Goal: Transaction & Acquisition: Purchase product/service

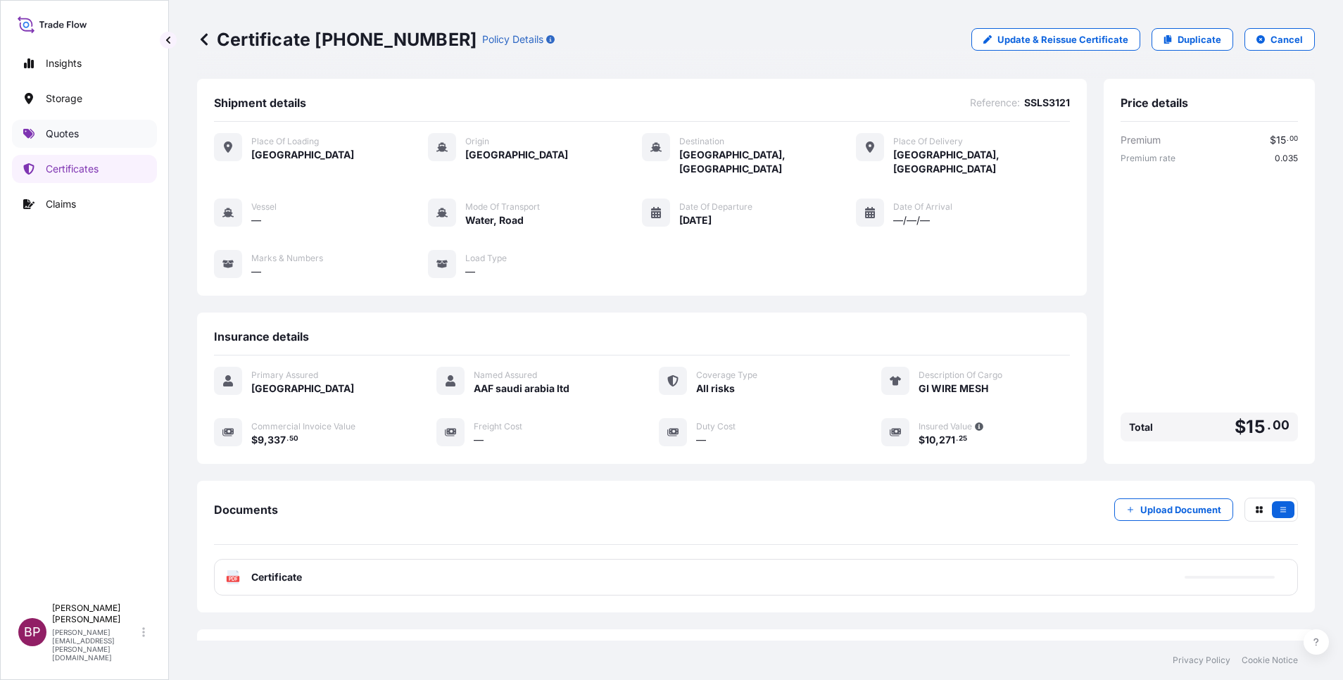
click at [61, 134] on p "Quotes" at bounding box center [62, 134] width 33 height 14
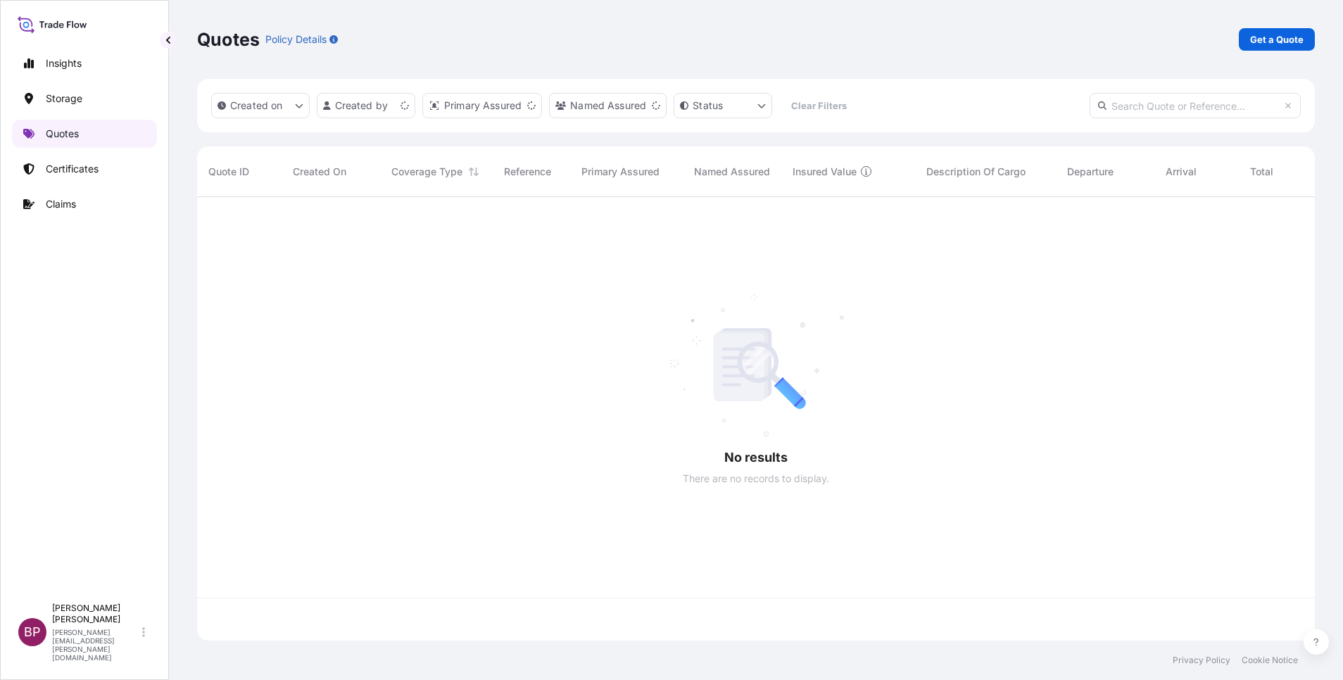
scroll to position [435, 1101]
click at [1299, 42] on p "Get a Quote" at bounding box center [1276, 39] width 53 height 14
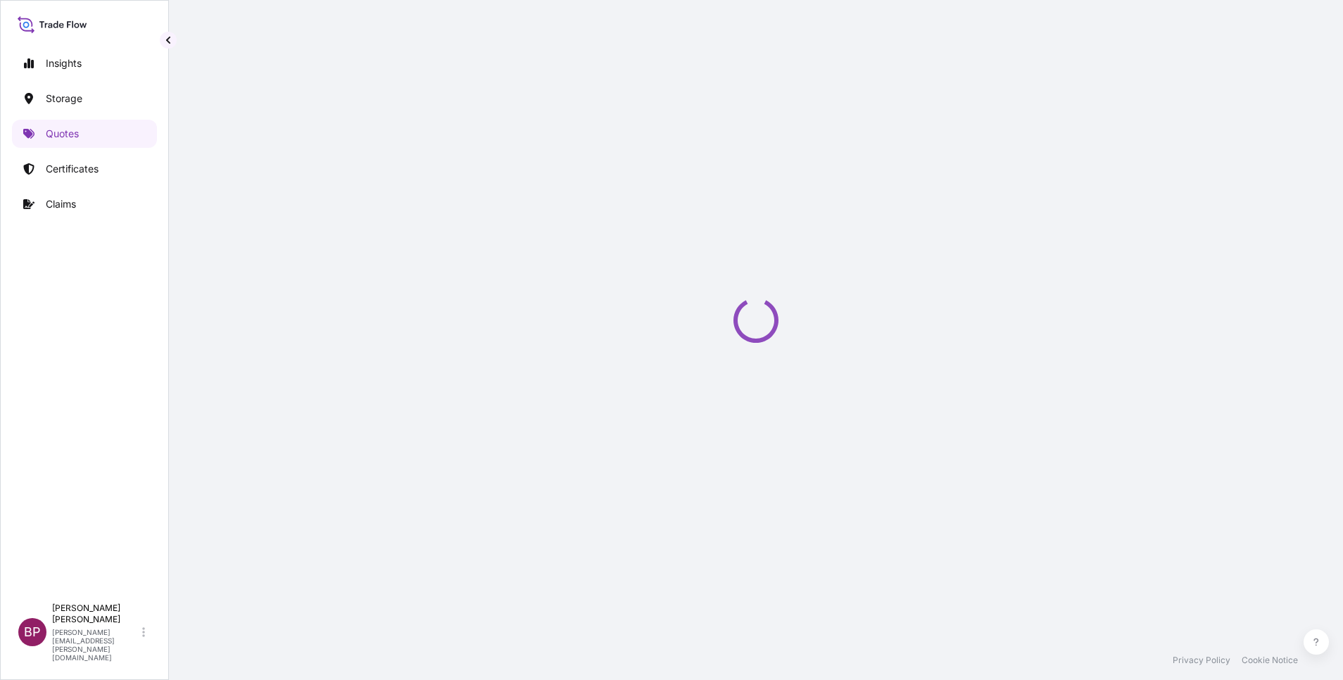
scroll to position [23, 0]
select select "Water"
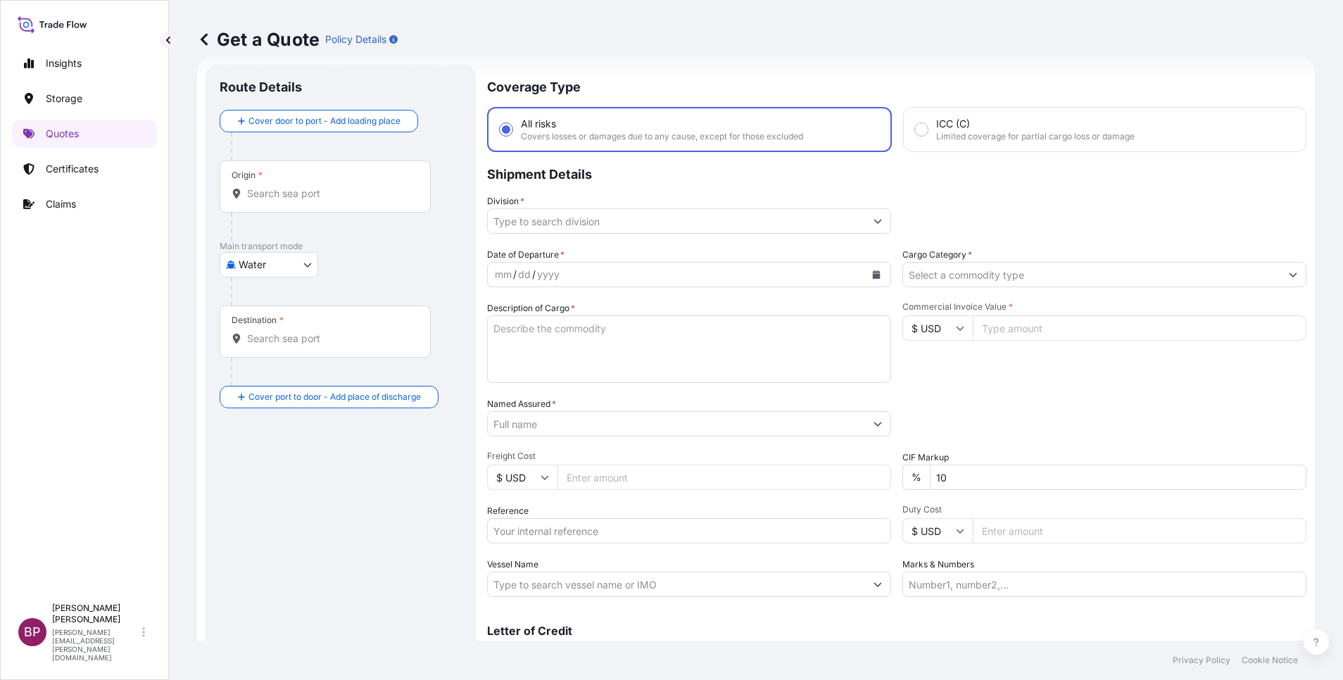
click at [956, 329] on icon at bounding box center [960, 328] width 8 height 8
click at [926, 208] on div "﷼ SAR" at bounding box center [929, 194] width 59 height 27
type input "﷼ SAR"
click at [1003, 326] on input "Commercial Invoice Value *" at bounding box center [1140, 327] width 334 height 25
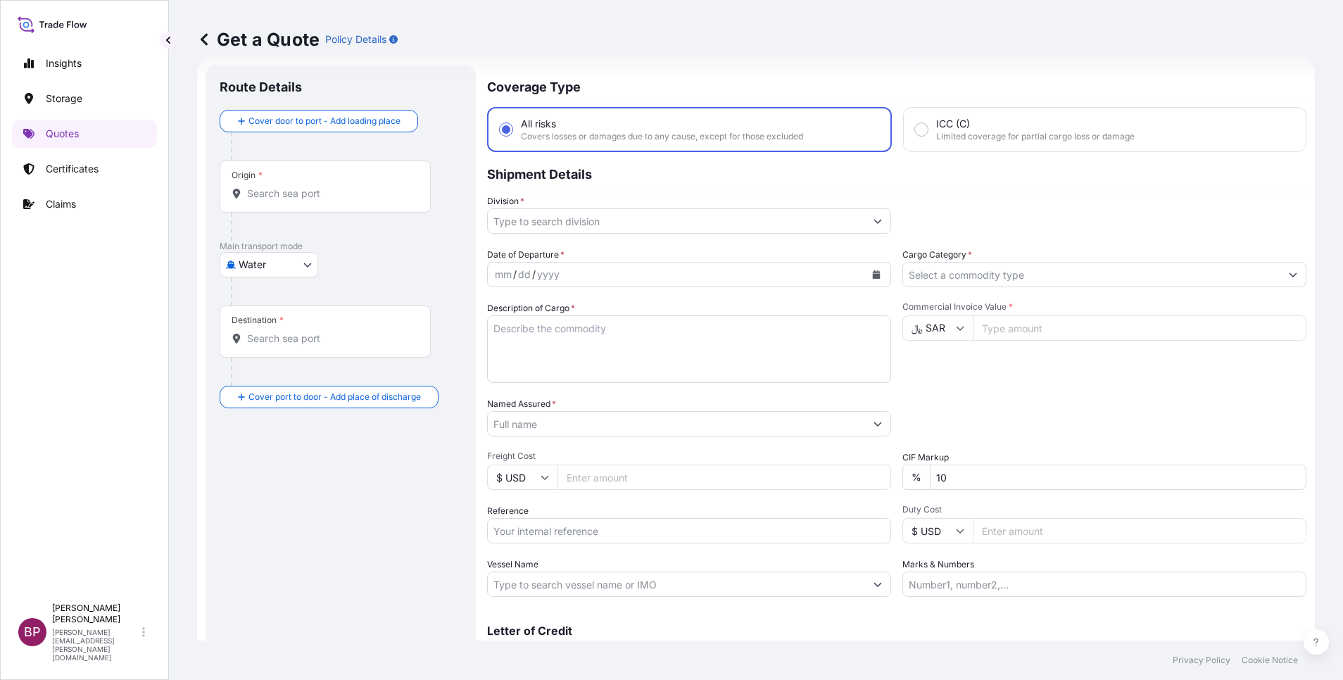
paste input "3634500.48"
type input "3634500.48"
drag, startPoint x: 948, startPoint y: 487, endPoint x: 652, endPoint y: 473, distance: 295.9
click at [902, 477] on div "% 10" at bounding box center [1104, 477] width 404 height 25
type input "0"
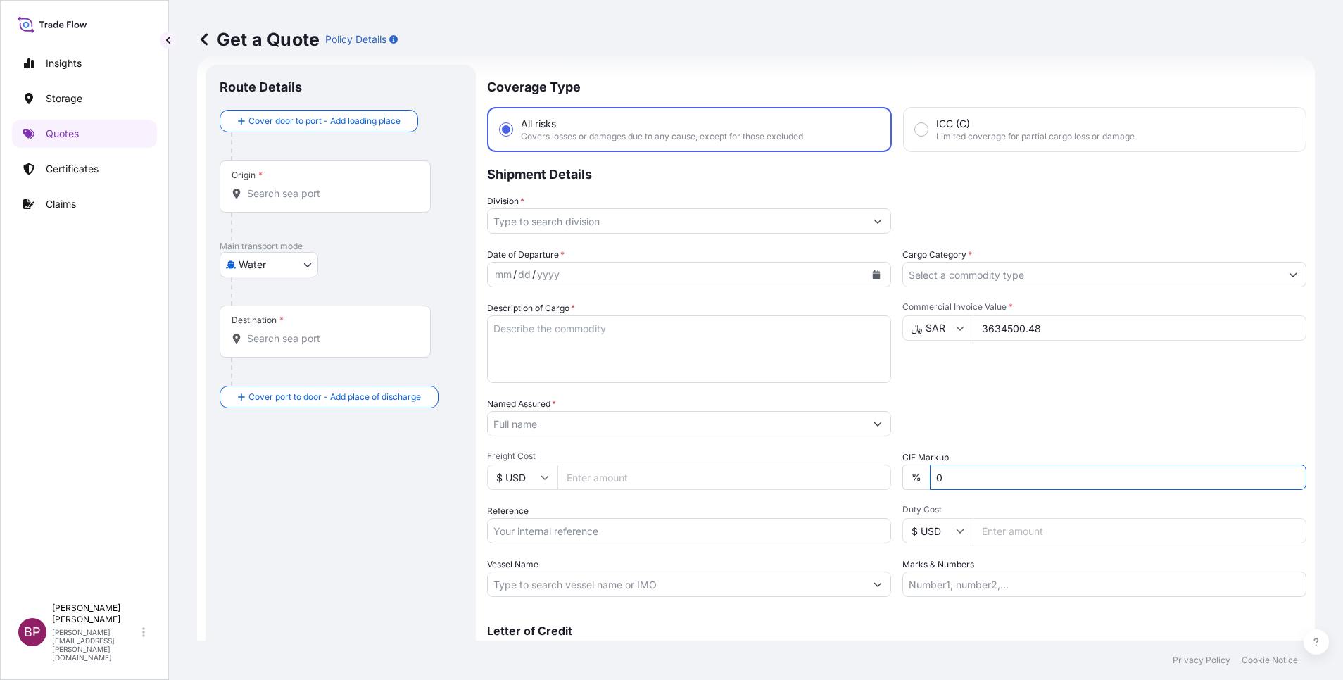
click at [588, 353] on textarea "Description of Cargo *" at bounding box center [689, 349] width 404 height 68
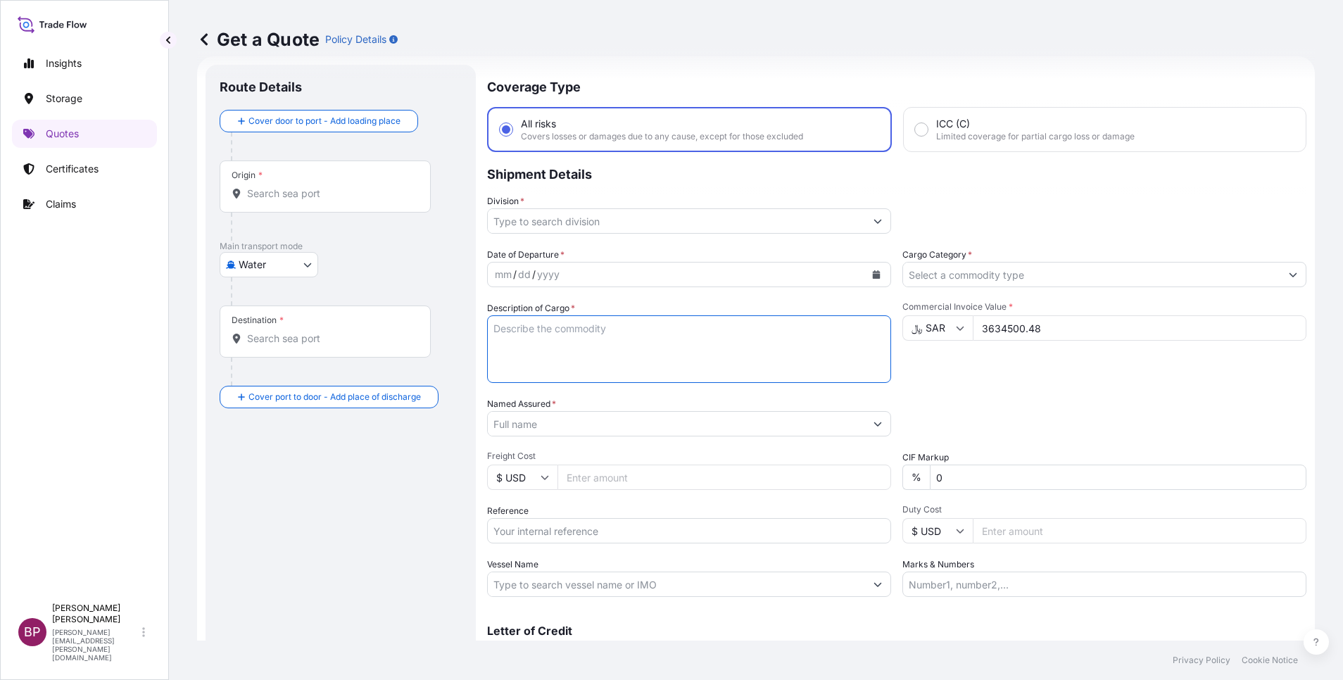
paste textarea "Electrical Switches"
type textarea "Electrical Switches"
click at [560, 532] on input "Reference" at bounding box center [689, 530] width 404 height 25
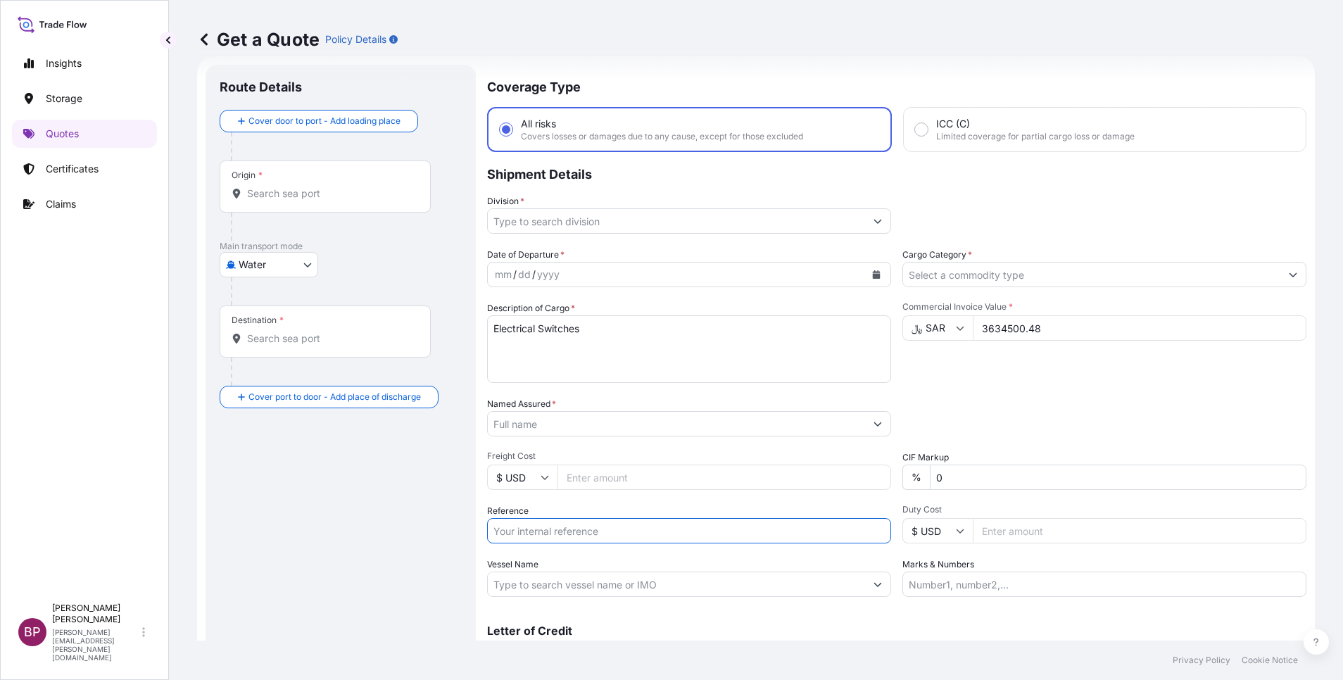
paste input "SSLS3085"
type input "SSLS3085"
click at [593, 422] on input "Named Assured *" at bounding box center [676, 423] width 377 height 25
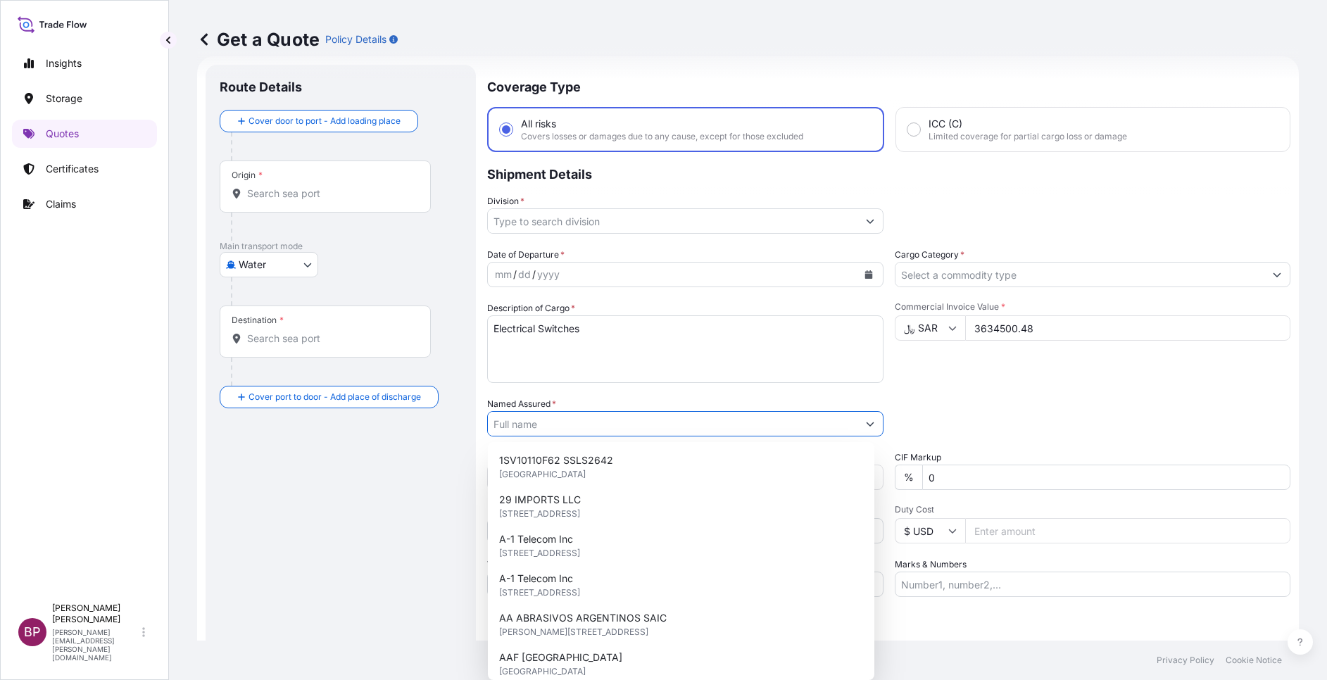
paste input "BETT AL-ANZAMA AL-RAQMI FOR COMMUNICATIONS"
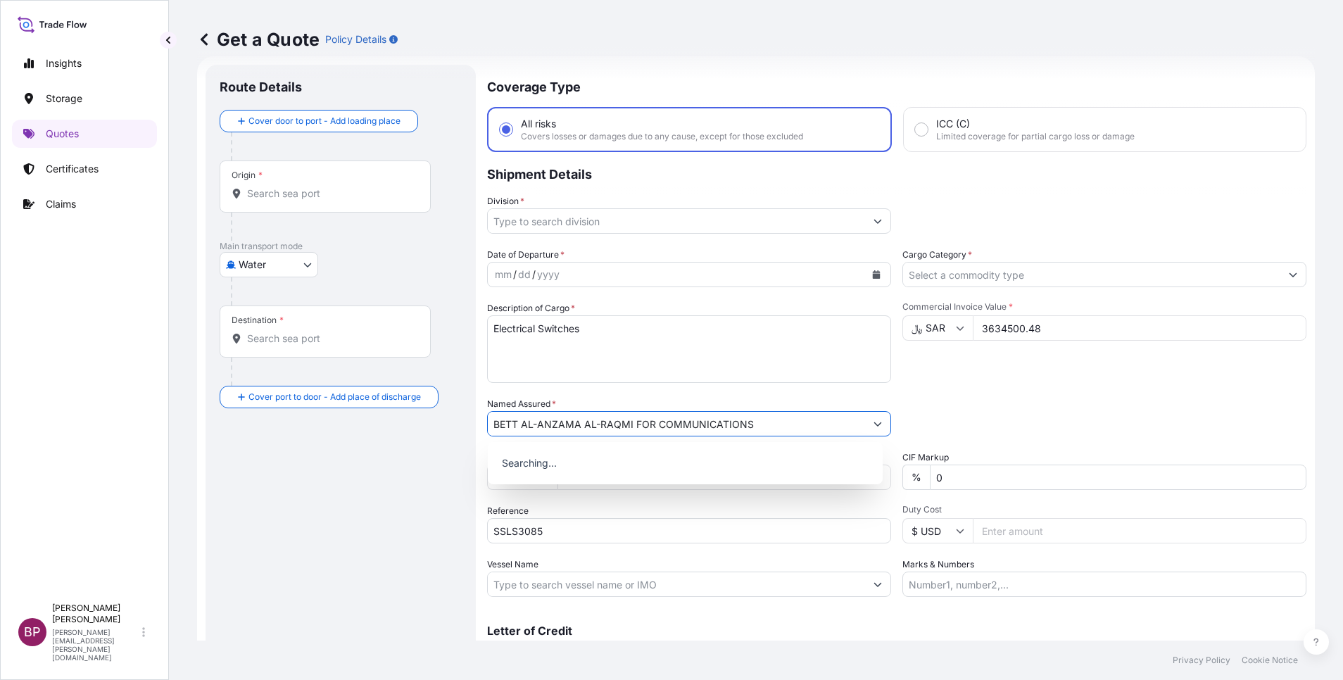
type input "BETT AL-ANZAMA AL-RAQMI FOR COMMUNICATIONS"
click at [867, 226] on button "Show suggestions" at bounding box center [877, 220] width 25 height 25
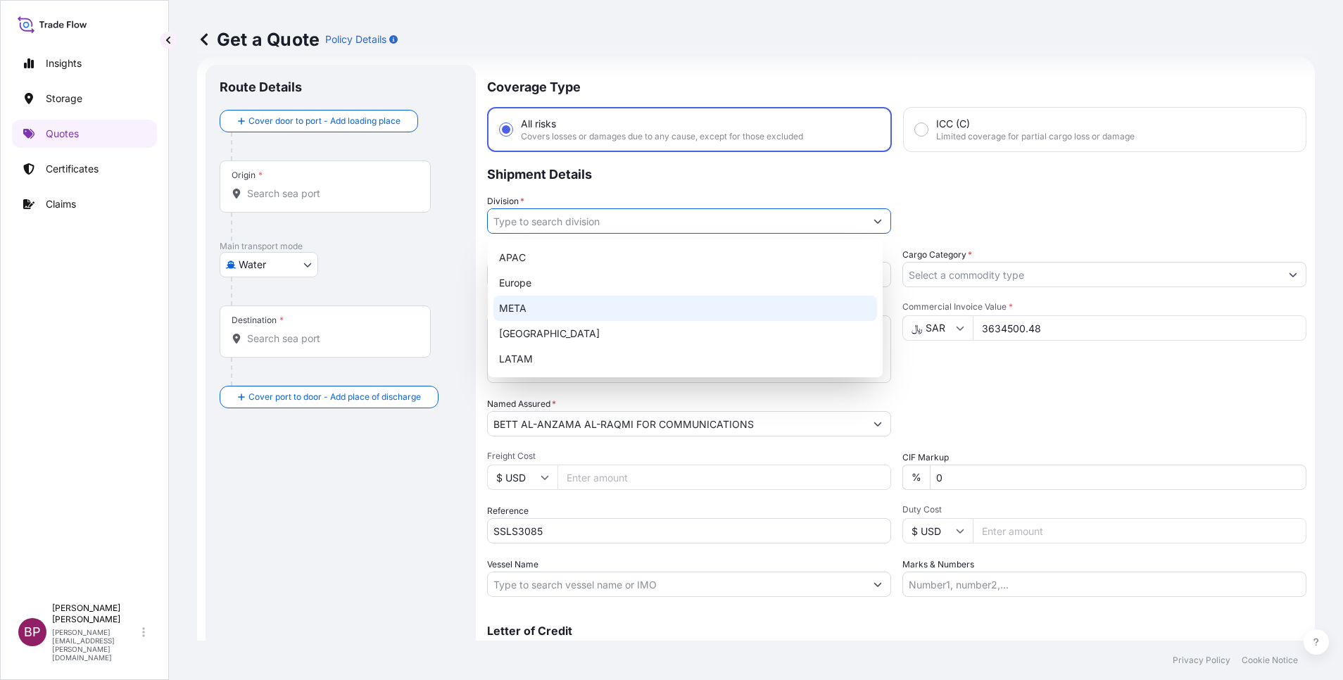
click at [556, 303] on div "META" at bounding box center [685, 308] width 384 height 25
type input "META"
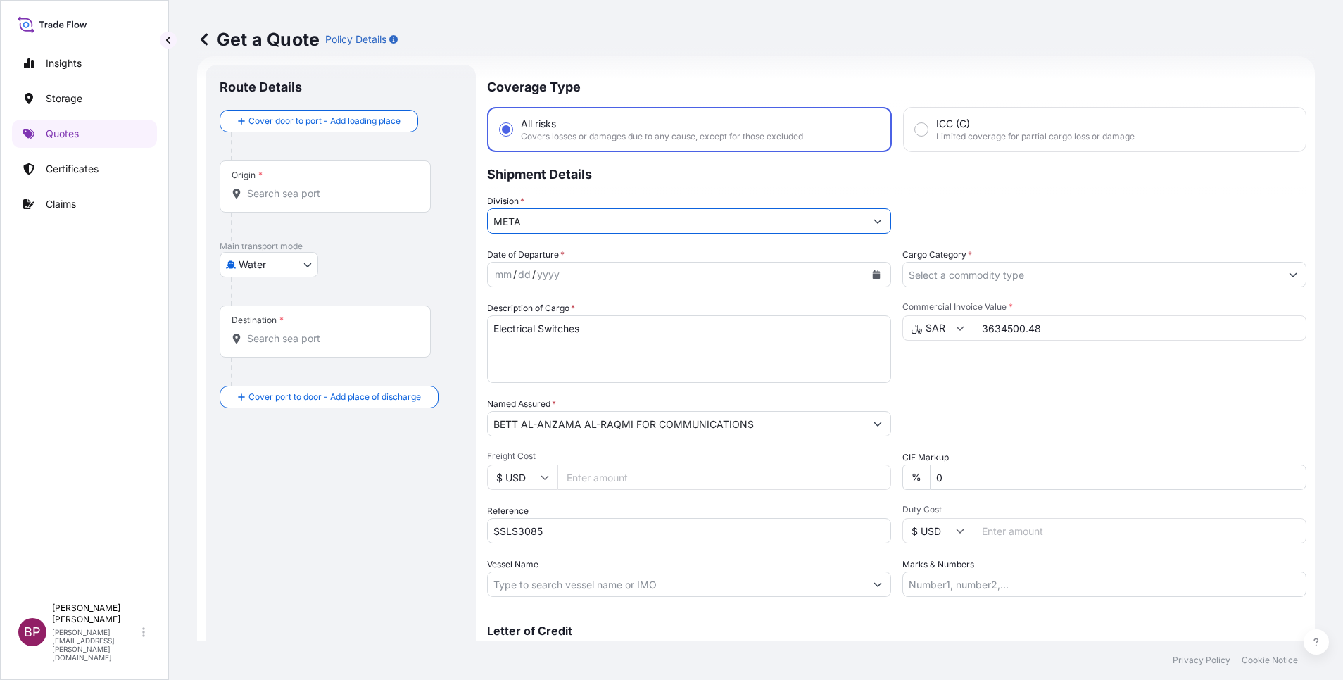
click at [1188, 277] on input "Cargo Category *" at bounding box center [1091, 274] width 377 height 25
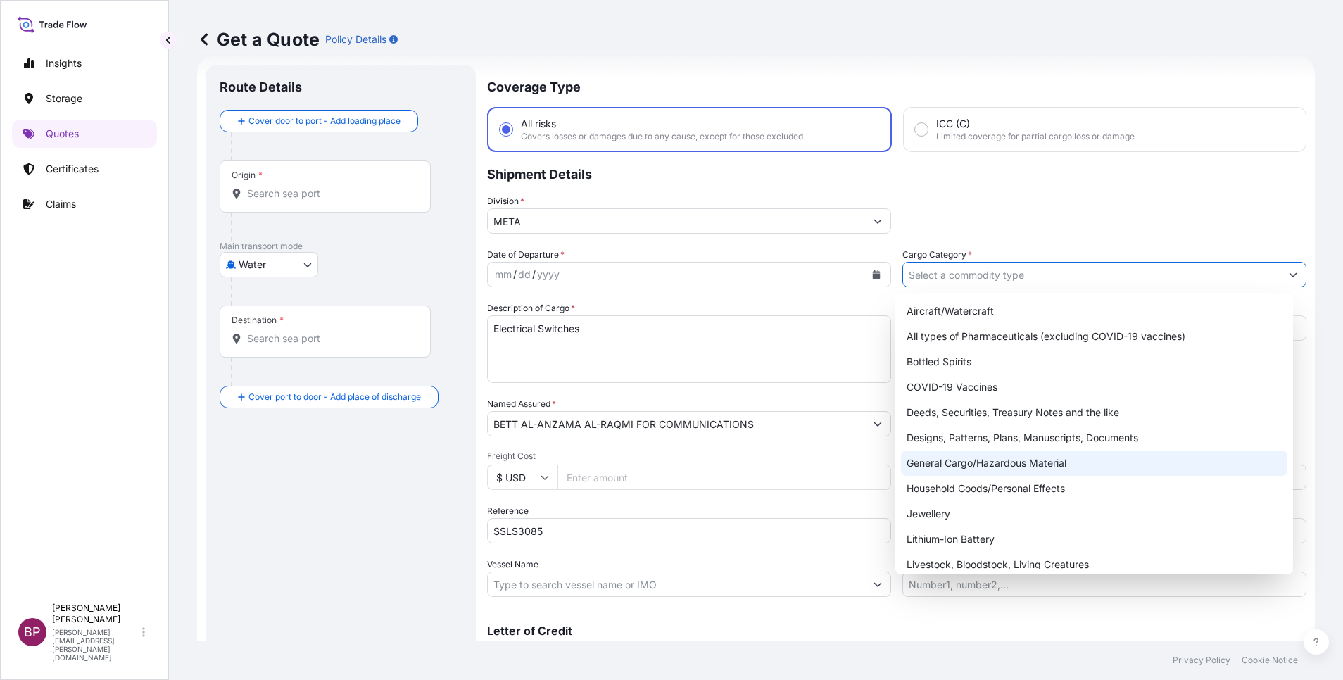
click at [994, 466] on div "General Cargo/Hazardous Material" at bounding box center [1094, 462] width 386 height 25
type input "General Cargo/Hazardous Material"
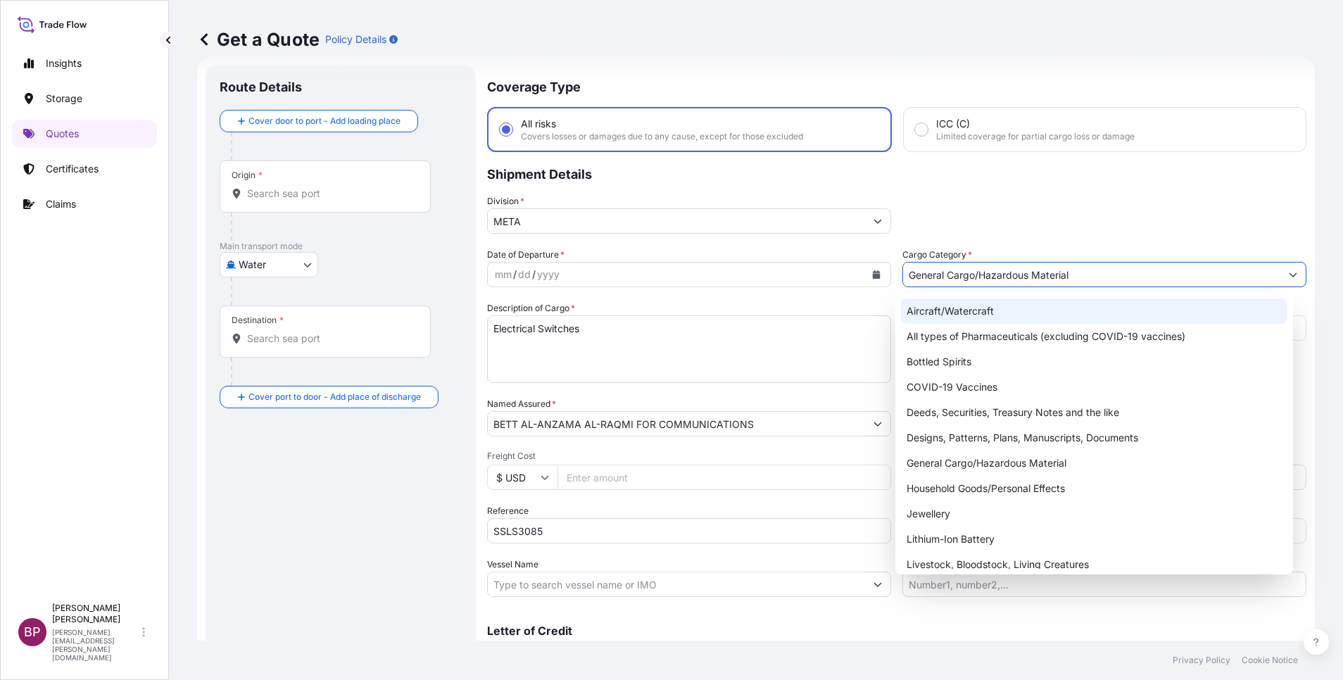
click at [873, 276] on icon "Calendar" at bounding box center [877, 274] width 8 height 8
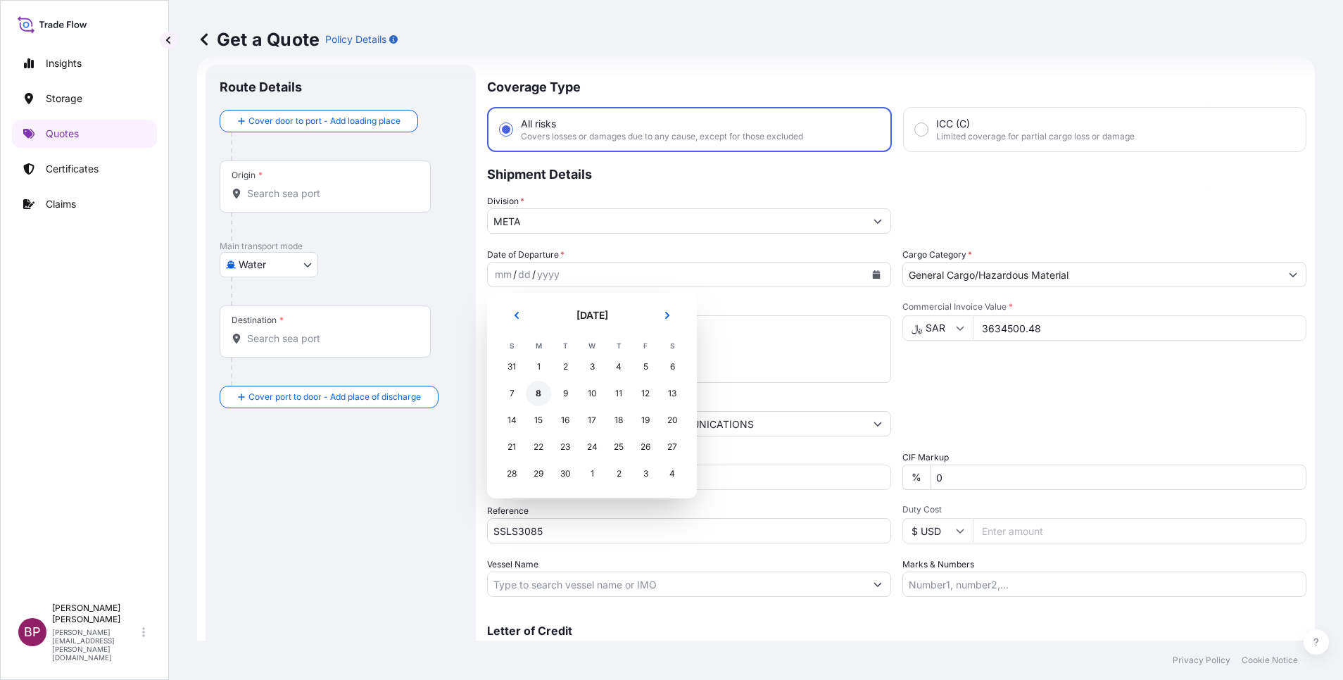
click at [541, 396] on div "8" at bounding box center [538, 393] width 25 height 25
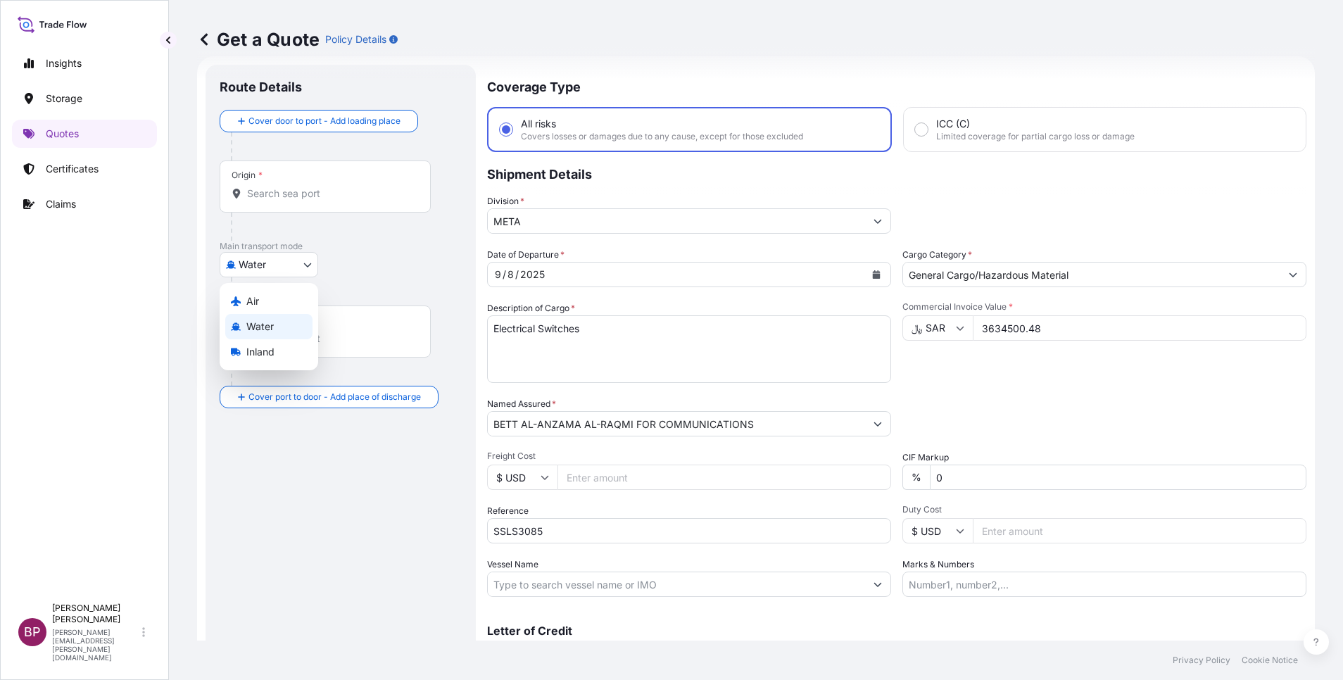
click at [306, 260] on body "Selected Date: Monday, September 8, 2025 Insights Storage Quotes Certificates C…" at bounding box center [671, 340] width 1343 height 680
click at [270, 305] on div "Air" at bounding box center [268, 301] width 87 height 25
select select "Air"
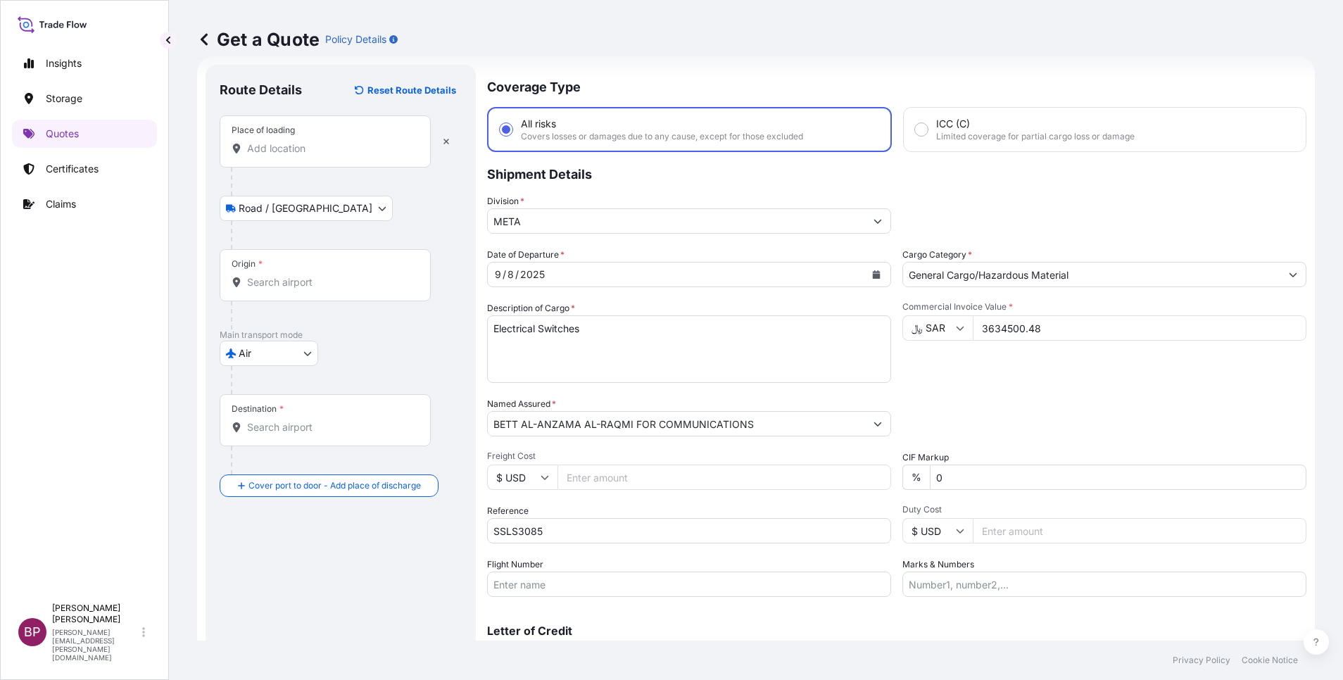
click at [334, 163] on div "Place of loading" at bounding box center [325, 141] width 211 height 52
click at [334, 156] on input "Place of loading" at bounding box center [330, 148] width 166 height 14
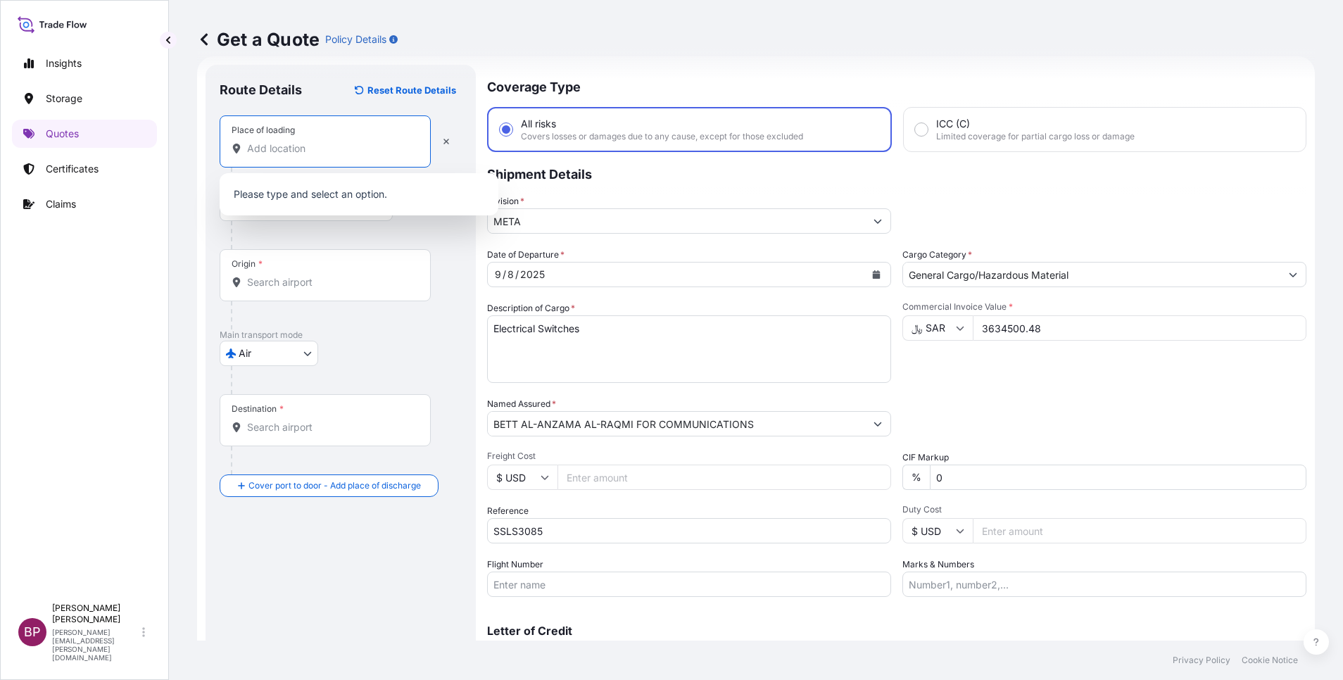
paste input "[GEOGRAPHIC_DATA]"
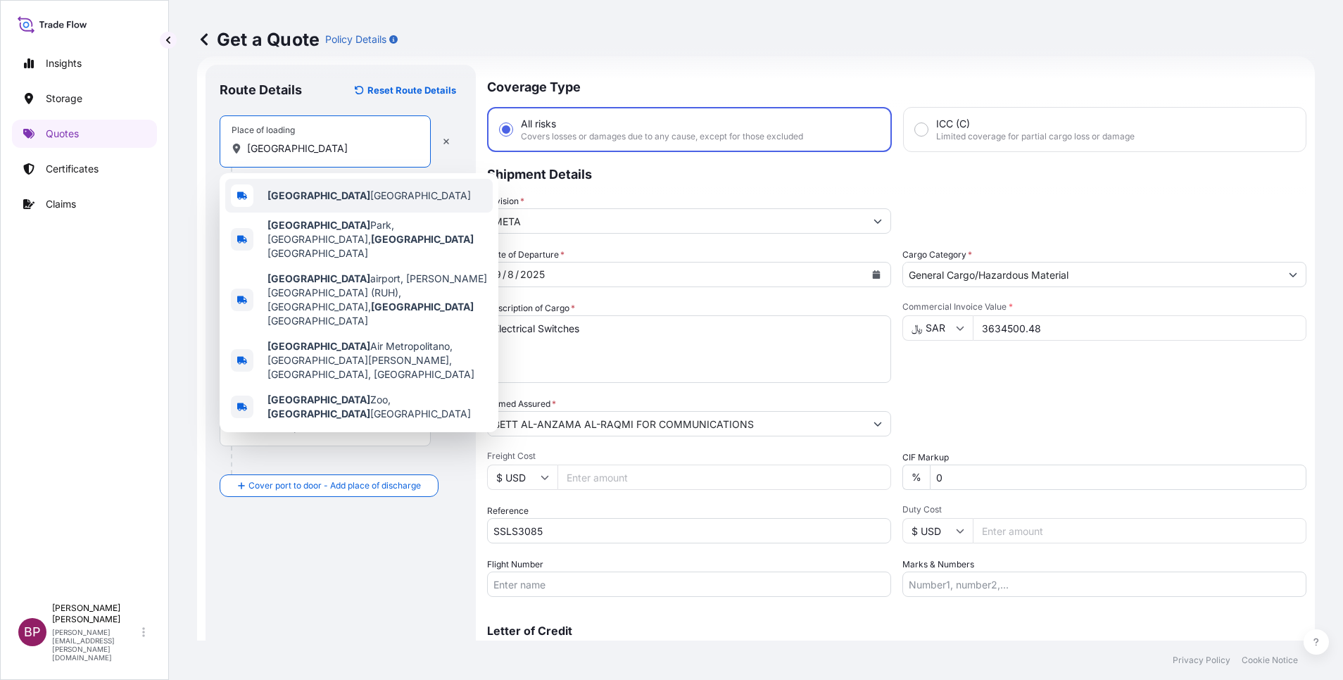
click at [336, 198] on span "Riyadh Saudi Arabia" at bounding box center [368, 196] width 203 height 14
type input "Riyadh Saudi Arabia"
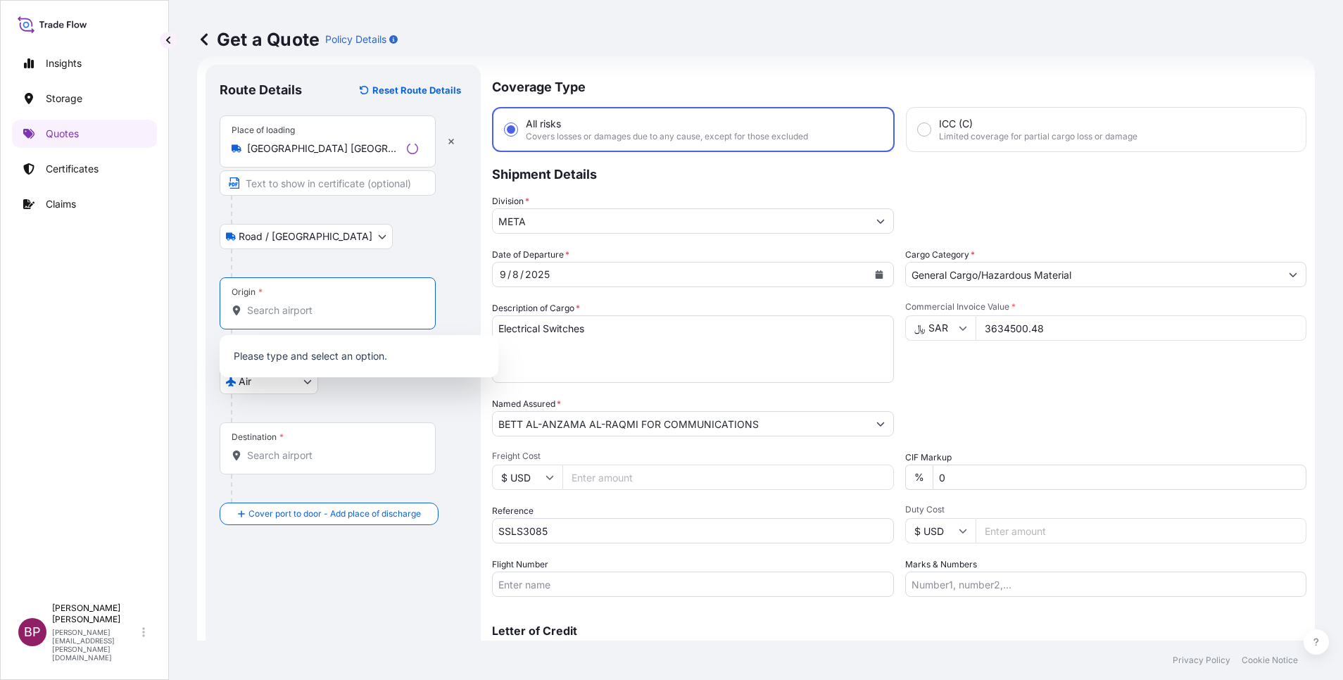
click at [312, 316] on input "Origin *" at bounding box center [332, 310] width 171 height 14
paste input "[GEOGRAPHIC_DATA]"
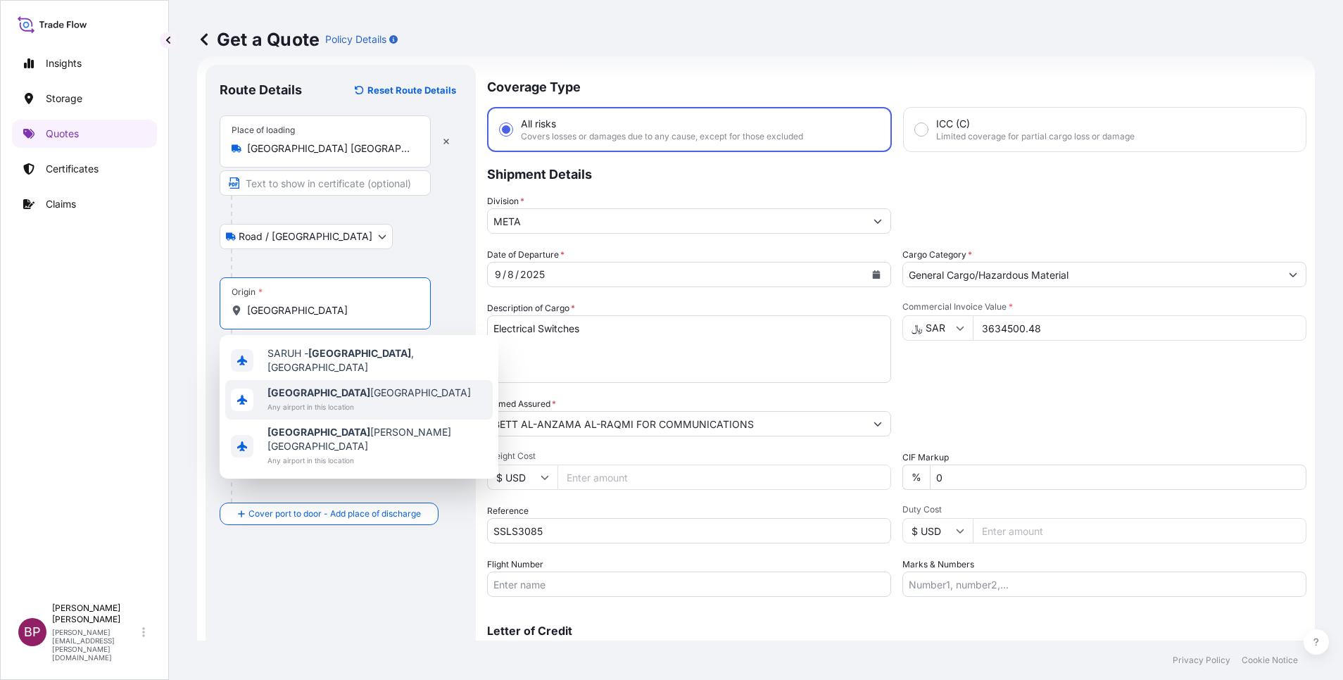
click at [318, 391] on span "Riyadh Saudi Arabia" at bounding box center [368, 393] width 203 height 14
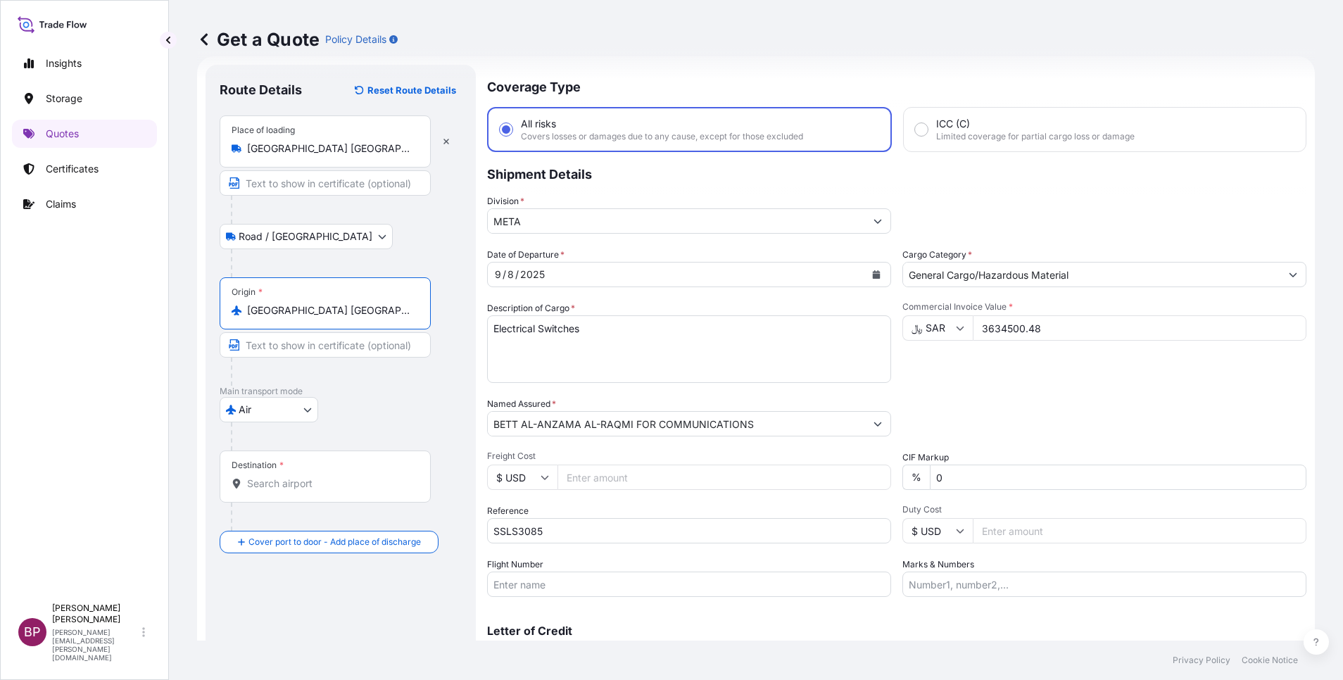
type input "Riyadh Saudi Arabia"
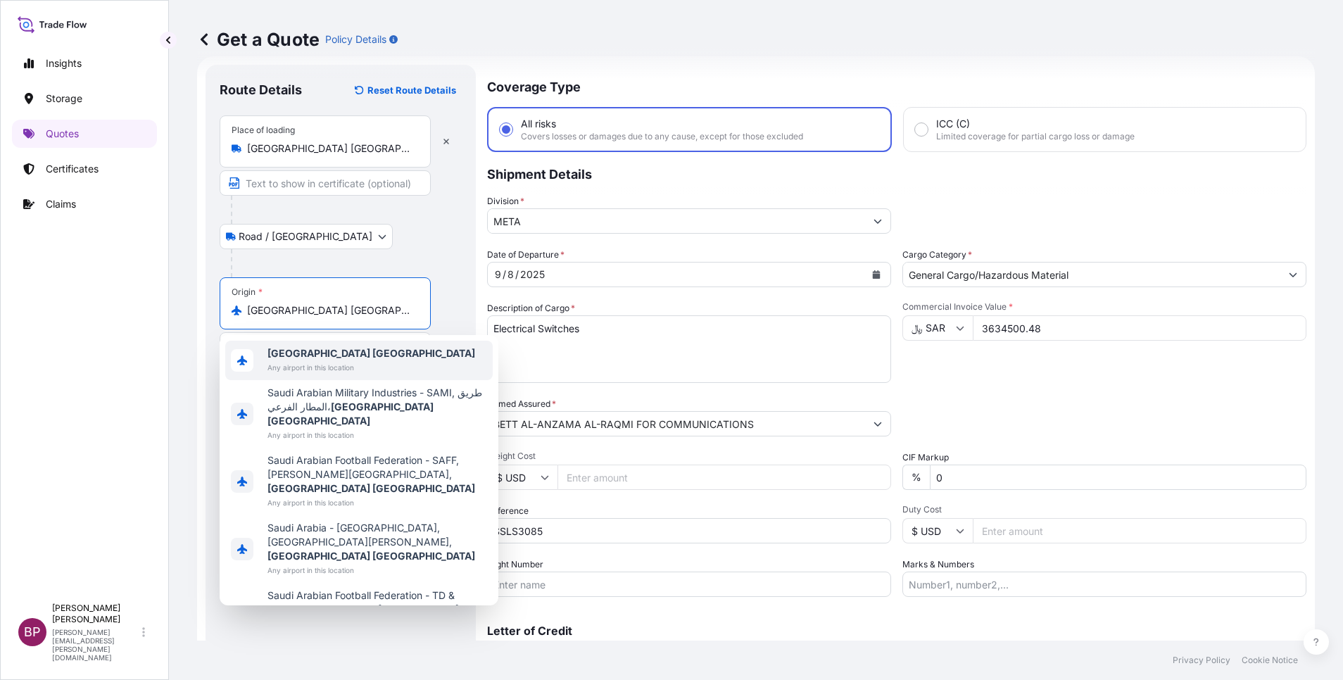
click at [459, 271] on div at bounding box center [346, 263] width 231 height 28
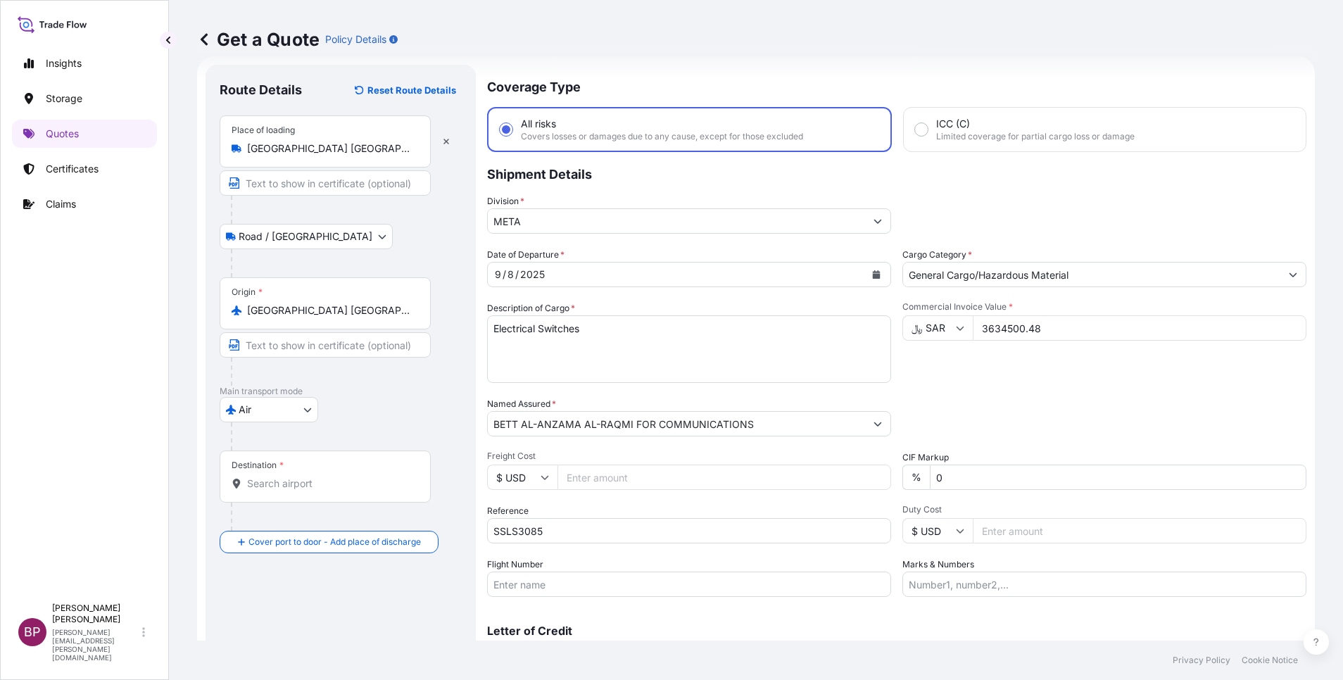
click at [290, 489] on input "Destination *" at bounding box center [330, 483] width 166 height 14
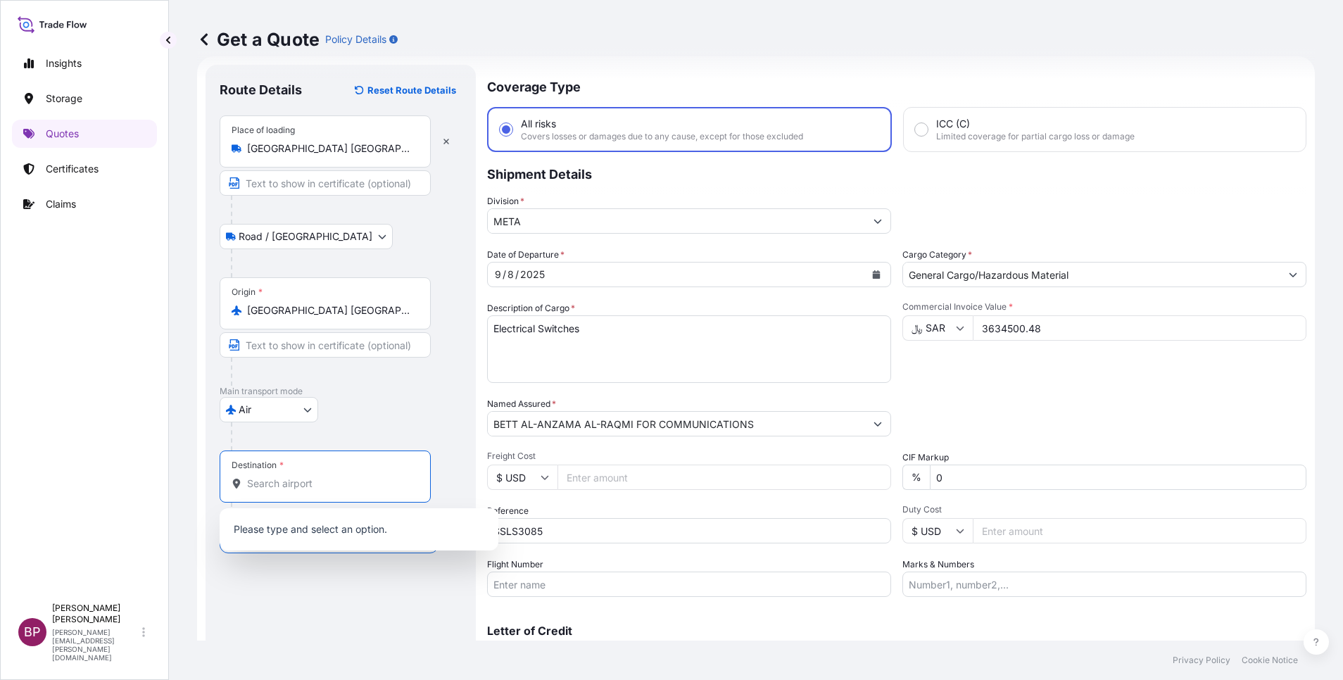
paste input "[GEOGRAPHIC_DATA]"
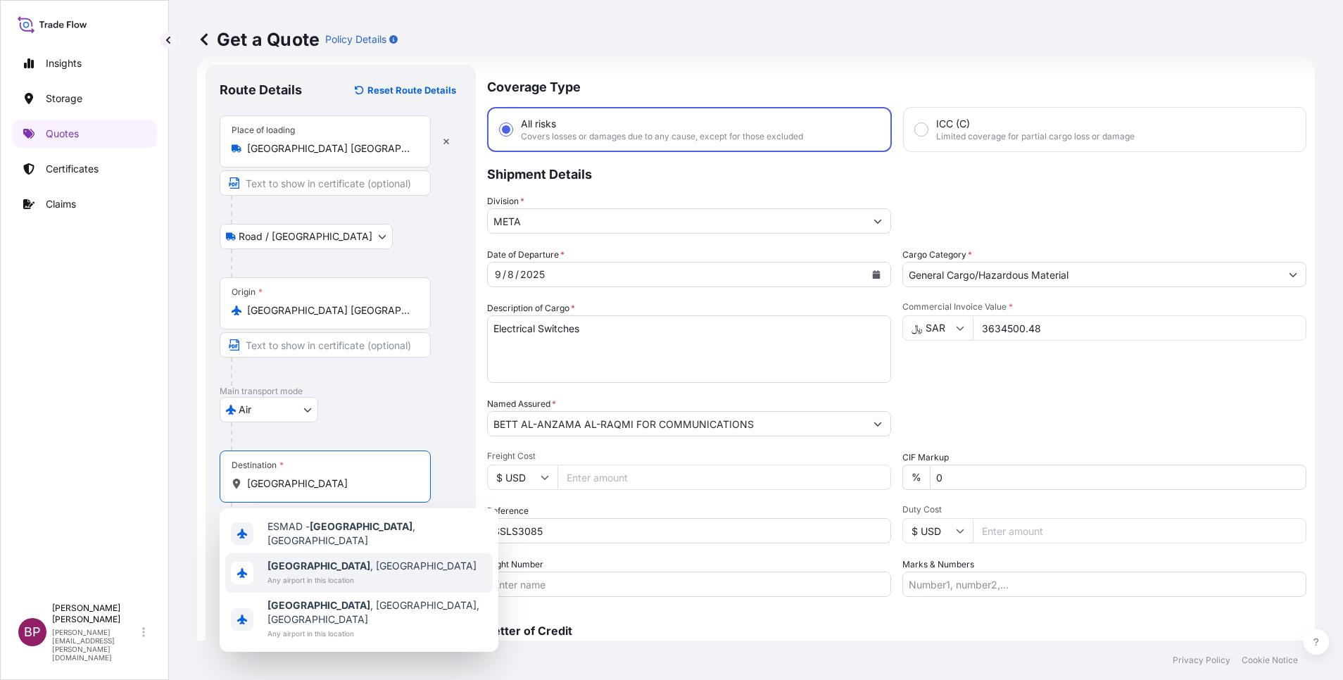
click at [350, 574] on span "Any airport in this location" at bounding box center [371, 580] width 209 height 14
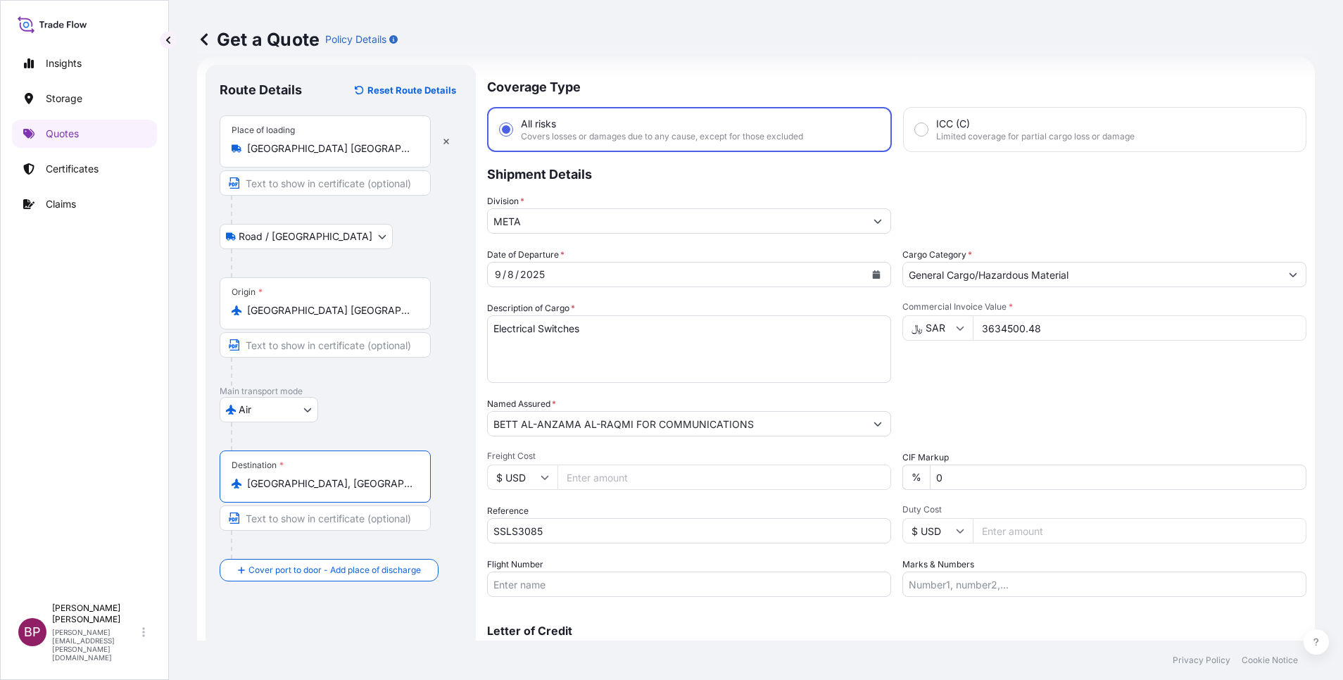
type input "Madrid, Spain"
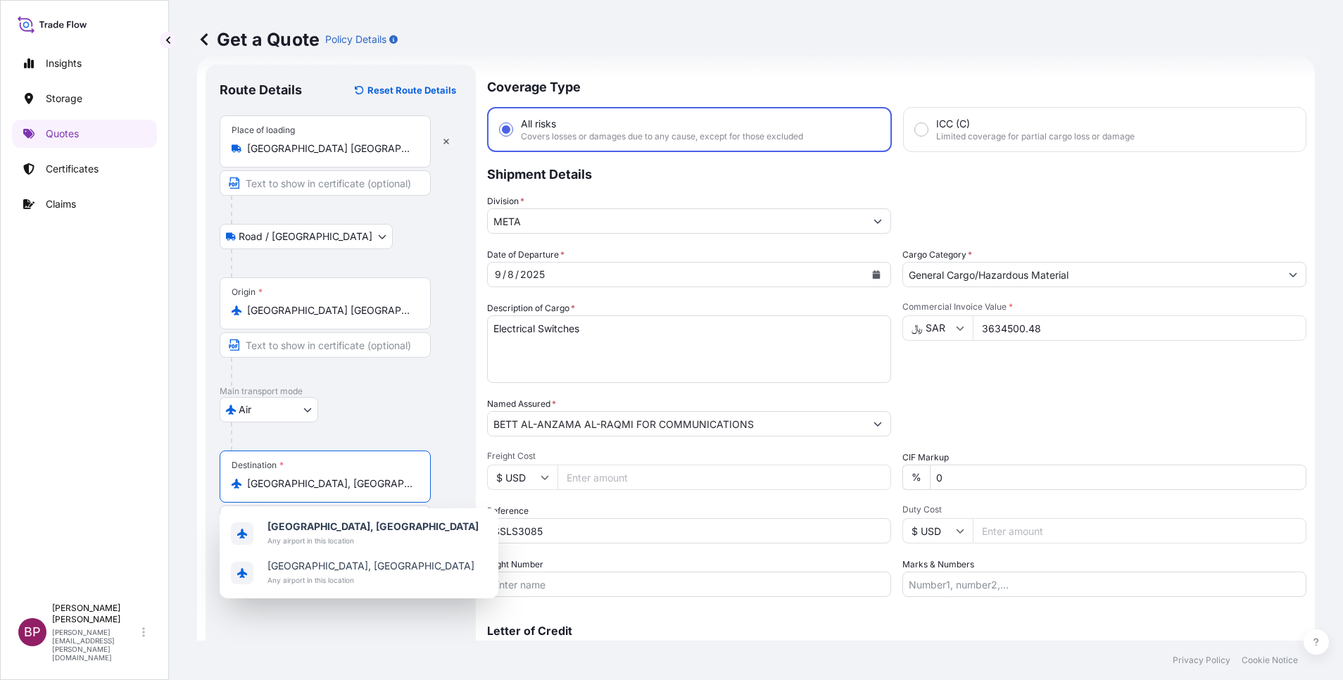
click at [453, 420] on div "Air Air Water Inland" at bounding box center [341, 409] width 242 height 25
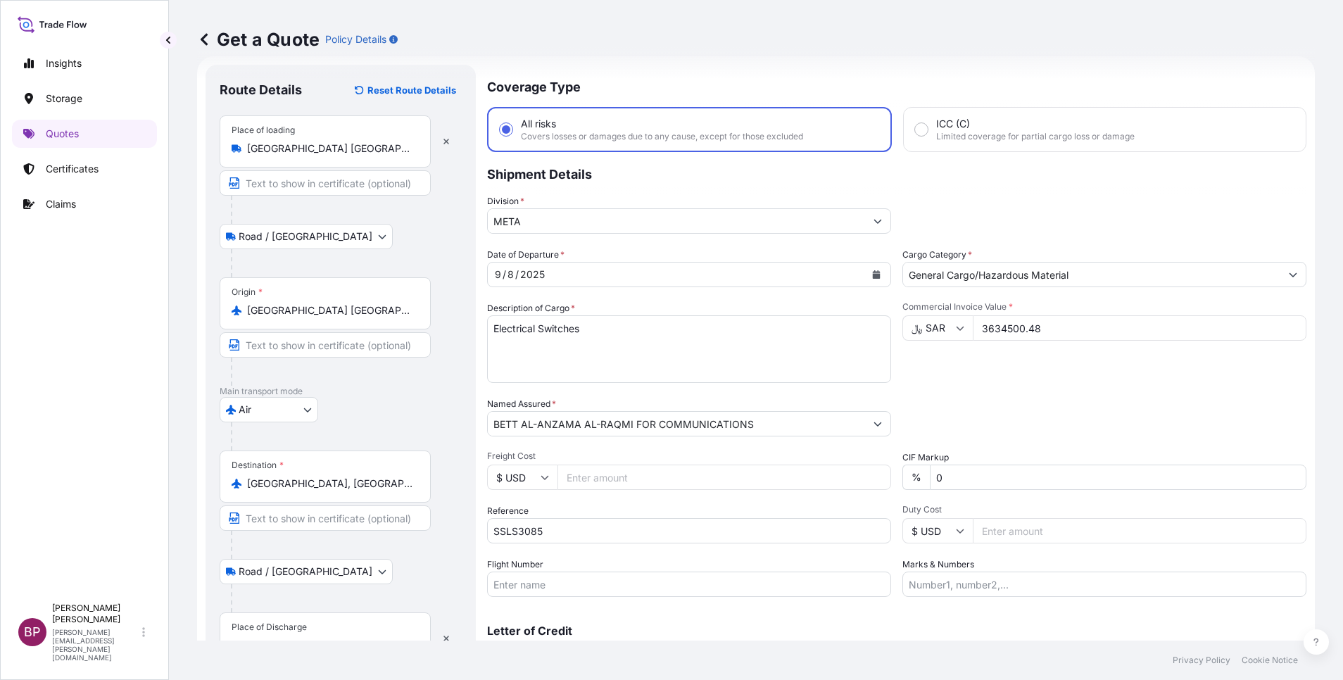
click at [367, 633] on div "Place of Discharge" at bounding box center [325, 638] width 211 height 52
click at [367, 638] on input "Place of Discharge" at bounding box center [330, 645] width 166 height 14
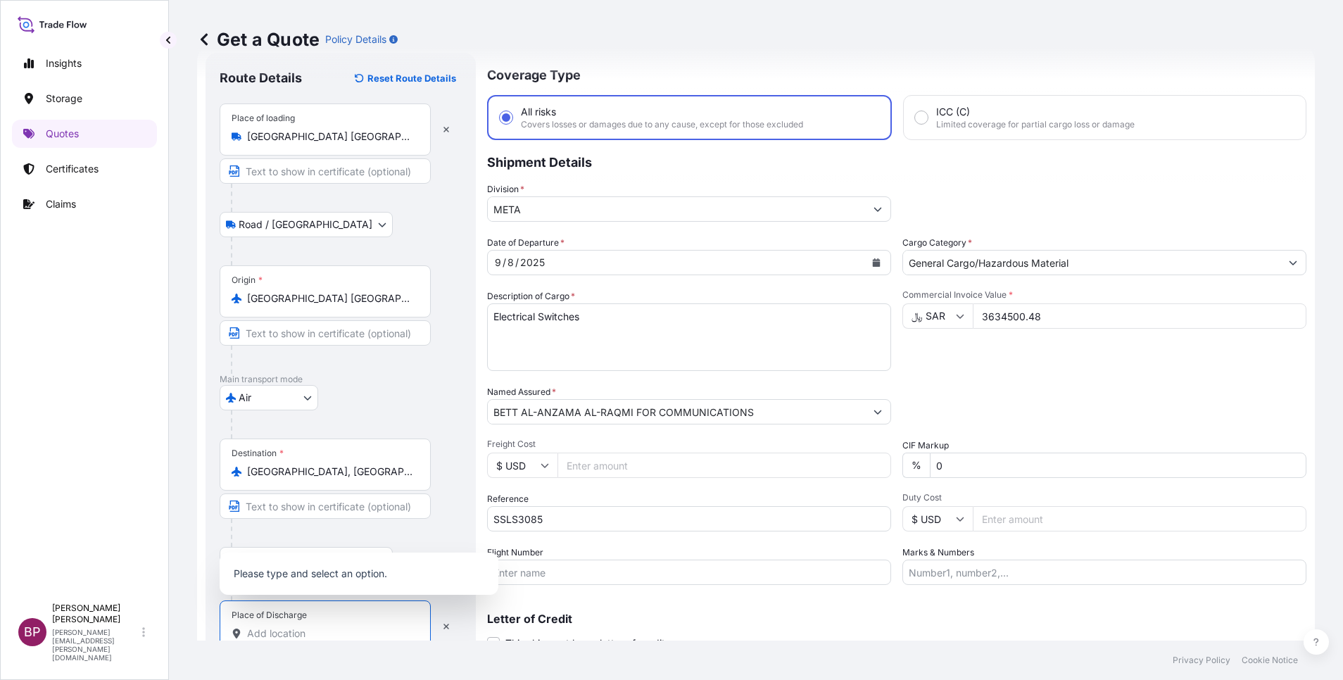
paste input "[GEOGRAPHIC_DATA]"
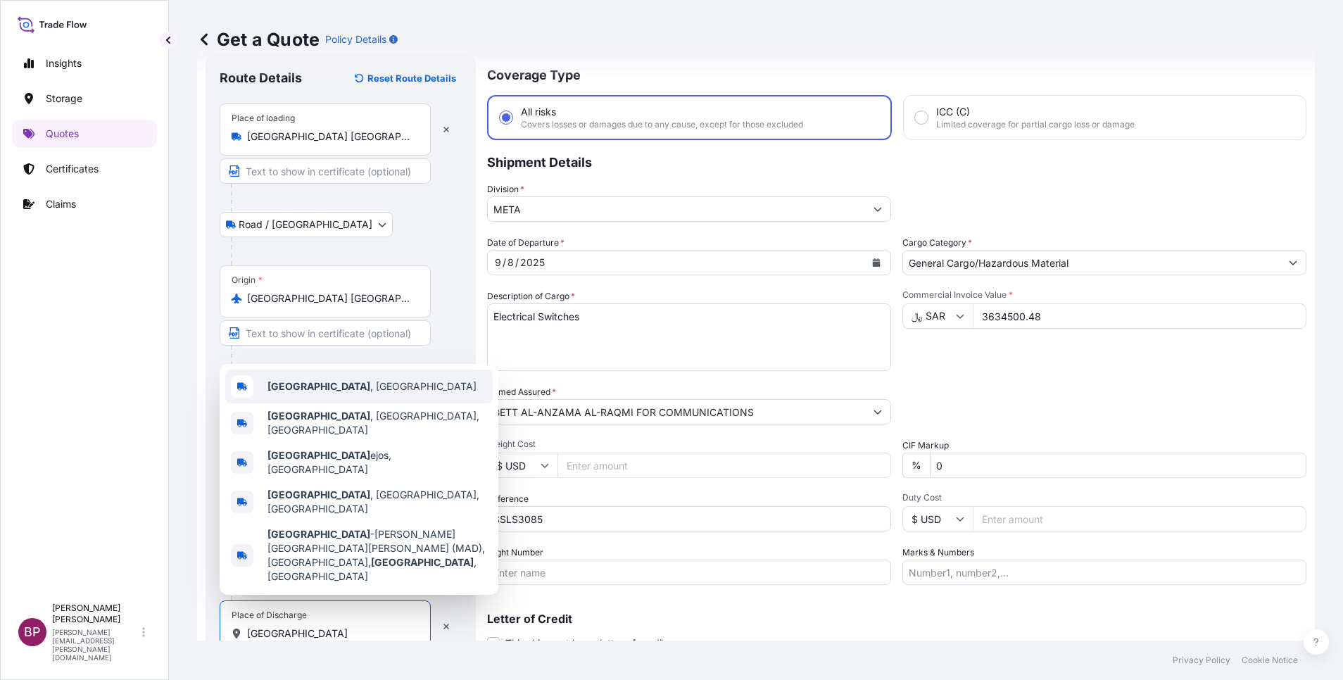
click at [409, 403] on div "Madrid , Spain" at bounding box center [358, 386] width 267 height 34
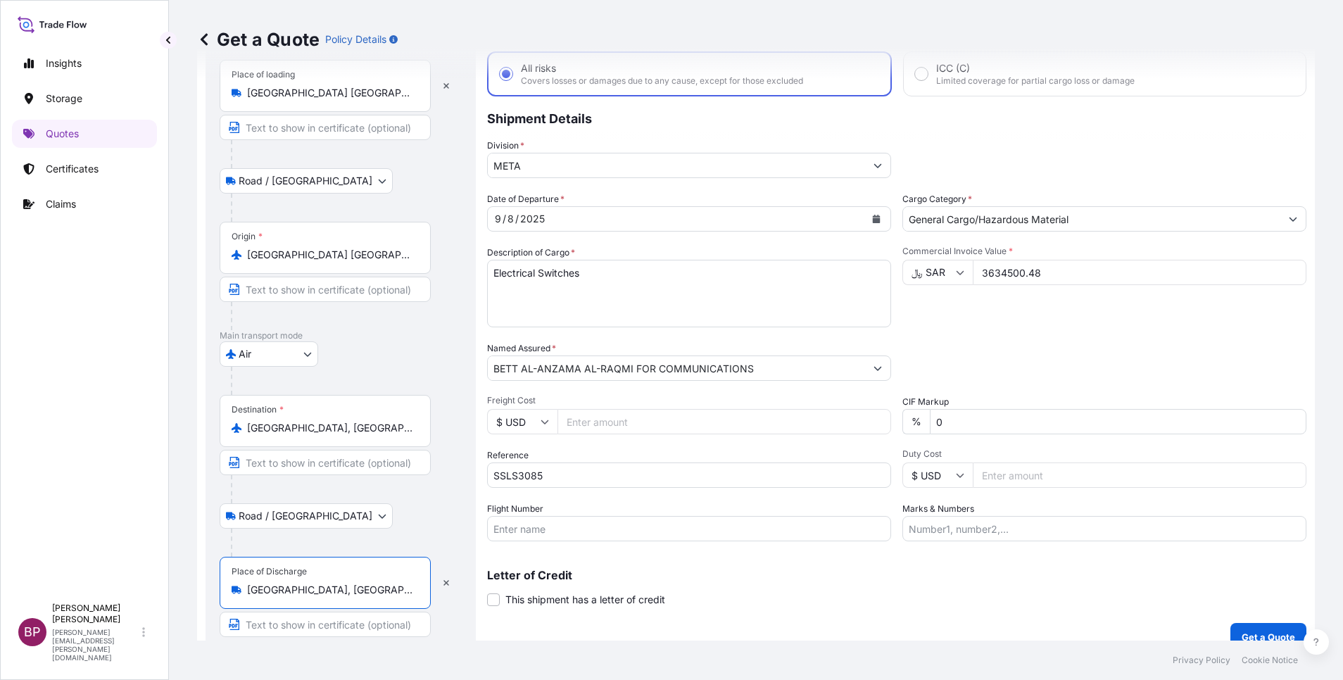
scroll to position [97, 0]
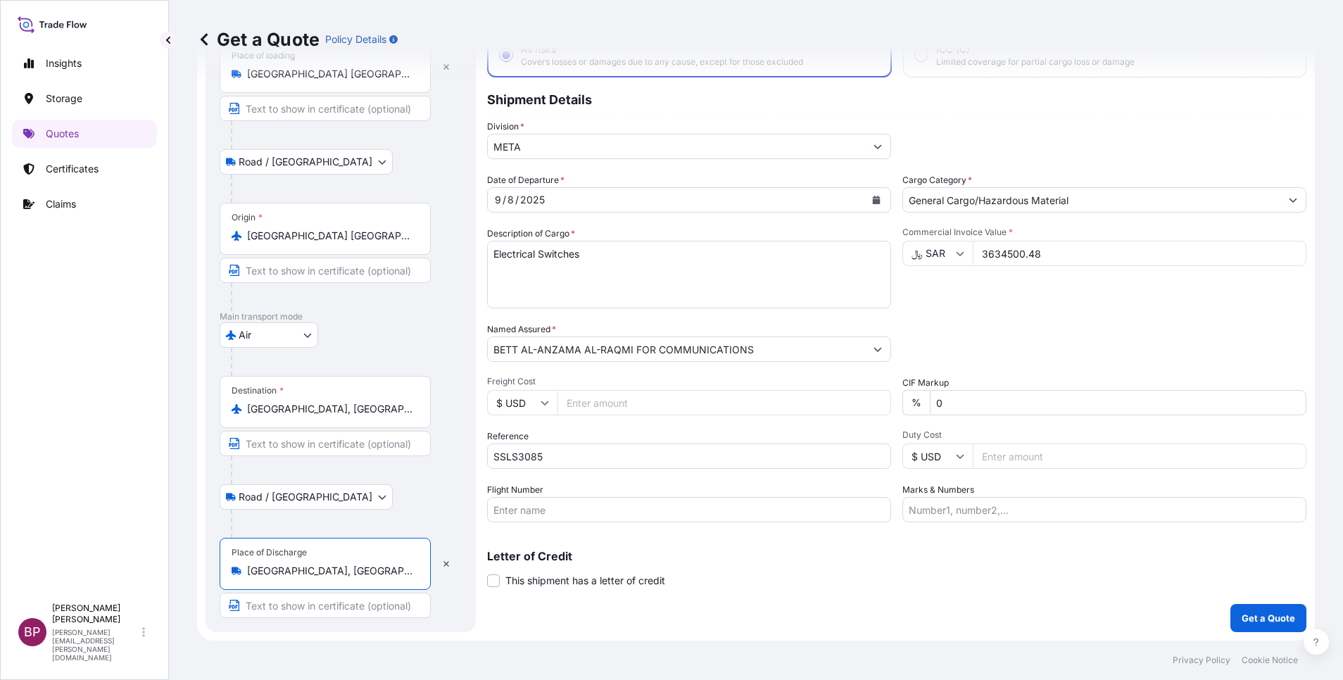
type input "Madrid, Spain"
click at [956, 583] on div "Letter of Credit This shipment has a letter of credit Letter of credit * Letter…" at bounding box center [896, 568] width 819 height 37
click at [1261, 621] on p "Get a Quote" at bounding box center [1268, 618] width 53 height 14
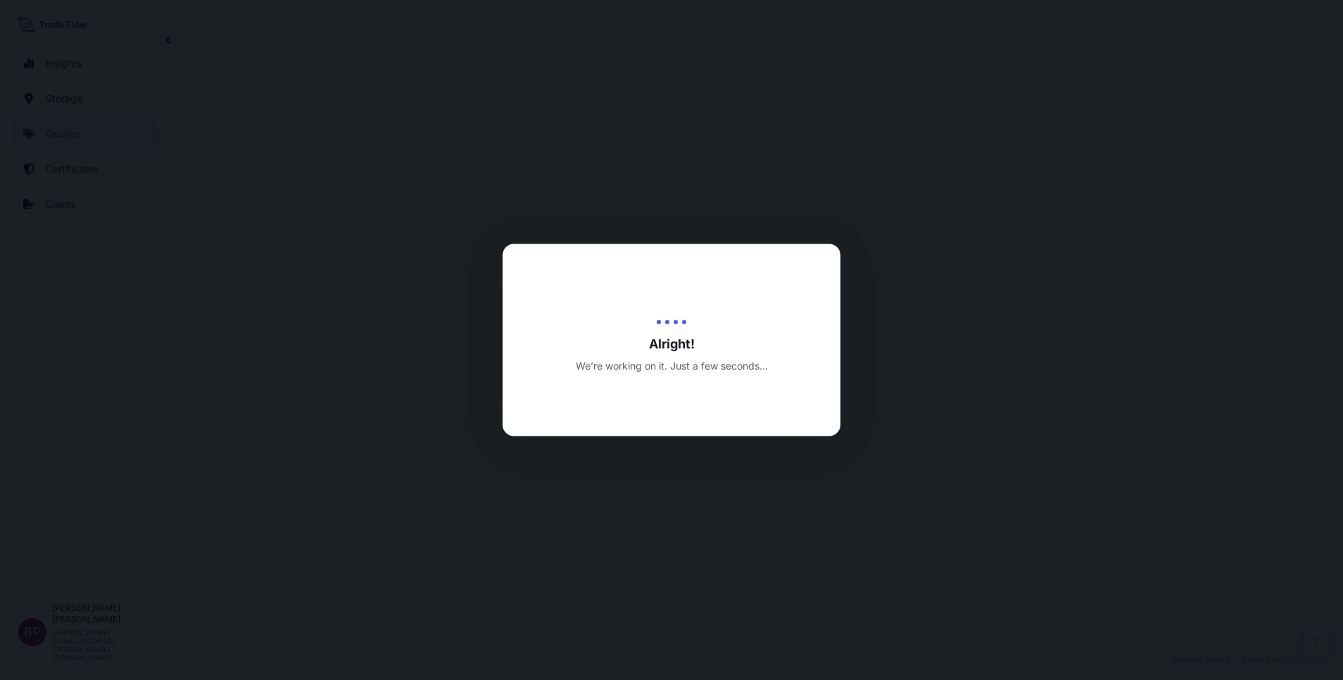
select select "Road / [GEOGRAPHIC_DATA]"
select select "Air"
select select "Road / [GEOGRAPHIC_DATA]"
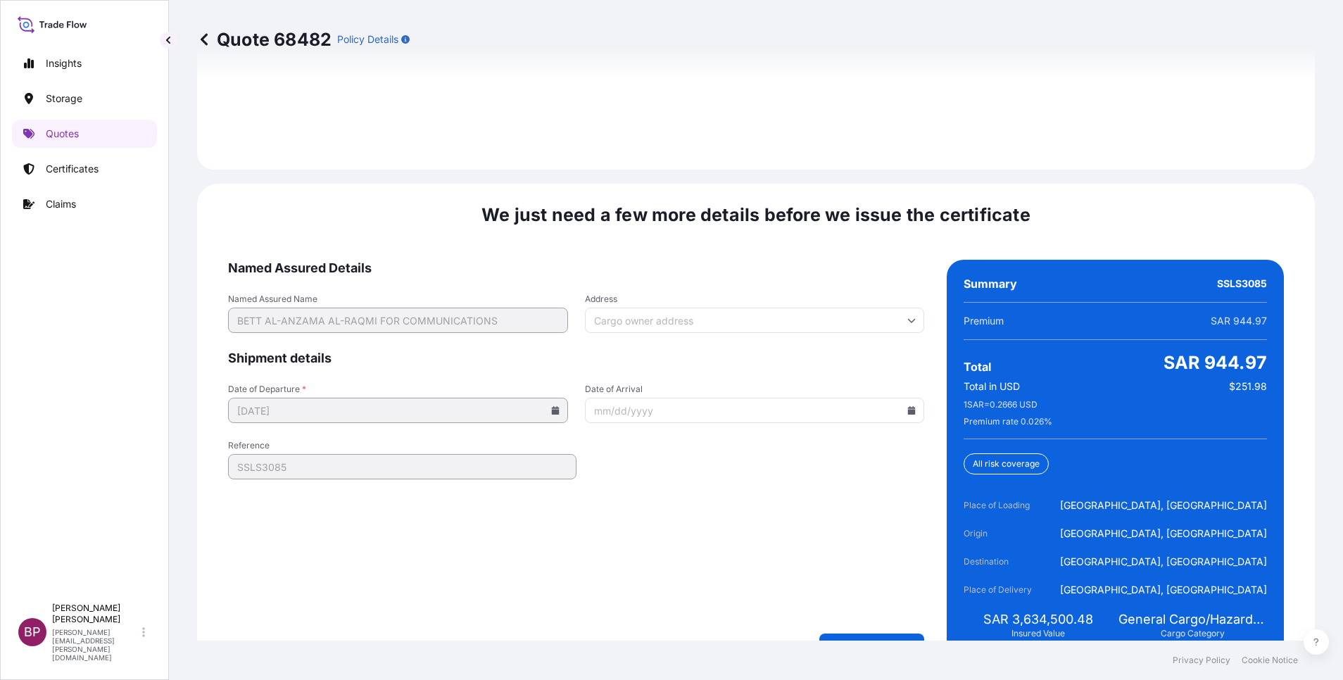
scroll to position [2159, 0]
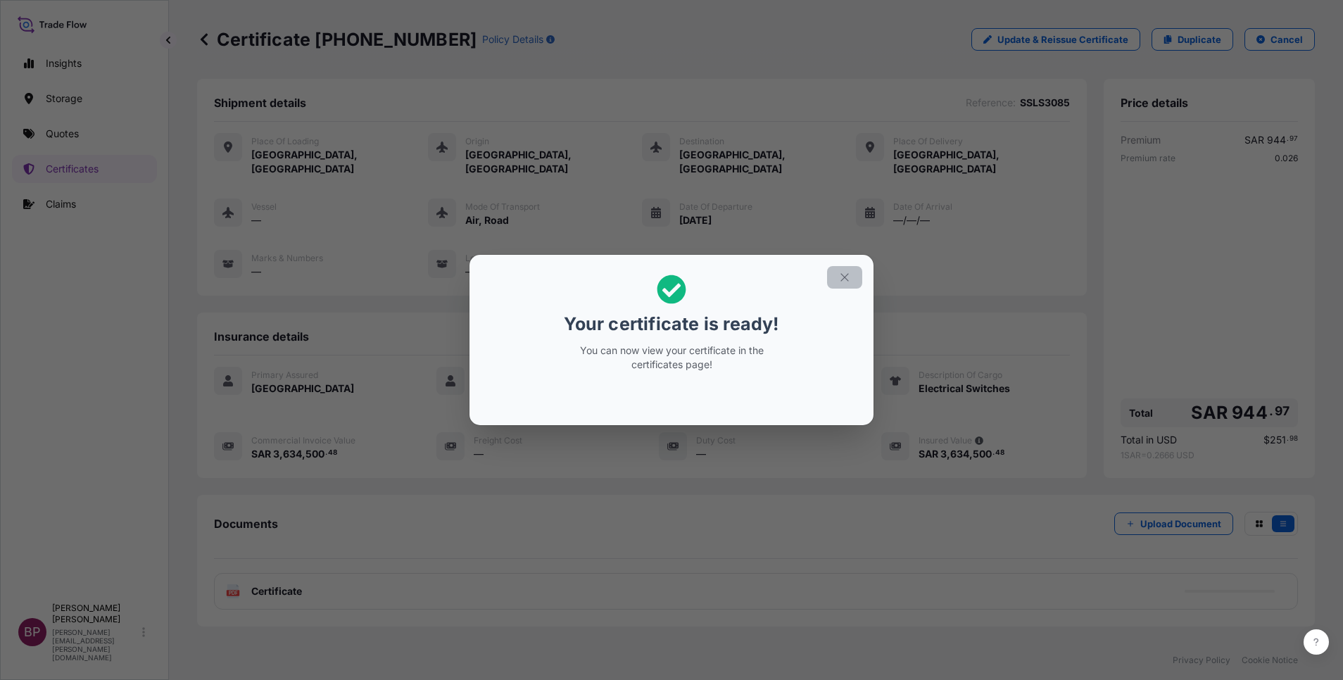
click at [846, 280] on icon "button" at bounding box center [844, 277] width 13 height 13
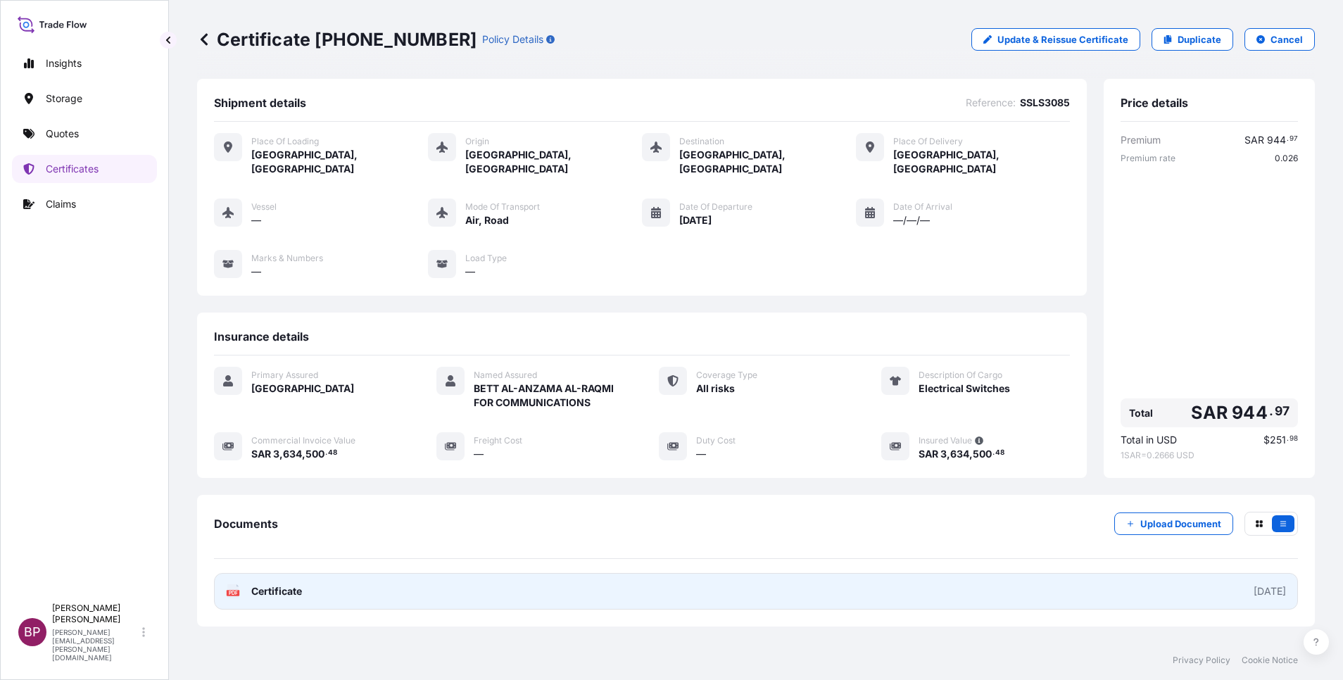
click at [284, 584] on span "Certificate" at bounding box center [276, 591] width 51 height 14
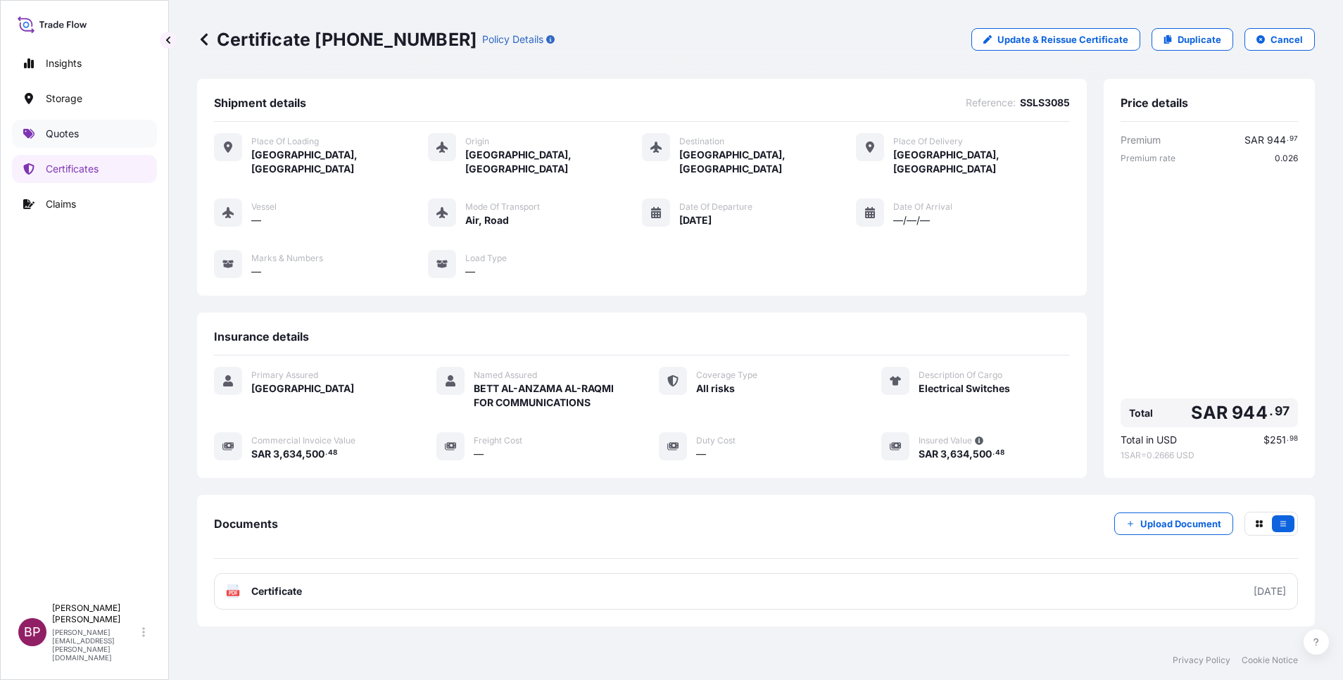
click at [70, 140] on p "Quotes" at bounding box center [62, 134] width 33 height 14
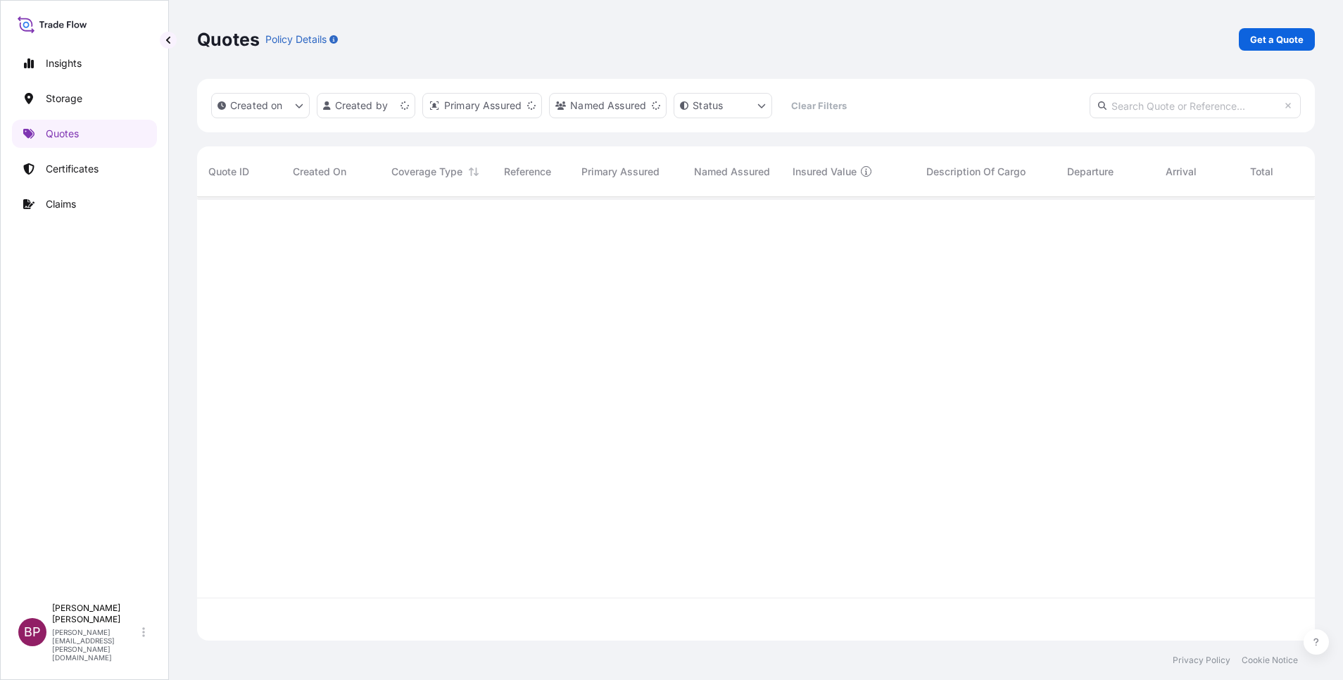
scroll to position [435, 1101]
click at [1279, 42] on p "Get a Quote" at bounding box center [1276, 39] width 53 height 14
select select "Water"
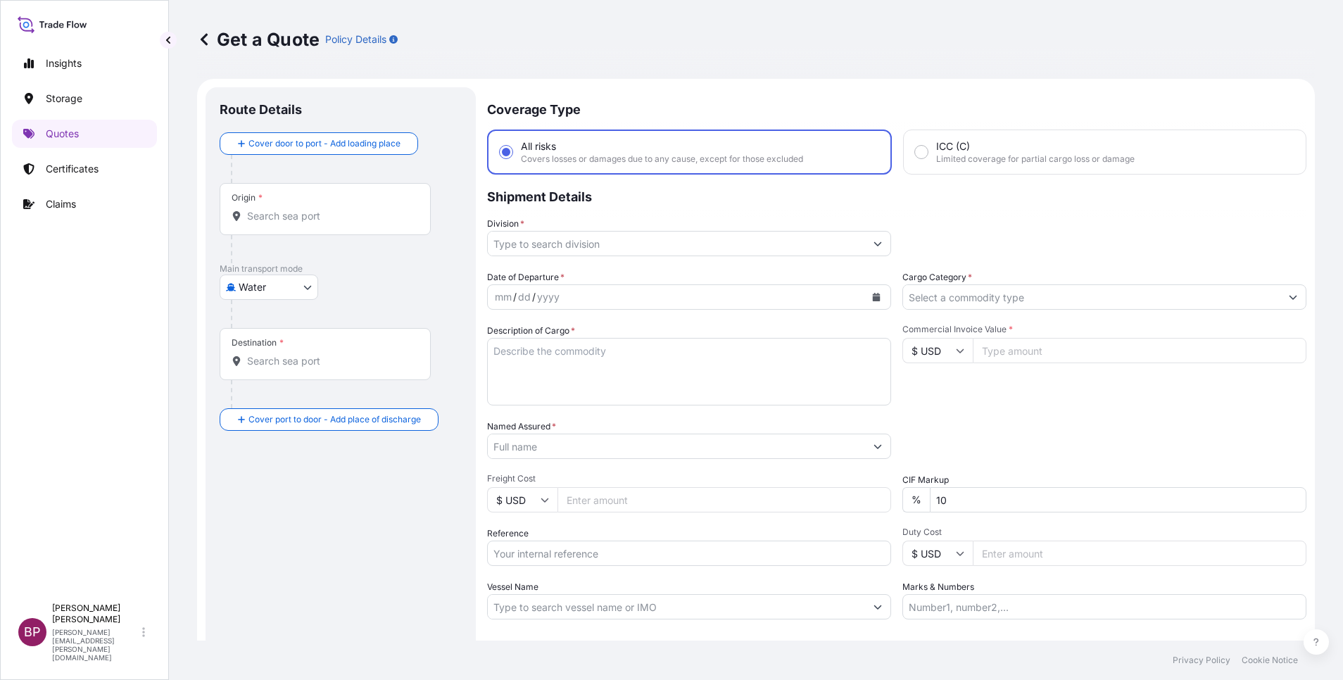
scroll to position [23, 0]
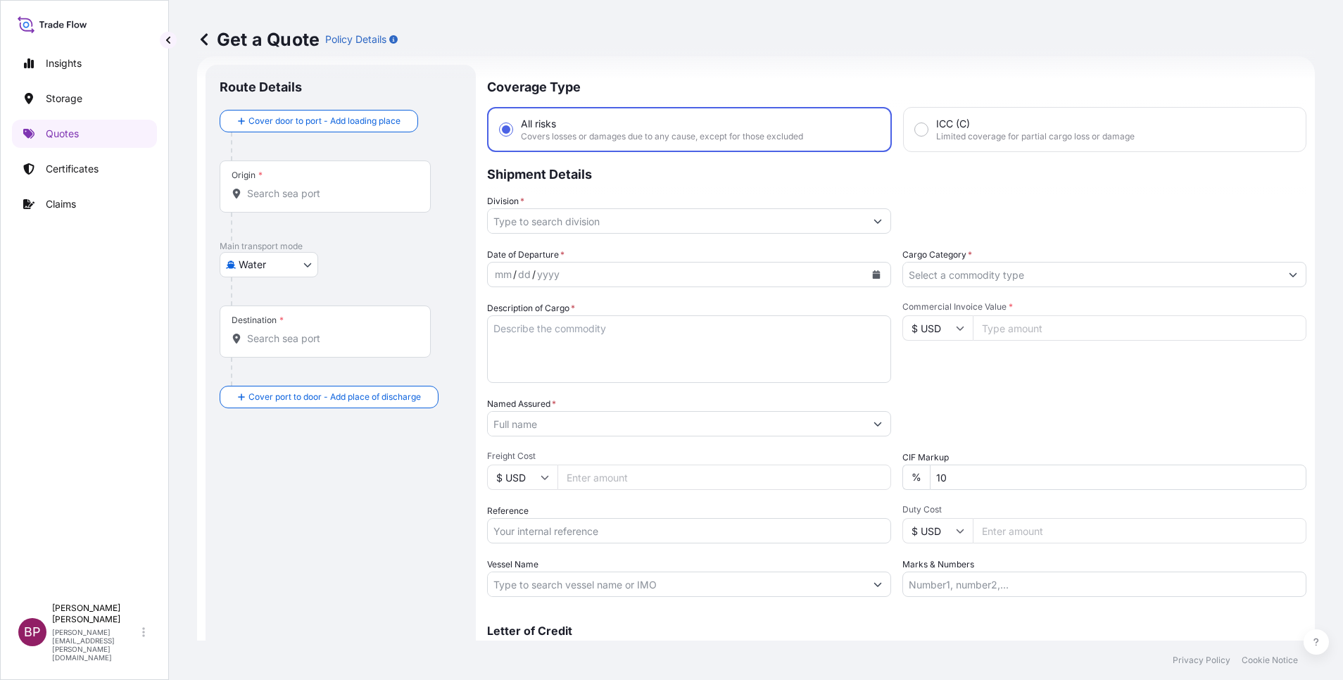
click at [1004, 332] on input "Commercial Invoice Value *" at bounding box center [1140, 327] width 334 height 25
paste input "32069.37"
type input "32069.37"
click at [585, 483] on div "Date of Departure * mm / dd / yyyy Cargo Category * Description of Cargo * Comm…" at bounding box center [896, 422] width 819 height 349
type input "0"
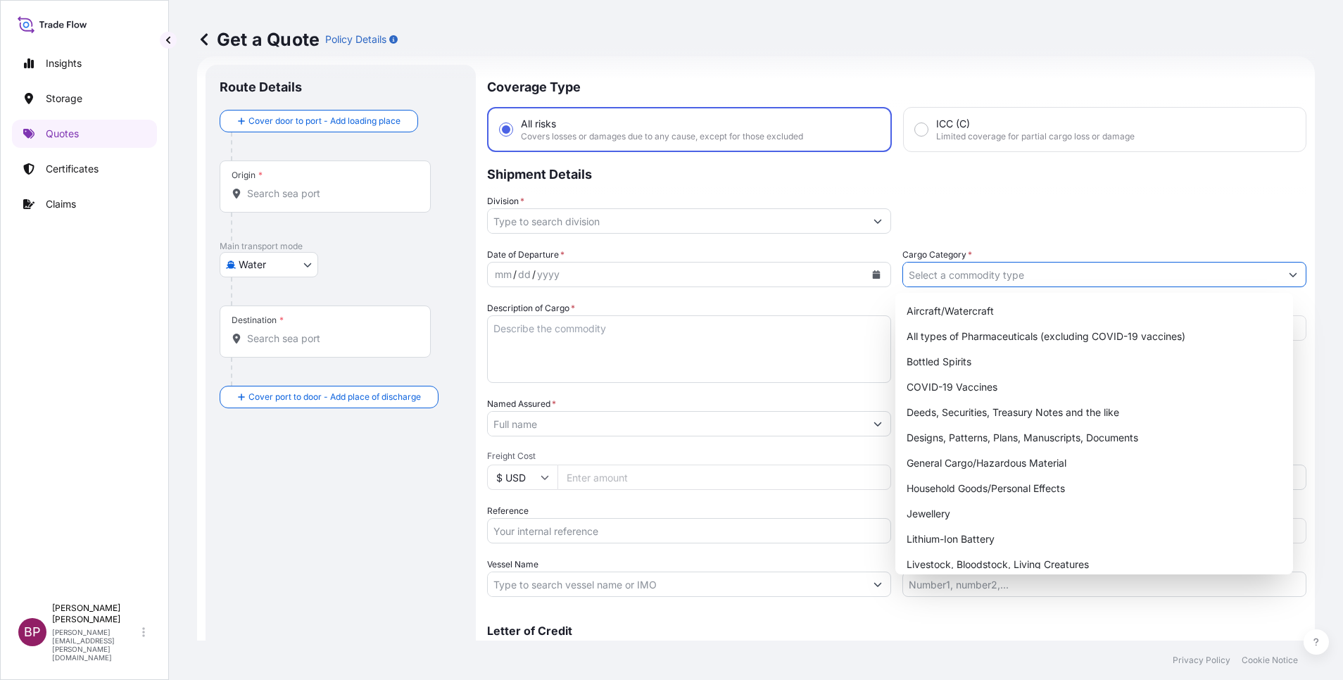
click at [1078, 275] on input "Cargo Category *" at bounding box center [1091, 274] width 377 height 25
click at [978, 459] on div "General Cargo/Hazardous Material" at bounding box center [1094, 462] width 386 height 25
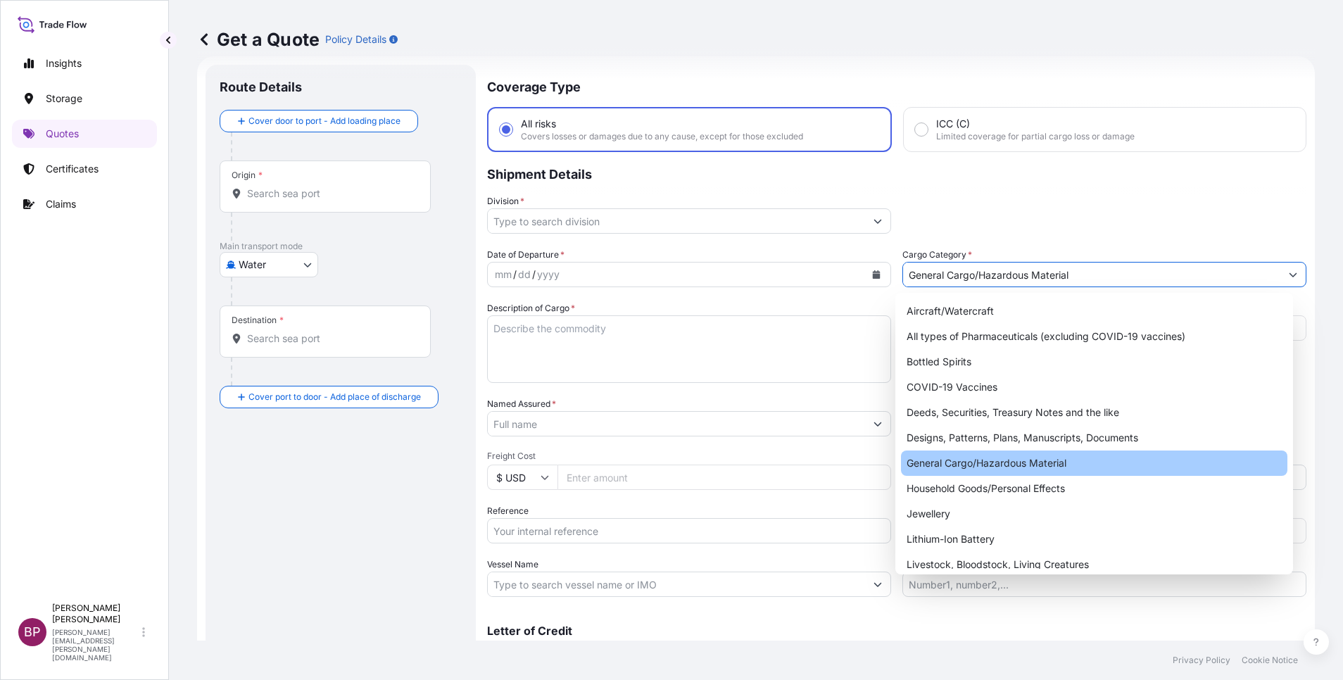
type input "General Cargo/Hazardous Material"
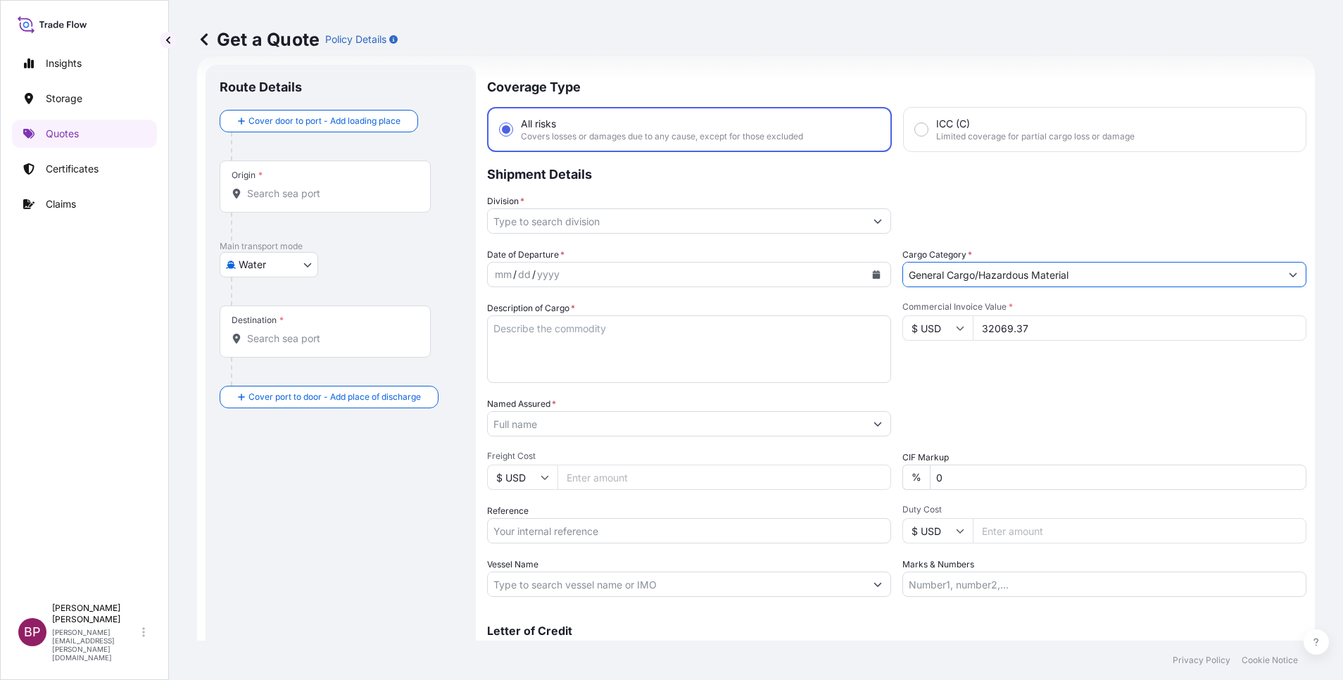
click at [874, 222] on icon "Show suggestions" at bounding box center [878, 222] width 8 height 4
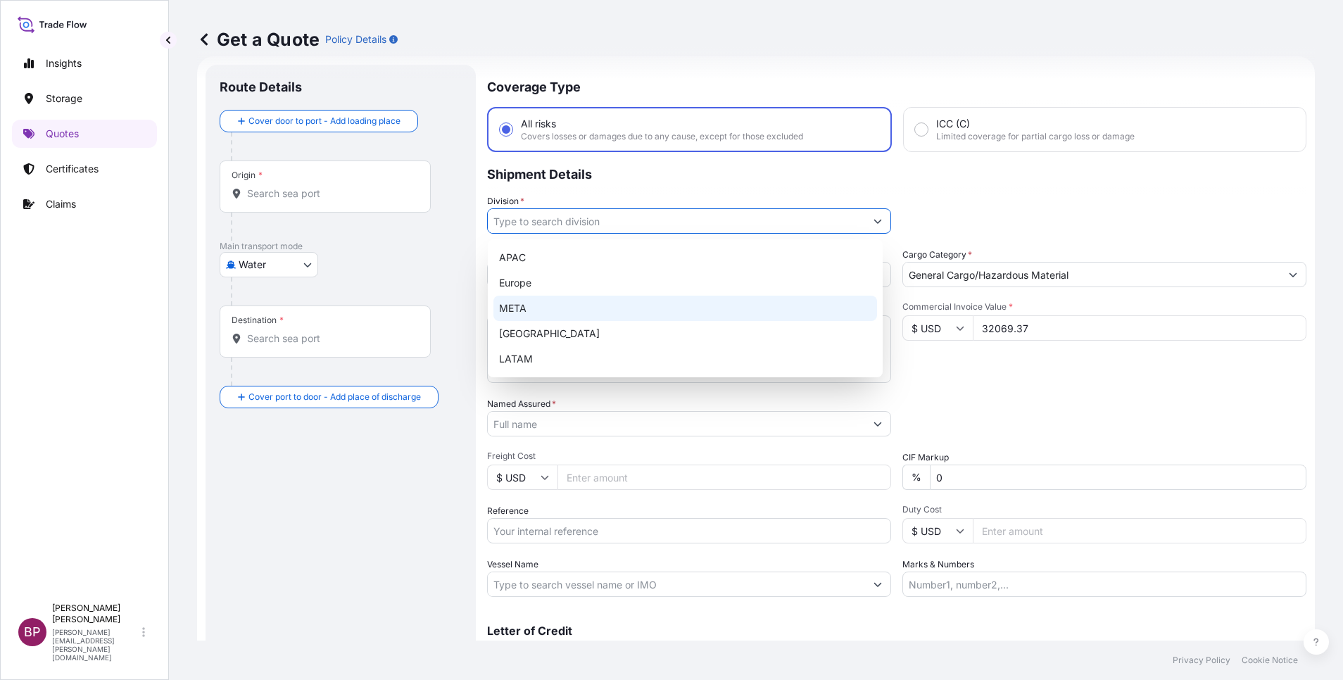
click at [558, 312] on div "META" at bounding box center [685, 308] width 384 height 25
type input "META"
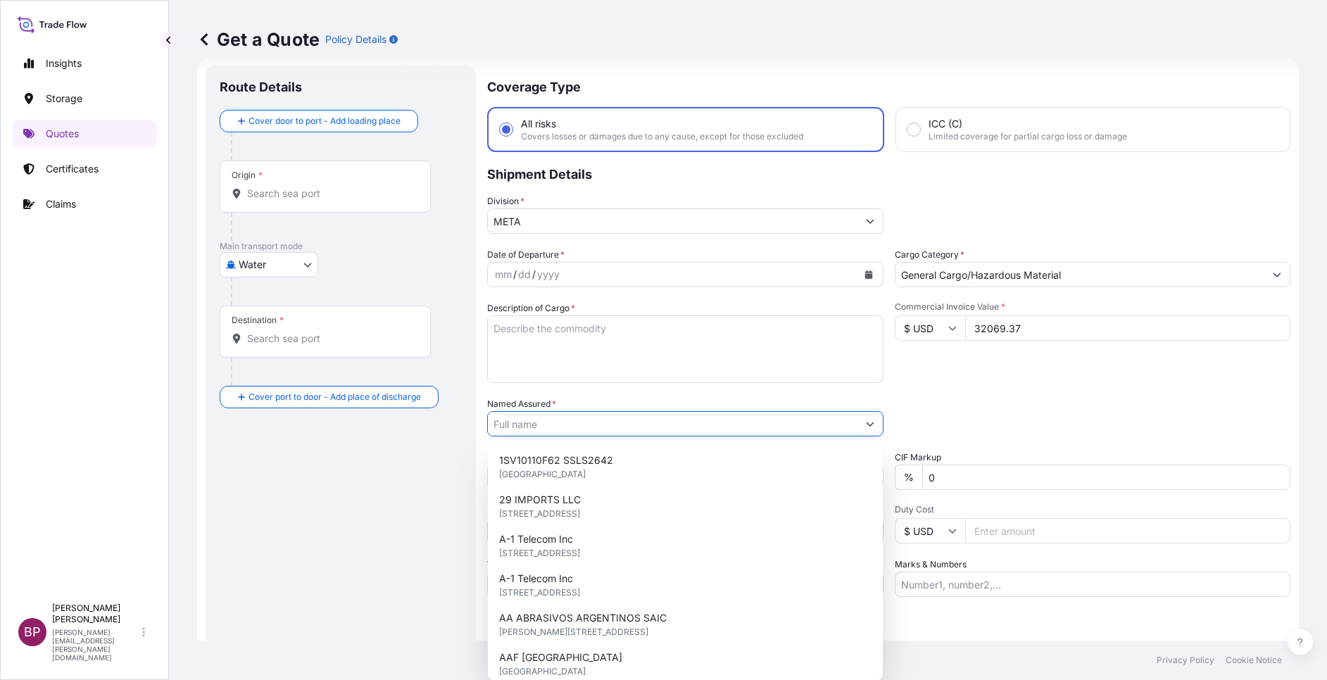
click at [560, 434] on input "Named Assured *" at bounding box center [672, 423] width 369 height 25
click at [577, 349] on textarea "Description of Cargo *" at bounding box center [685, 349] width 396 height 68
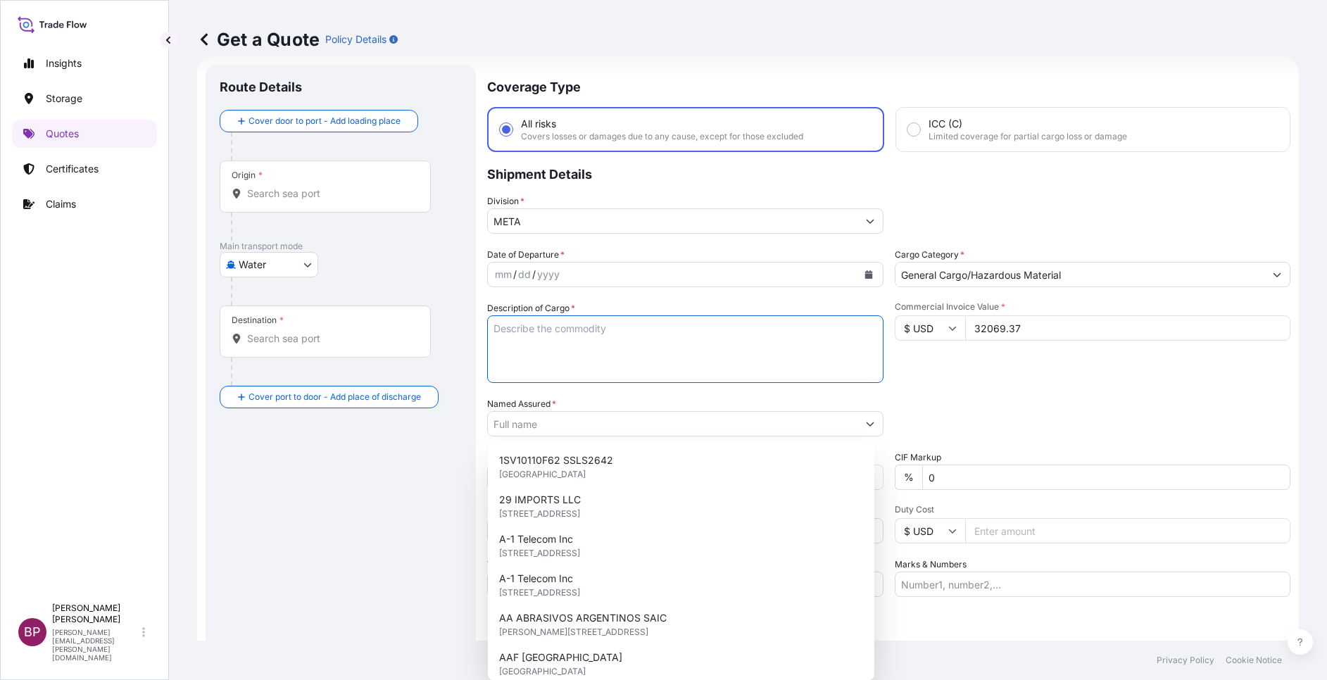
paste textarea "Hotel Amenities"
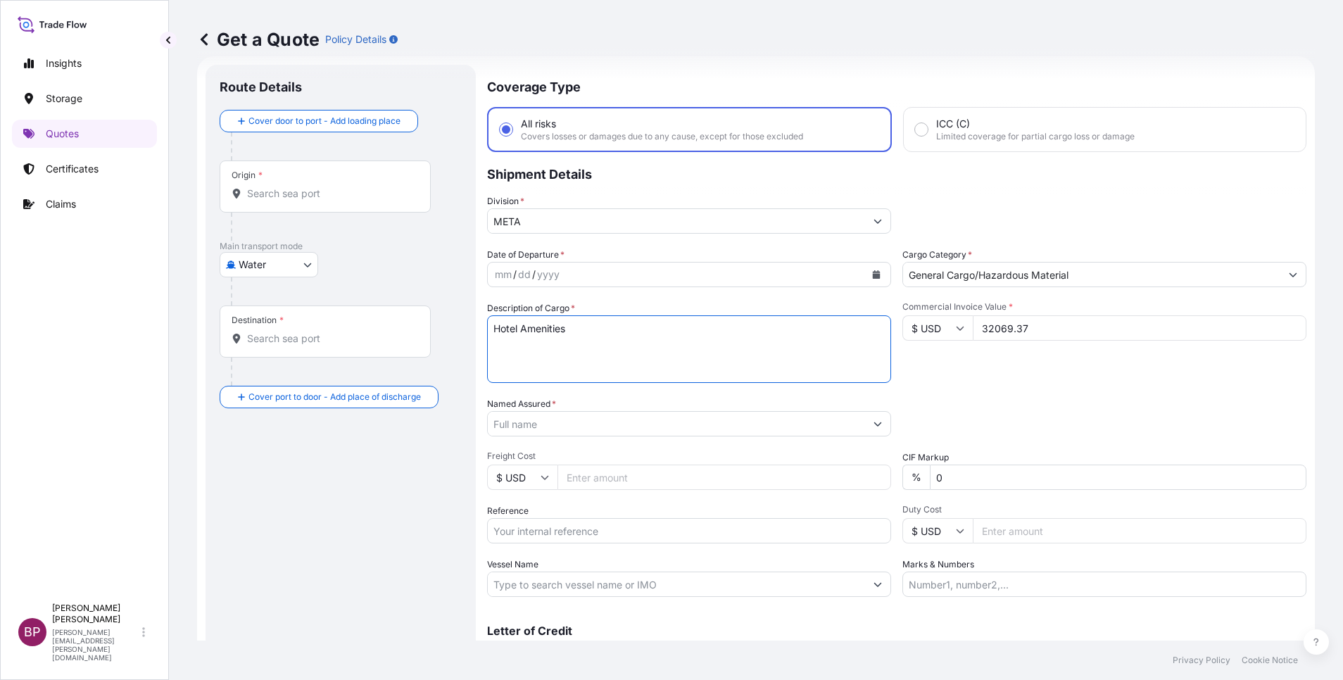
type textarea "Hotel Amenities"
click at [605, 428] on input "Named Assured *" at bounding box center [676, 423] width 377 height 25
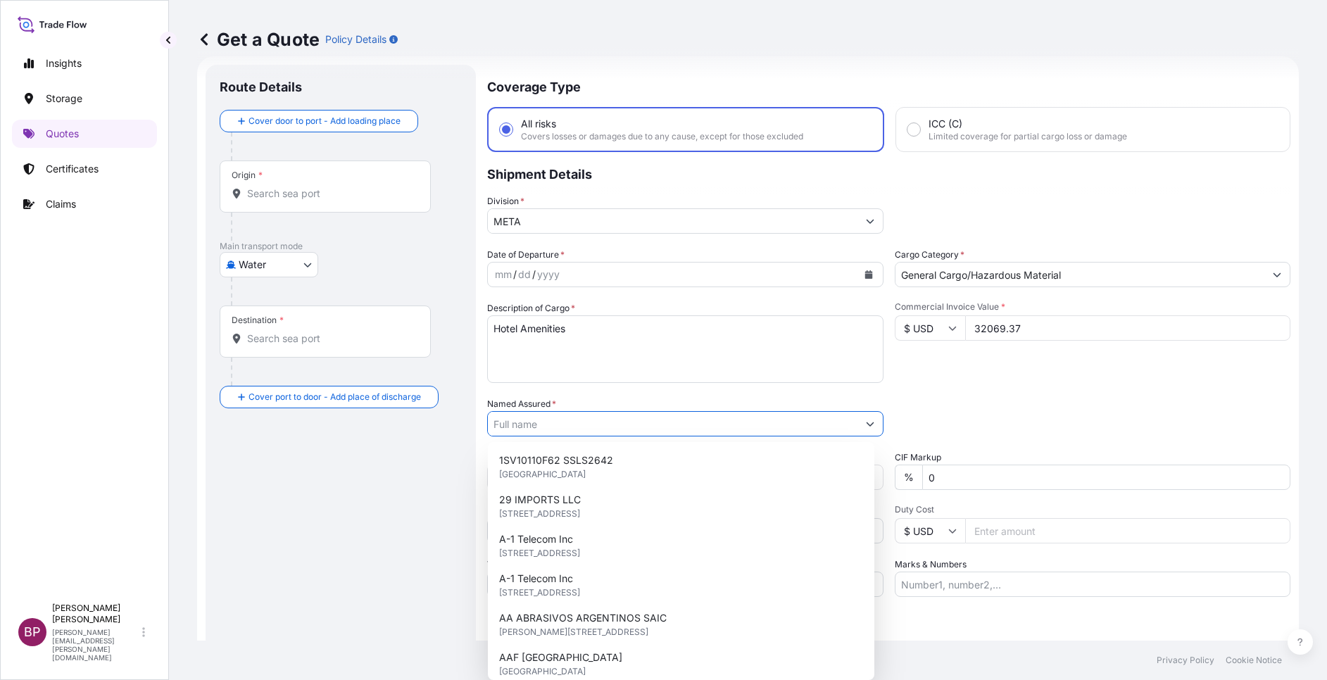
paste input "Rolaco Hospitality Supplies Co."
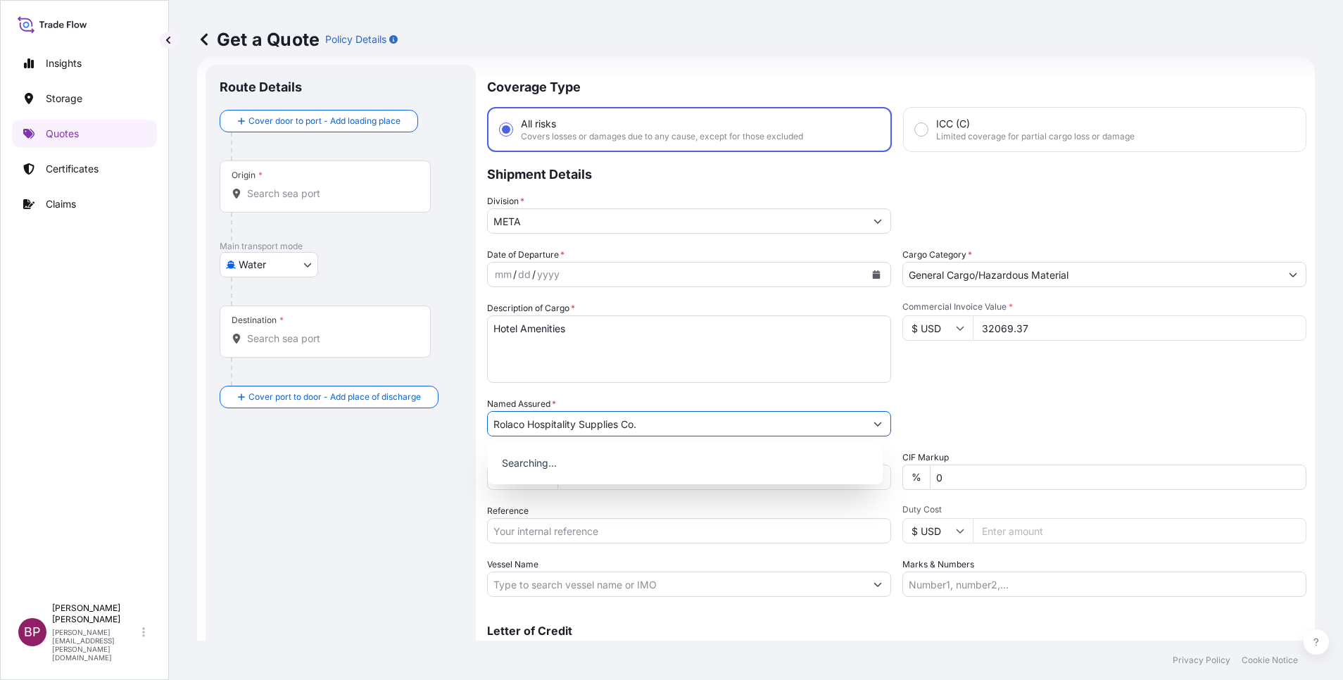
type input "Rolaco Hospitality Supplies Co."
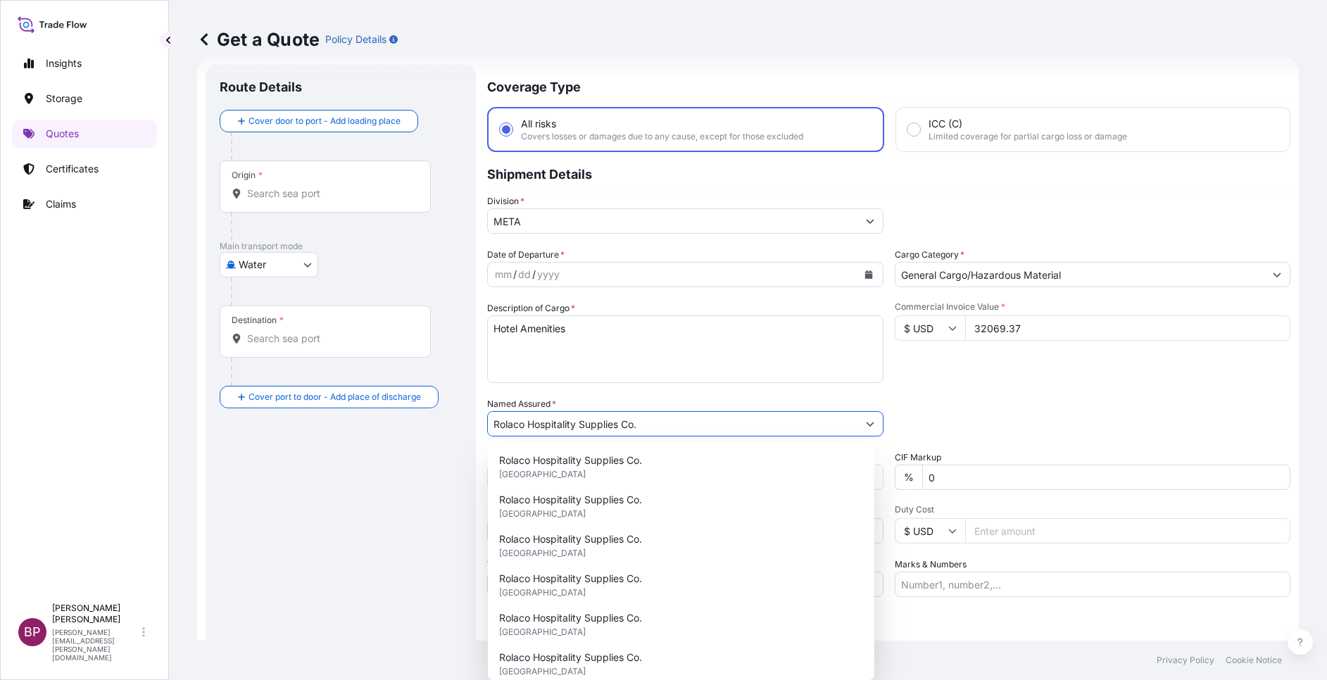
click at [864, 274] on icon "Calendar" at bounding box center [868, 274] width 8 height 8
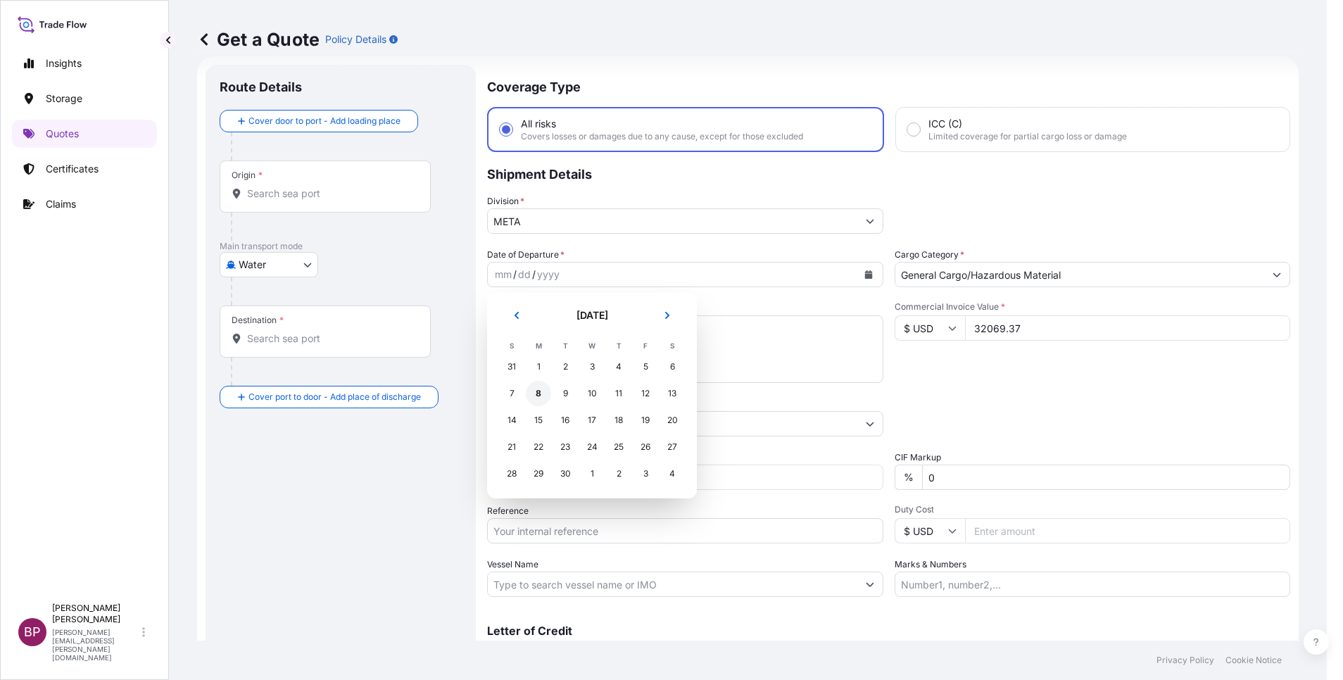
click at [538, 395] on div "8" at bounding box center [538, 393] width 25 height 25
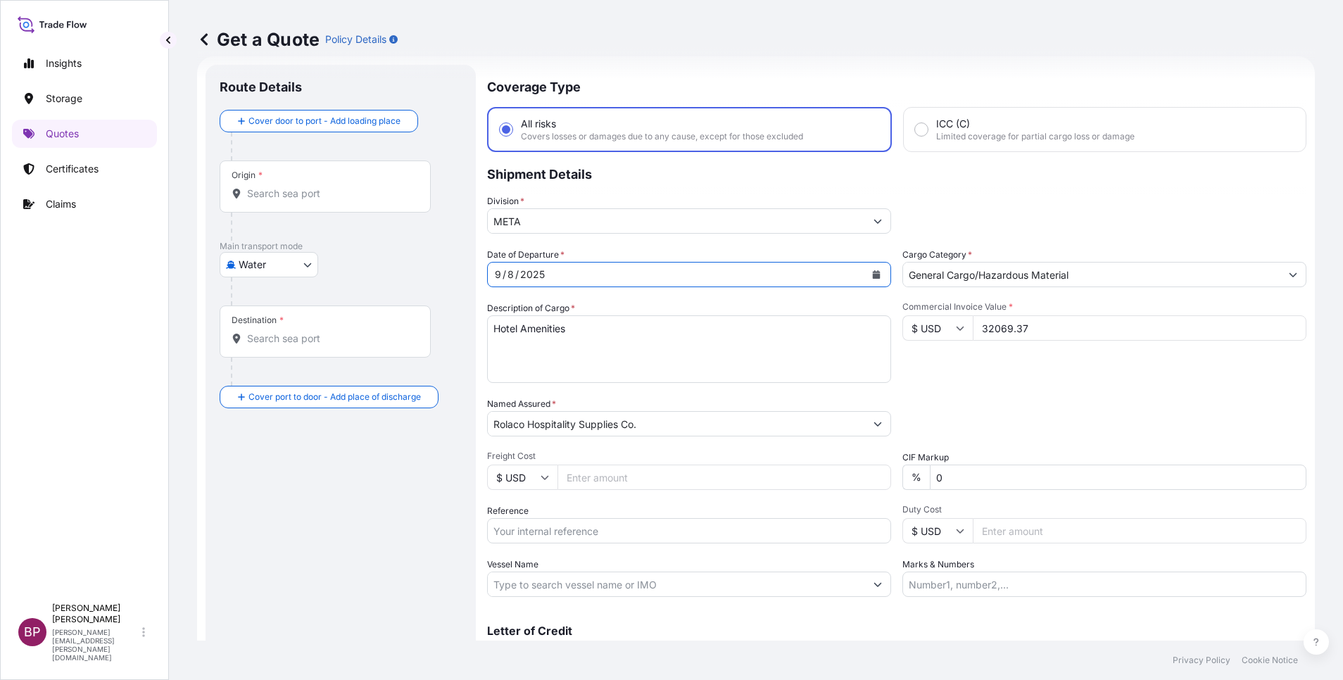
click at [873, 276] on icon "Calendar" at bounding box center [877, 274] width 8 height 8
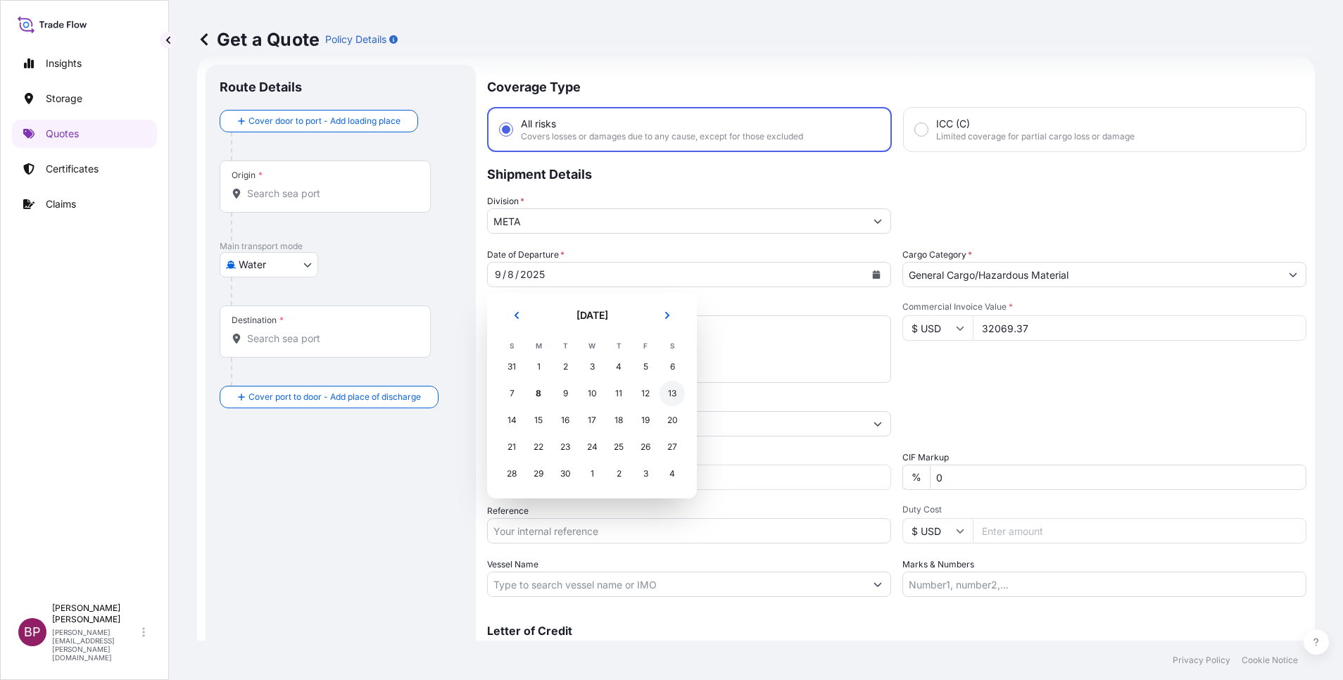
click at [674, 388] on div "13" at bounding box center [671, 393] width 25 height 25
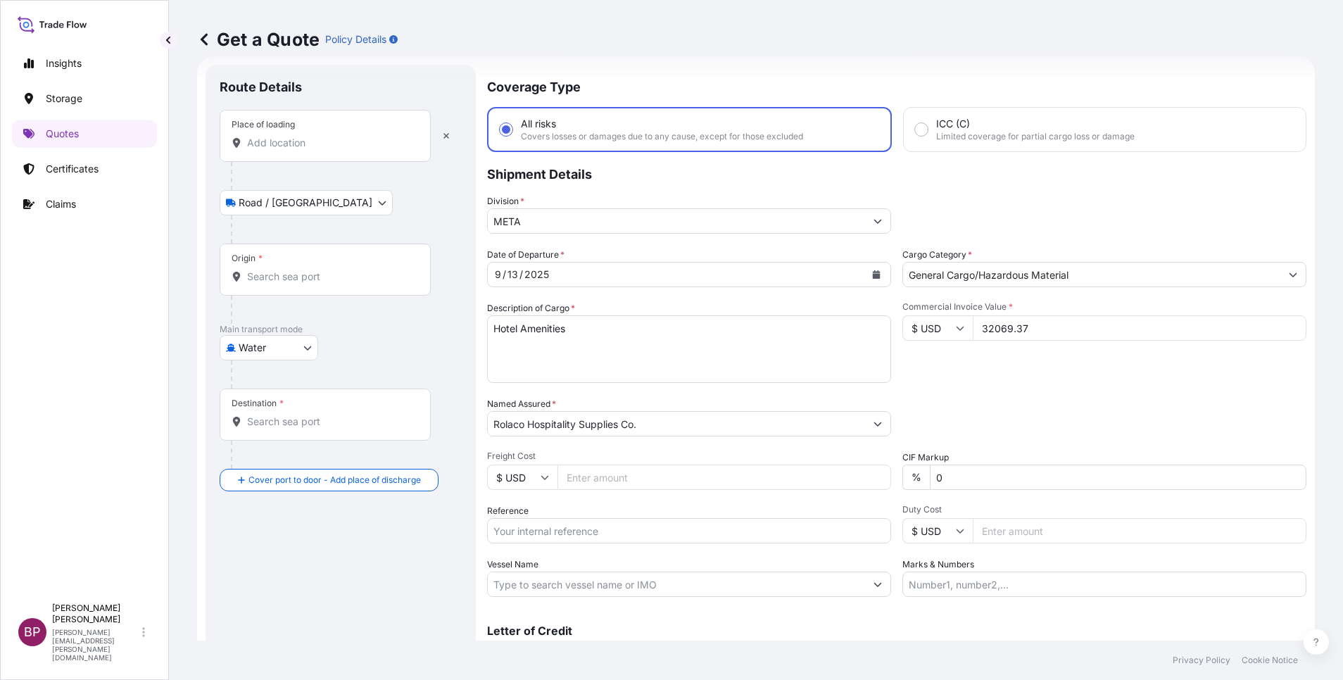
click at [304, 141] on input "Place of loading" at bounding box center [330, 143] width 166 height 14
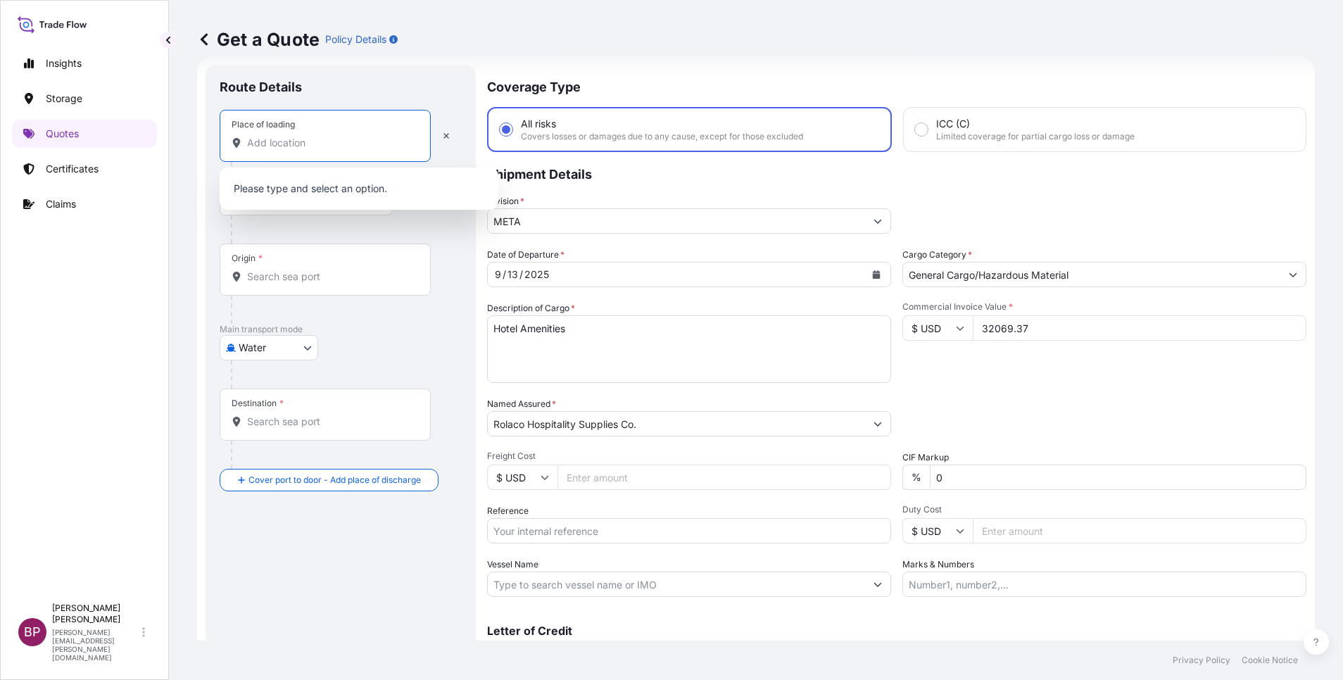
paste input "Hongkong"
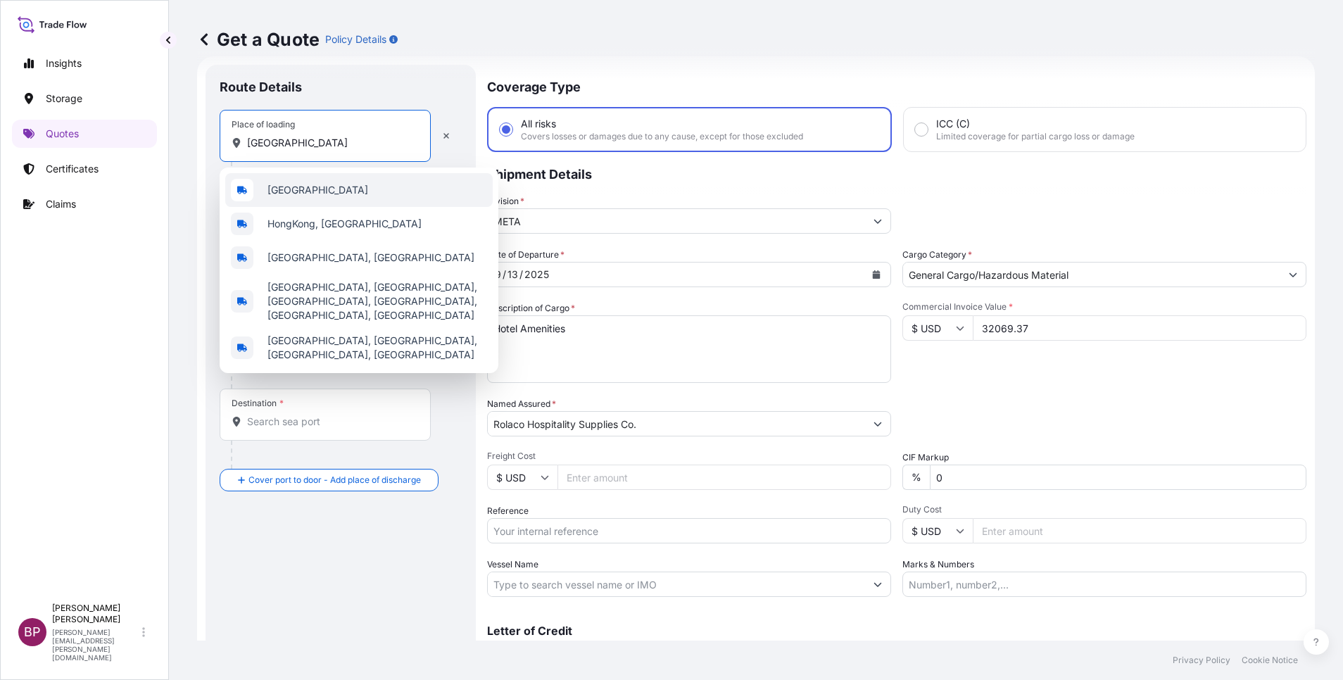
click at [324, 190] on div "Hongkong" at bounding box center [358, 190] width 267 height 34
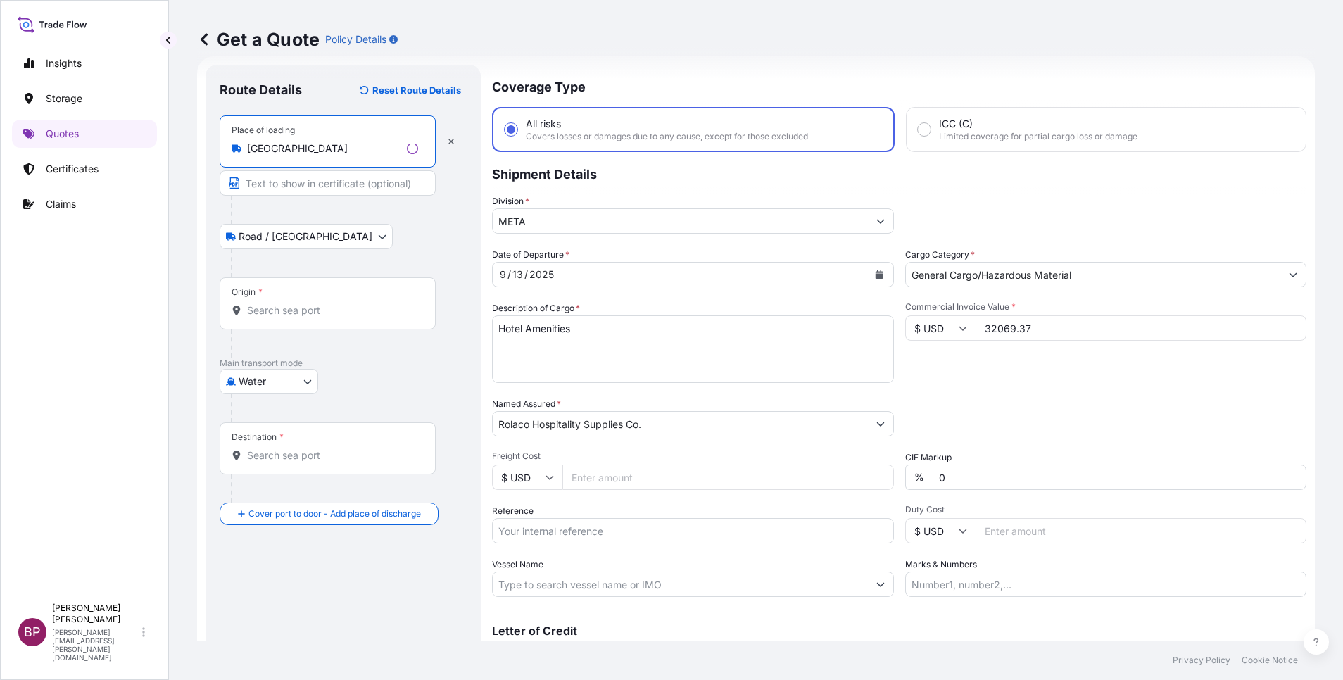
type input "Hongkong"
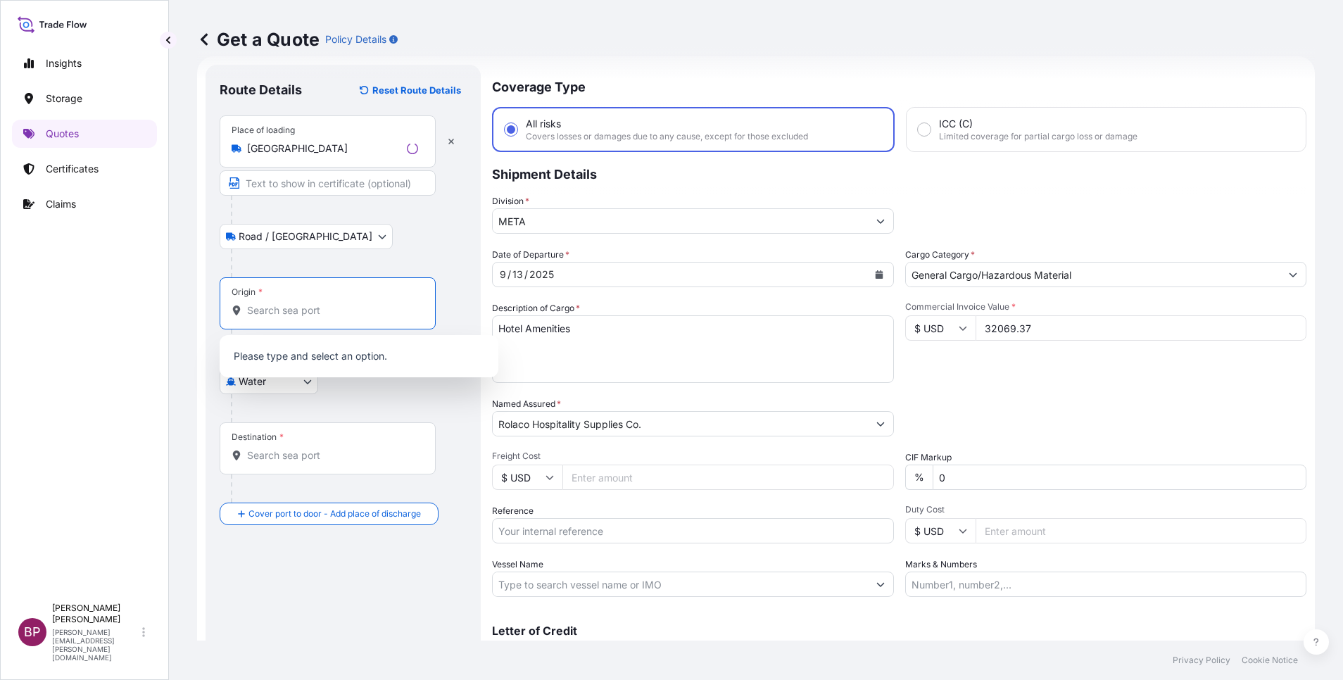
drag, startPoint x: 301, startPoint y: 304, endPoint x: 313, endPoint y: 307, distance: 12.3
click at [301, 302] on div "Origin *" at bounding box center [328, 303] width 216 height 52
click at [301, 303] on input "Origin *" at bounding box center [332, 310] width 171 height 14
paste input "Hongkong"
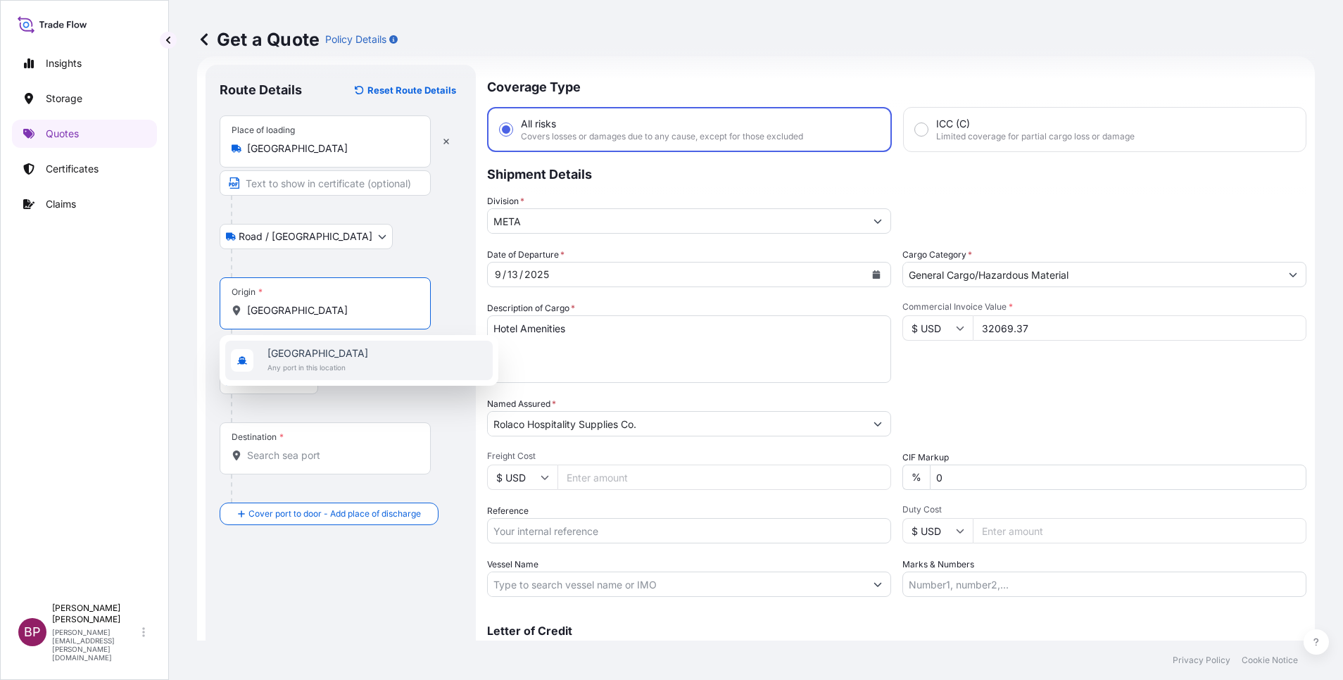
click at [334, 359] on span "Hongkong" at bounding box center [317, 353] width 101 height 14
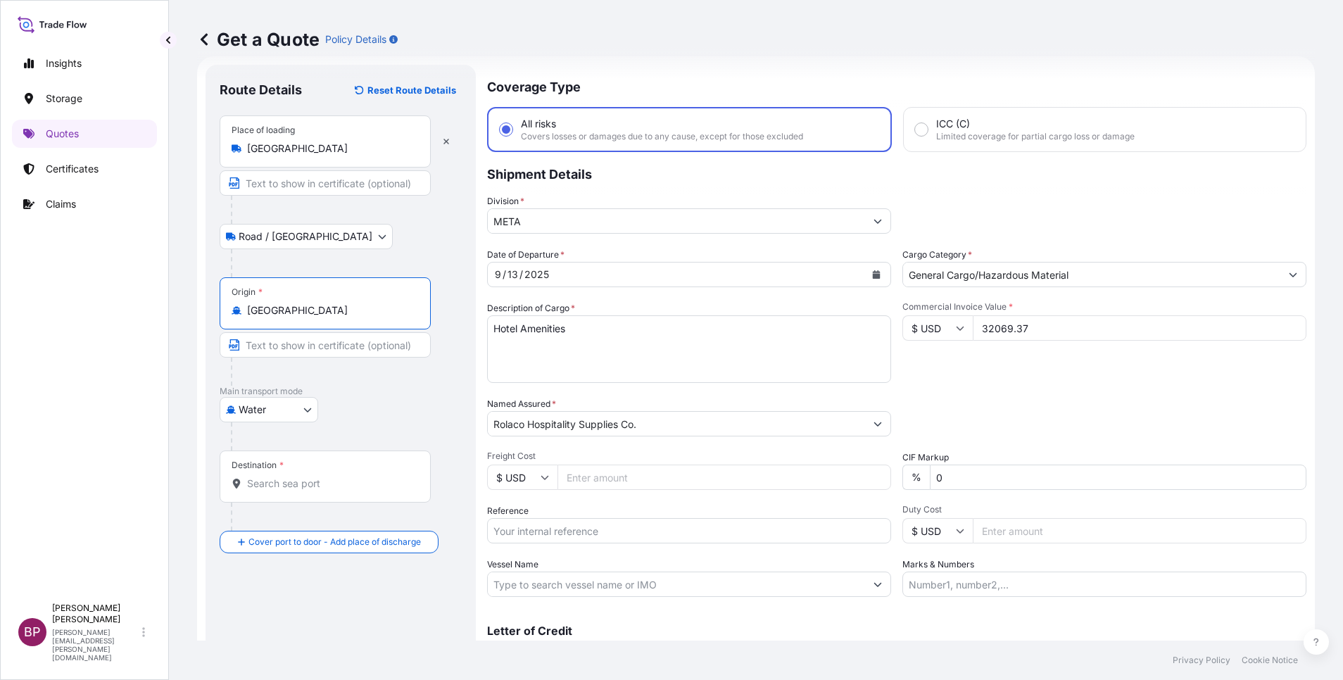
type input "Hongkong"
click at [284, 494] on div "Destination *" at bounding box center [325, 476] width 211 height 52
click at [284, 491] on input "Destination *" at bounding box center [330, 483] width 166 height 14
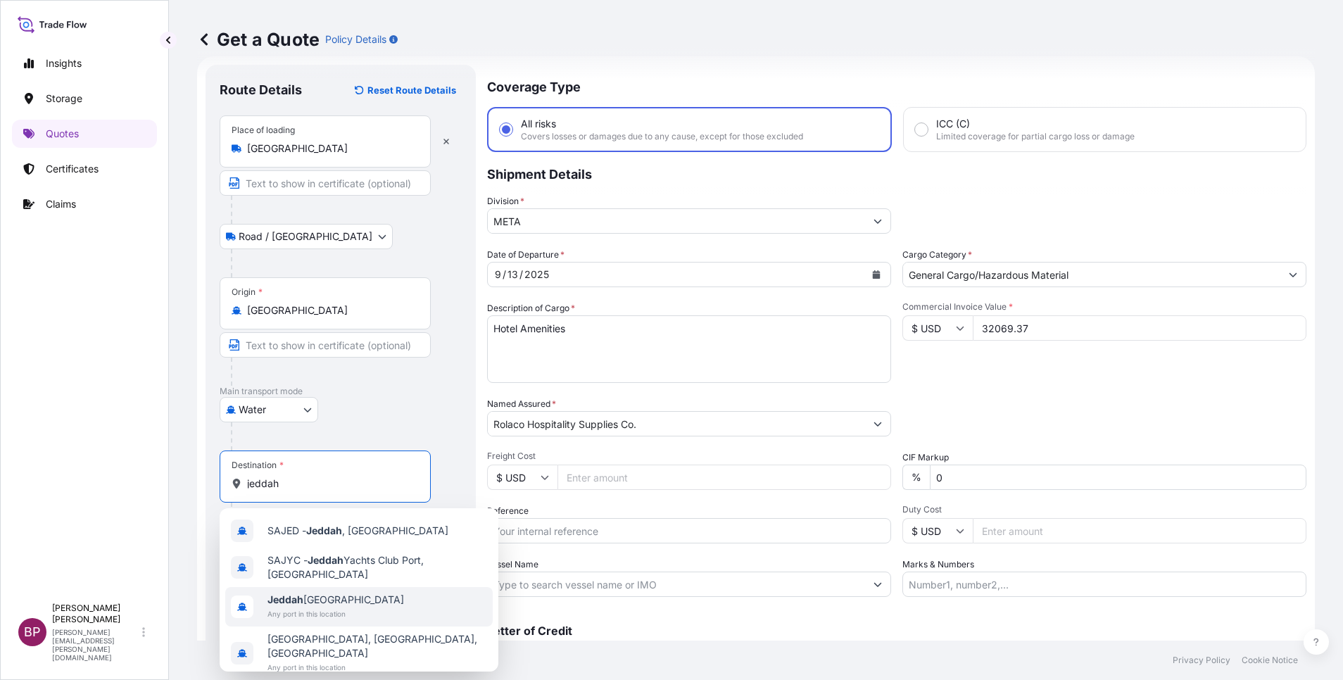
click at [324, 610] on span "Any port in this location" at bounding box center [335, 614] width 137 height 14
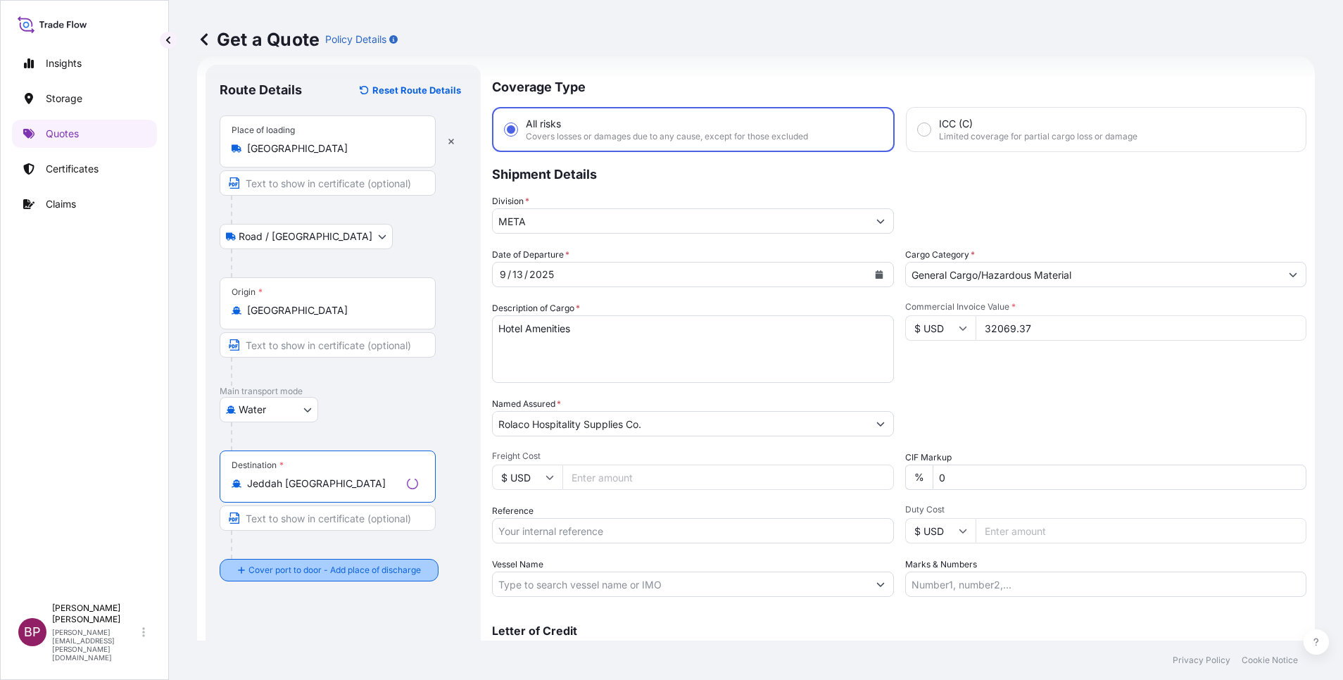
type input "Jeddah Saudi Arabia"
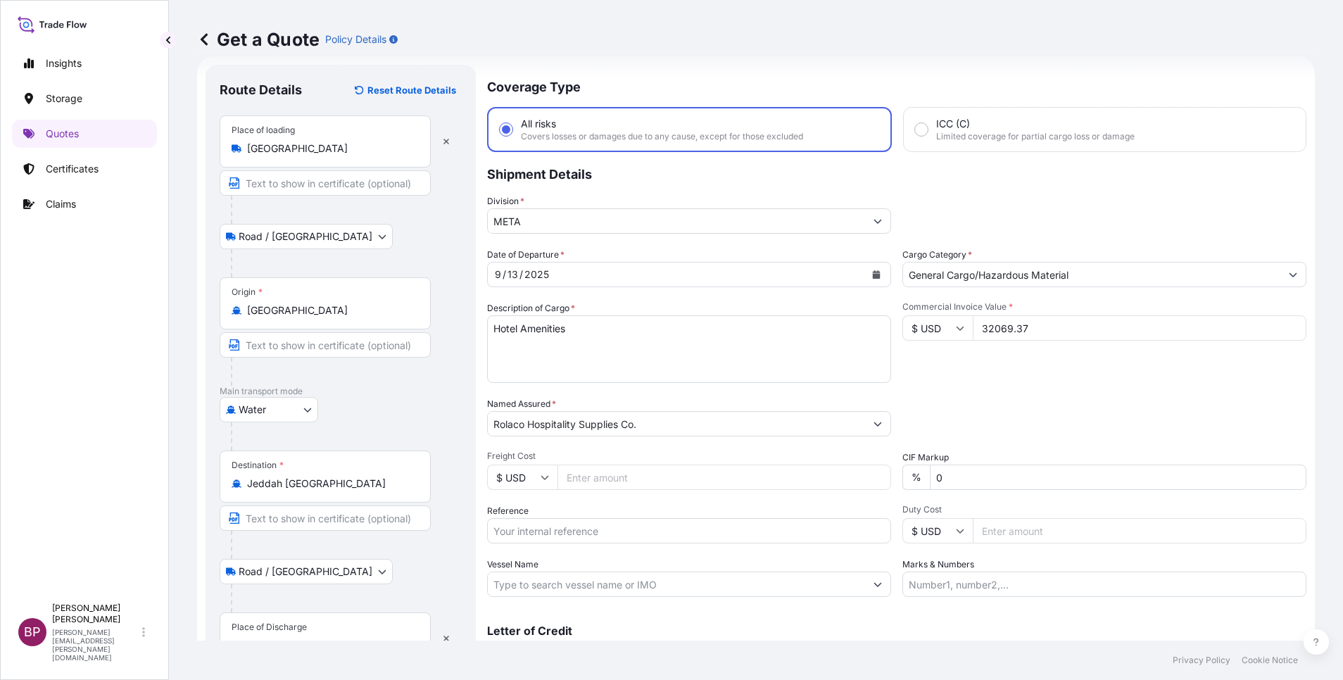
click at [299, 632] on div "Place of Discharge" at bounding box center [269, 626] width 75 height 11
click at [299, 638] on input "Place of Discharge" at bounding box center [330, 645] width 166 height 14
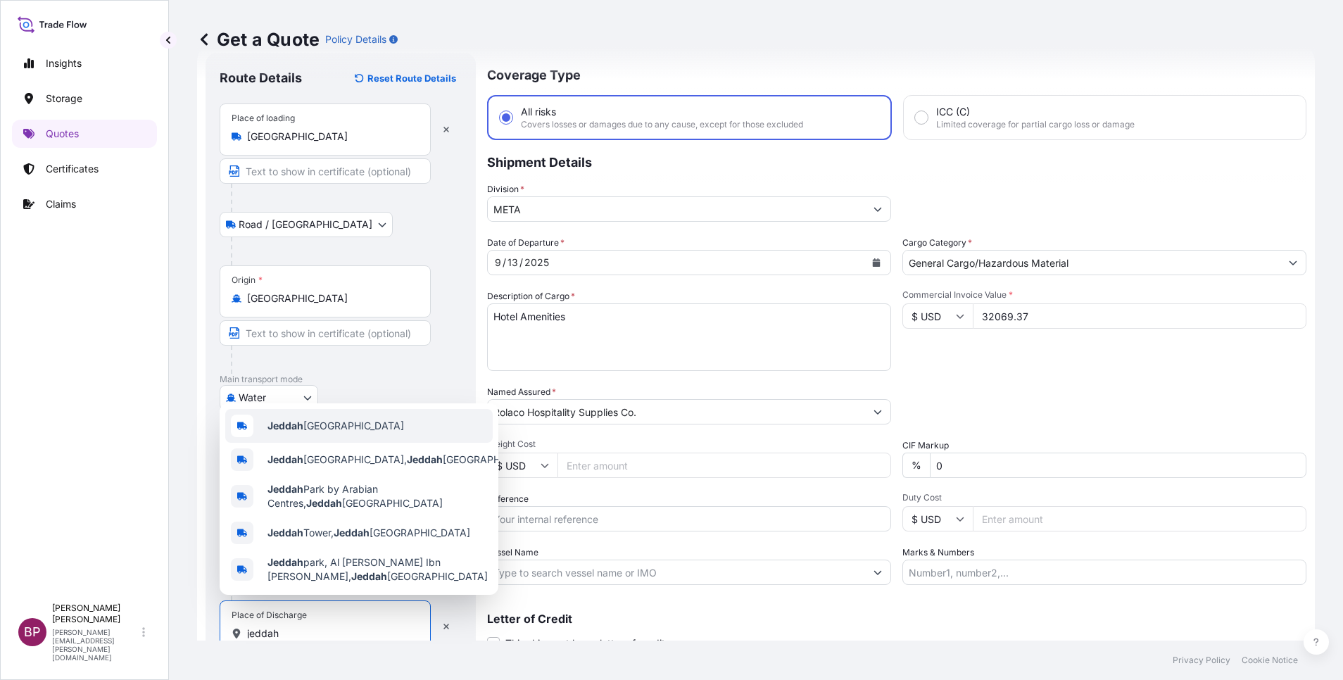
click at [324, 422] on span "Jeddah Saudi Arabia" at bounding box center [335, 426] width 137 height 14
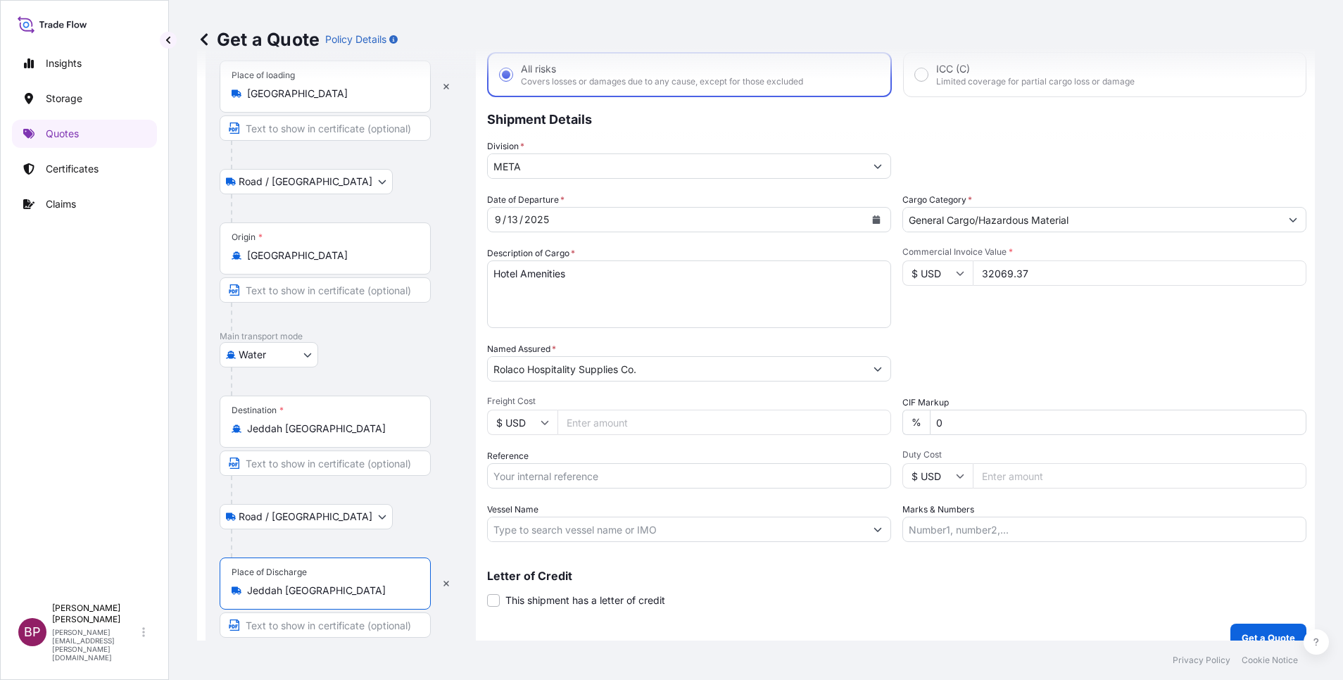
scroll to position [97, 0]
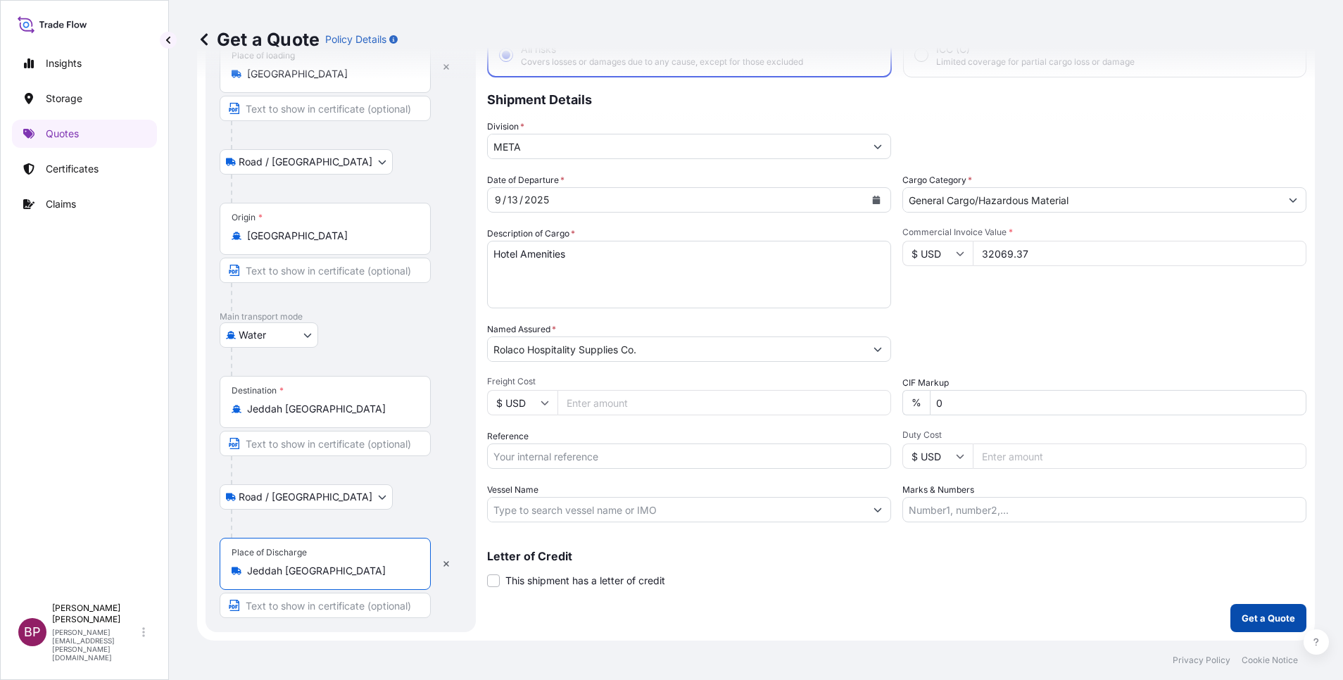
type input "Jeddah Saudi Arabia"
click at [1268, 620] on p "Get a Quote" at bounding box center [1268, 618] width 53 height 14
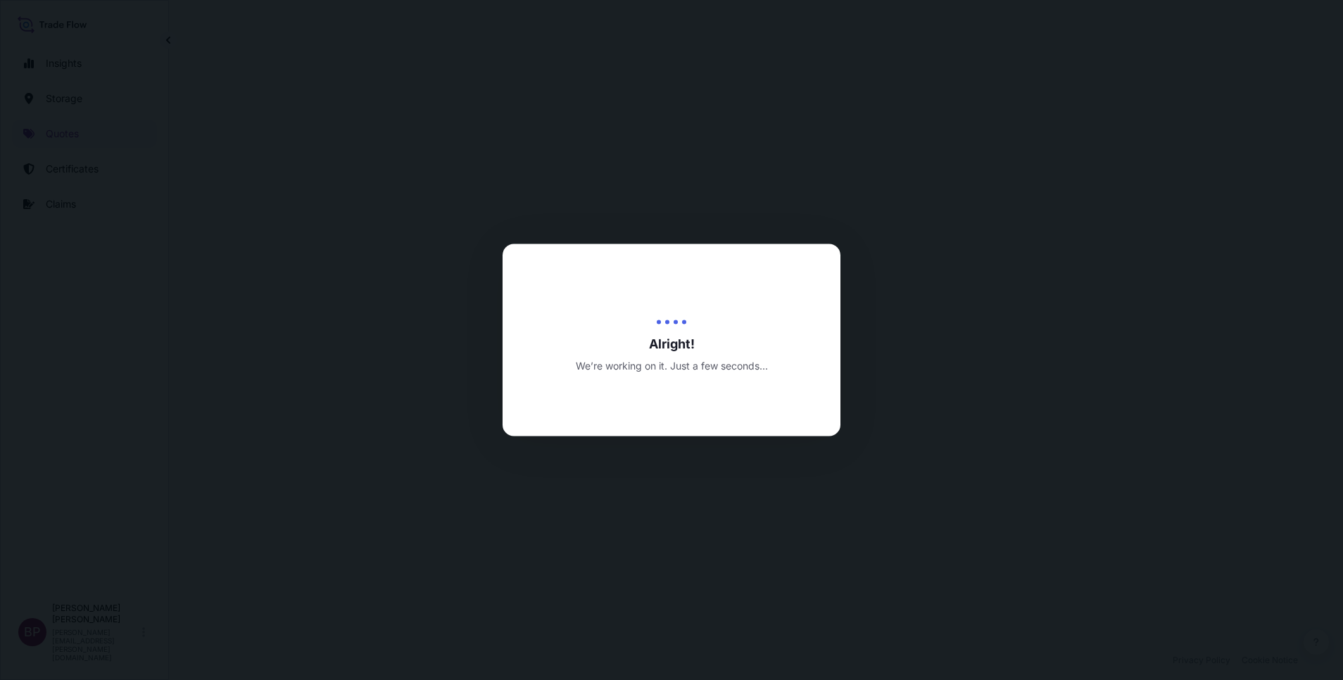
select select "Road / [GEOGRAPHIC_DATA]"
select select "Water"
select select "Road / [GEOGRAPHIC_DATA]"
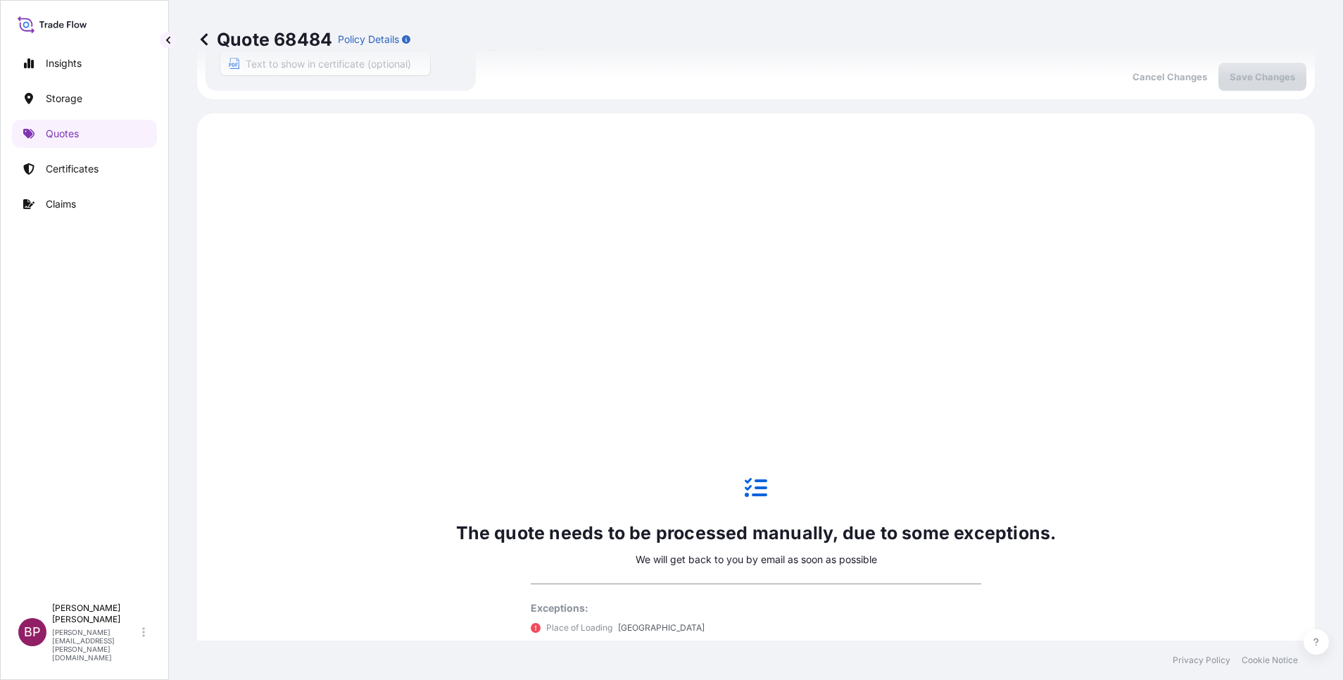
scroll to position [950, 0]
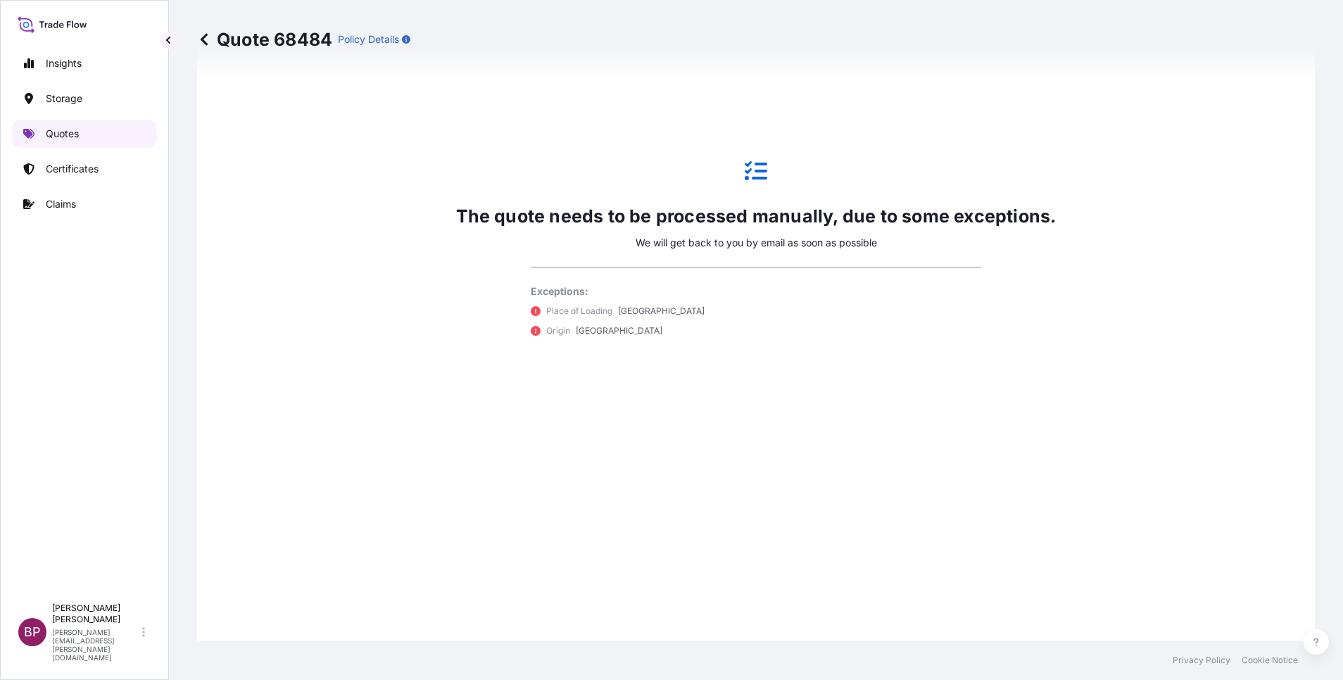
click at [64, 124] on link "Quotes" at bounding box center [84, 134] width 145 height 28
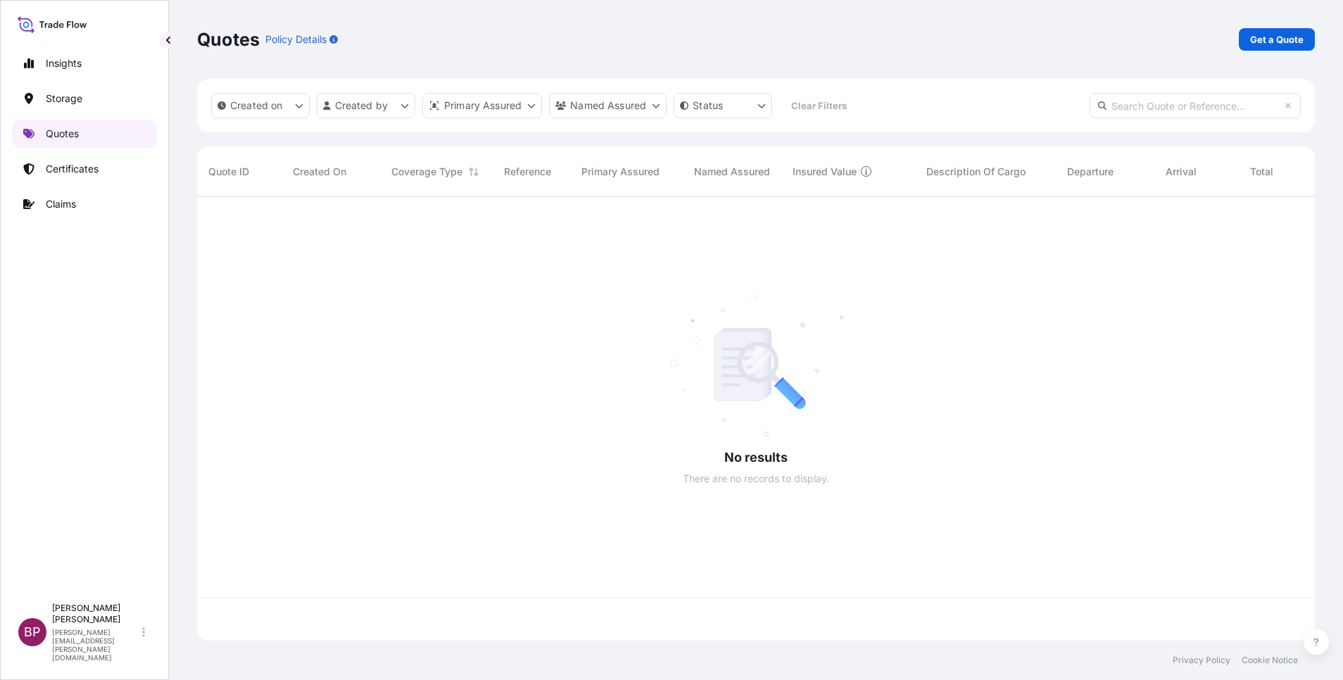
scroll to position [435, 1101]
click at [1282, 44] on p "Get a Quote" at bounding box center [1276, 39] width 53 height 14
select select "Water"
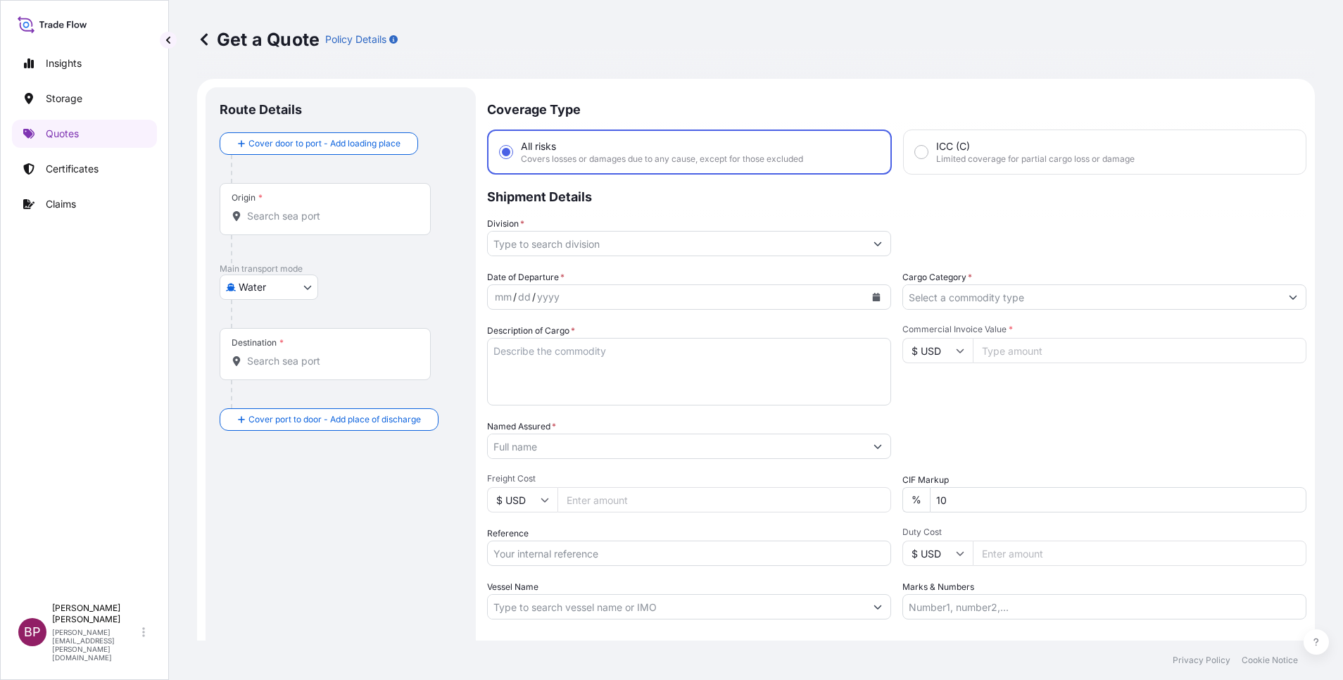
scroll to position [23, 0]
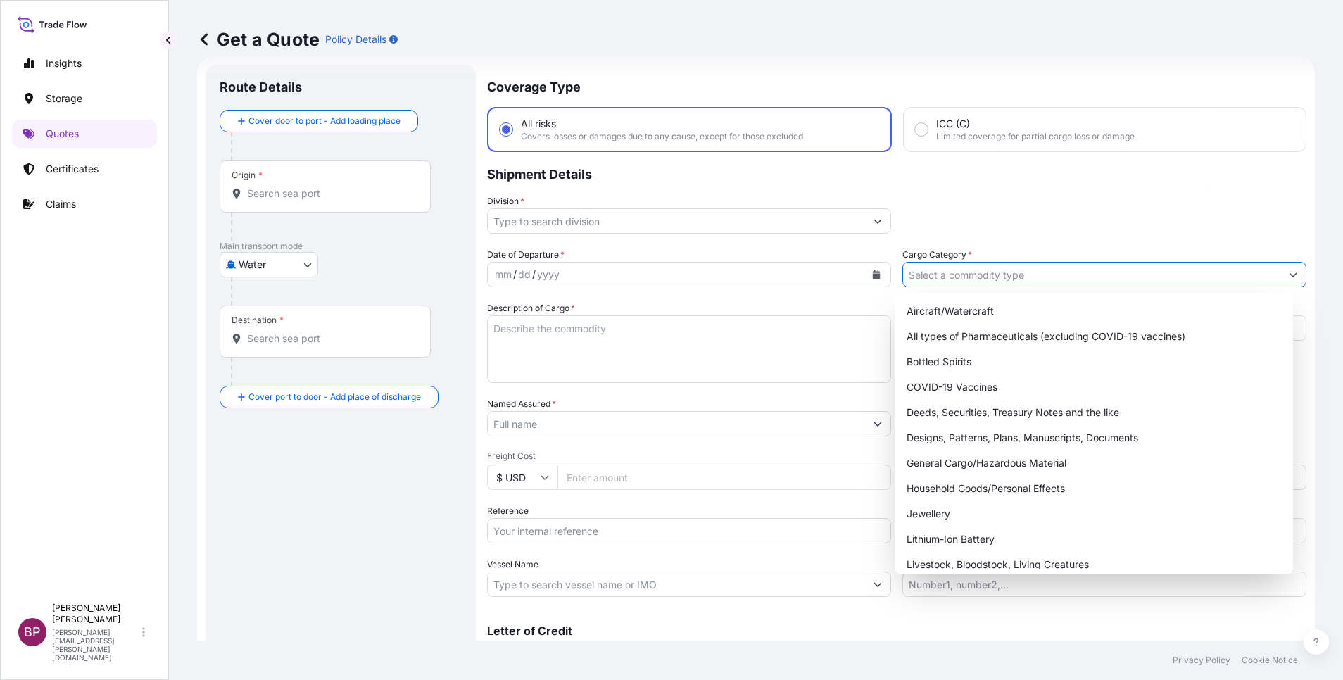
click at [1289, 276] on icon "Show suggestions" at bounding box center [1293, 275] width 8 height 4
click at [987, 466] on div "General Cargo/Hazardous Material" at bounding box center [1094, 462] width 386 height 25
type input "General Cargo/Hazardous Material"
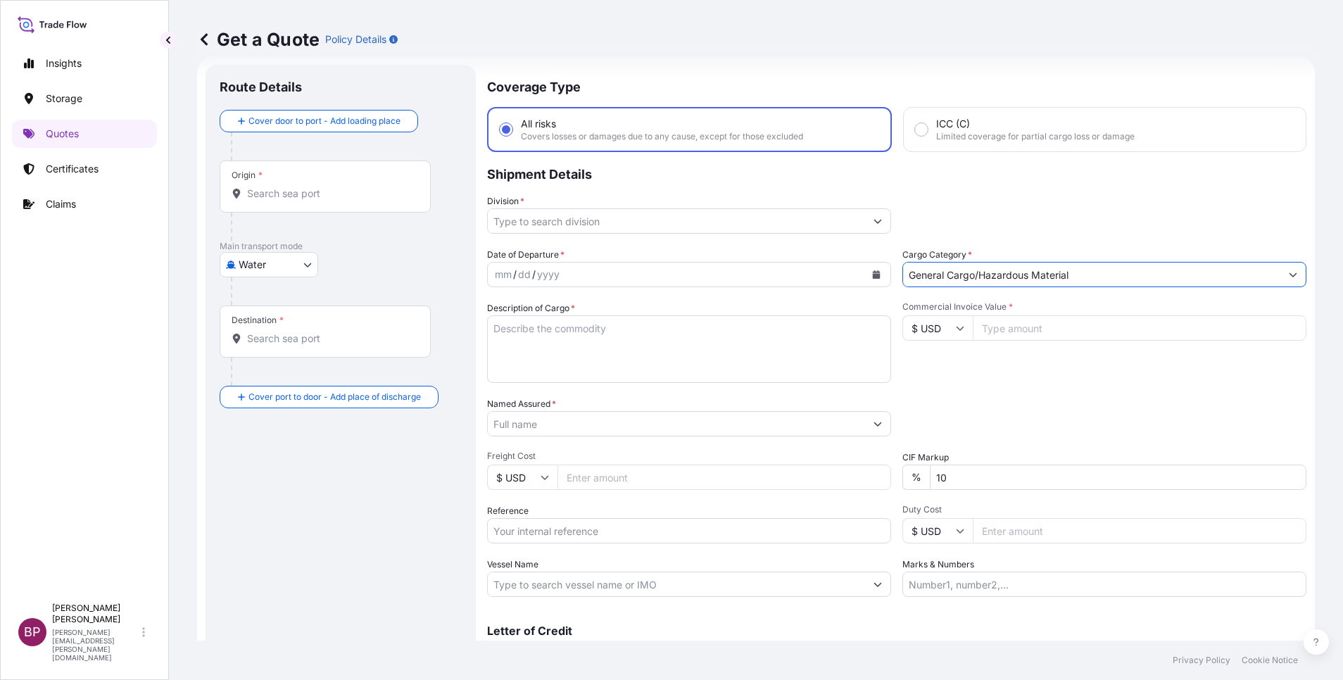
click at [865, 222] on button "Show suggestions" at bounding box center [877, 220] width 25 height 25
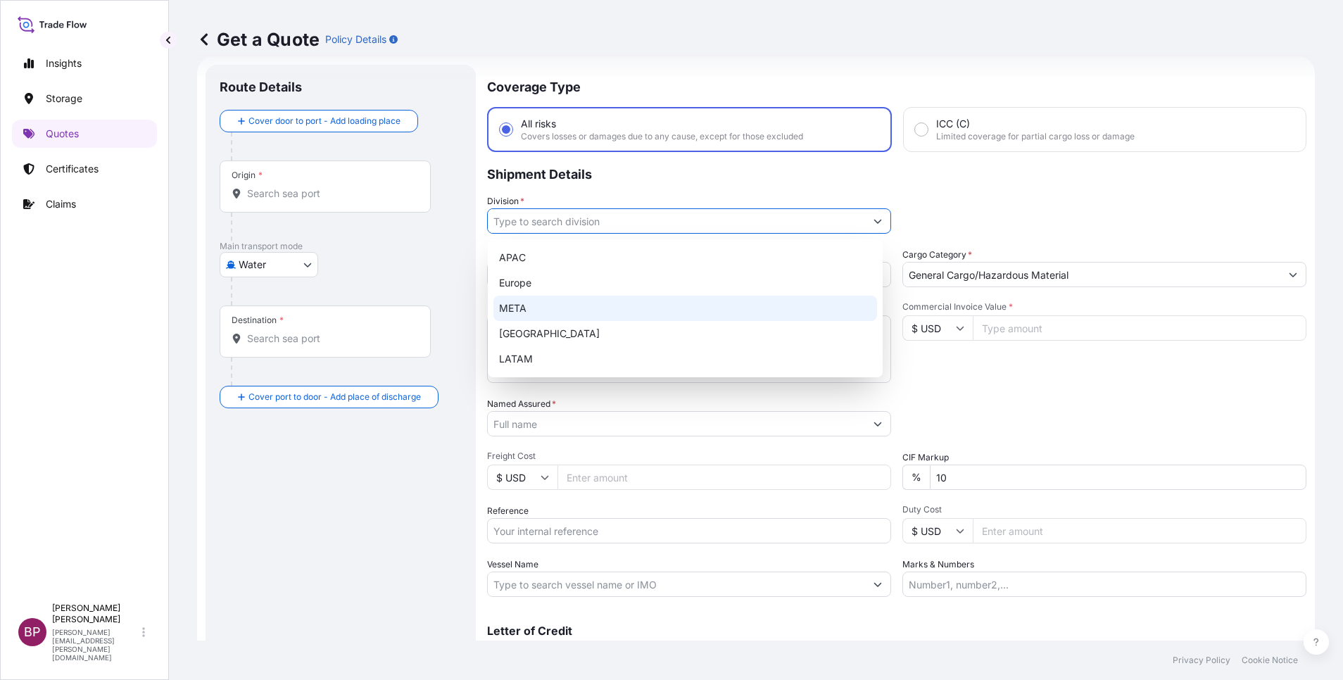
click at [603, 301] on div "META" at bounding box center [685, 308] width 384 height 25
type input "META"
click at [1008, 221] on div "Division * META" at bounding box center [896, 213] width 819 height 39
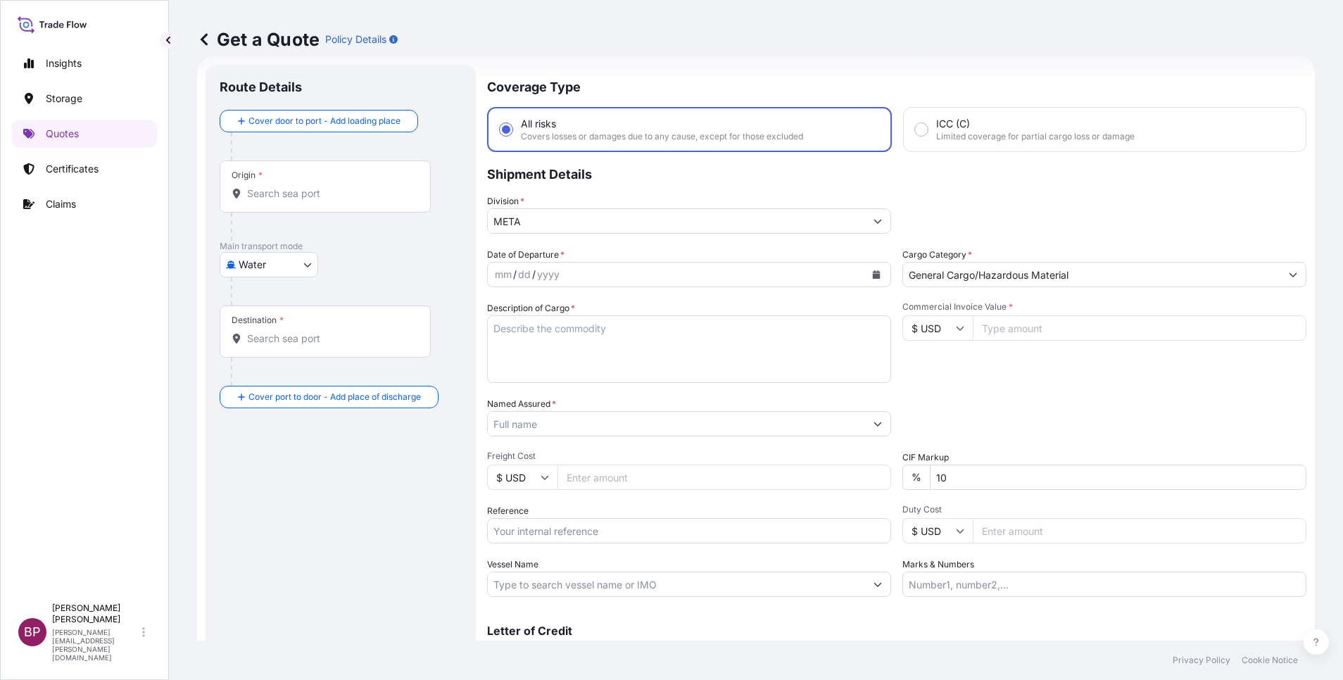
click at [695, 358] on textarea "Description of Cargo *" at bounding box center [689, 349] width 404 height 68
paste textarea "SAN OFF GRADE"
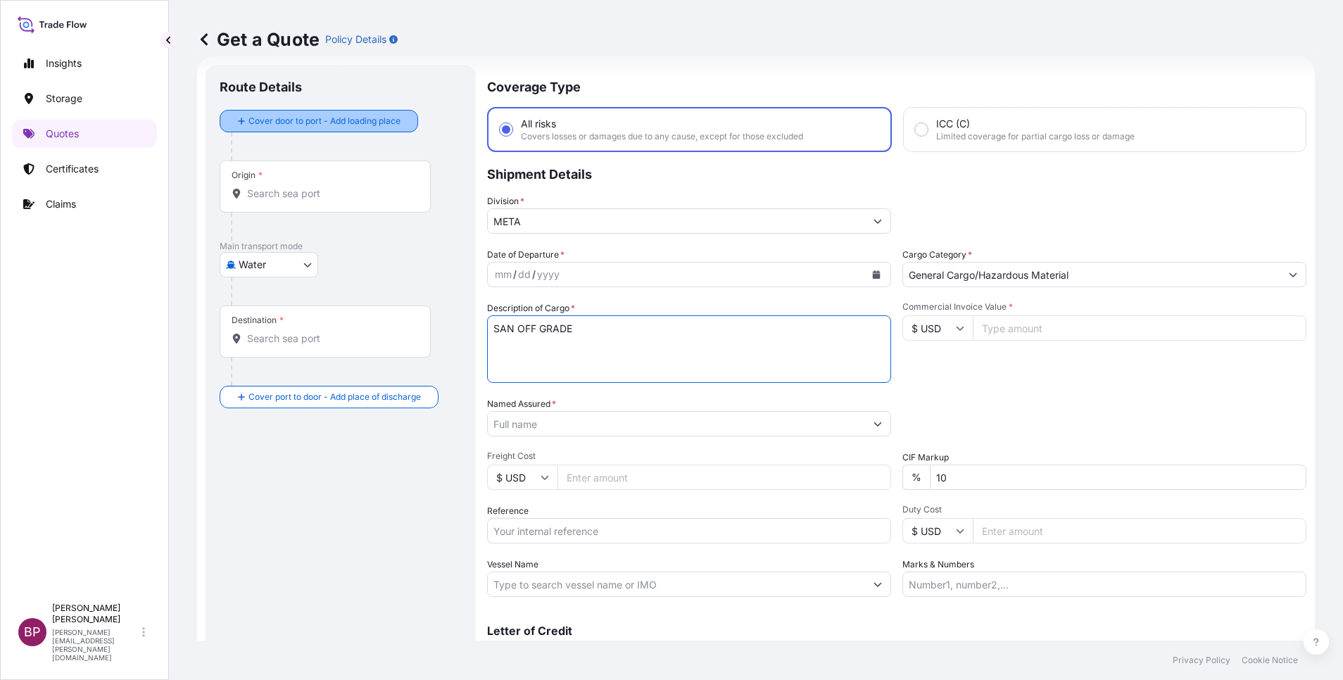
type textarea "SAN OFF GRADE"
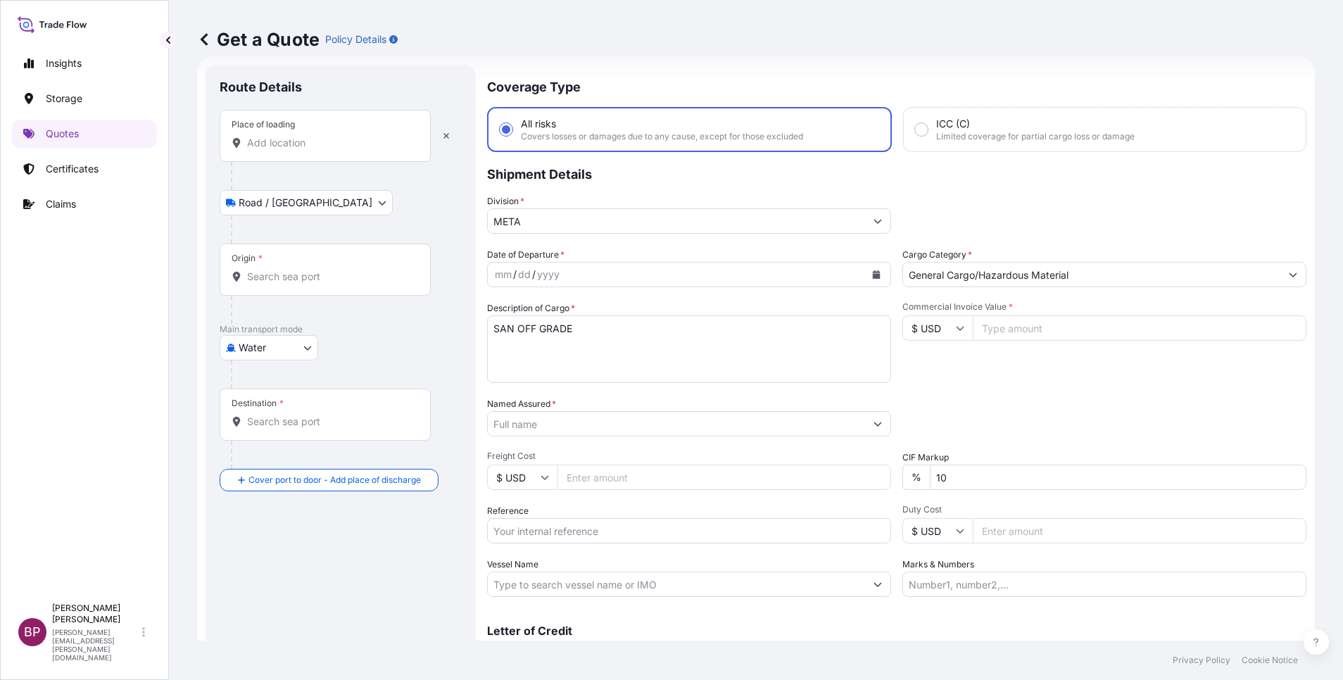
click at [301, 151] on div "Place of loading" at bounding box center [325, 136] width 211 height 52
click at [301, 150] on input "Place of loading" at bounding box center [330, 143] width 166 height 14
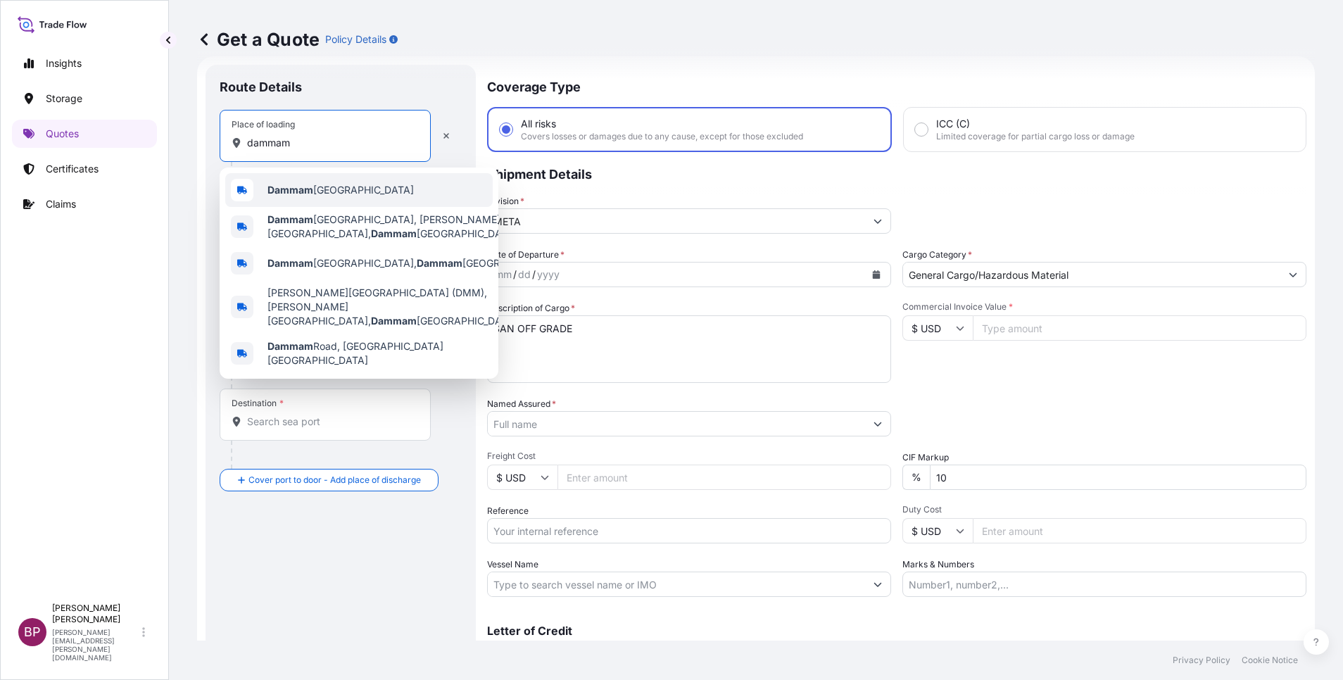
click at [327, 187] on span "Dammam [GEOGRAPHIC_DATA]" at bounding box center [340, 190] width 146 height 14
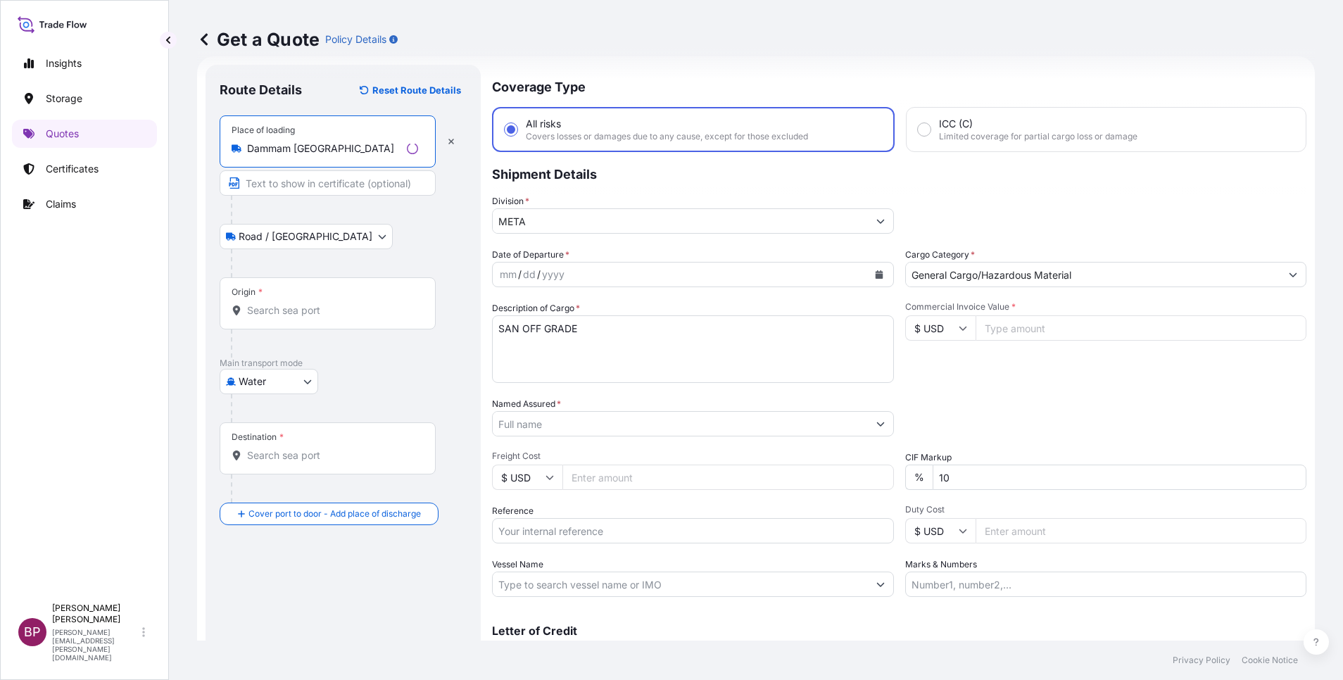
type input "Dammam [GEOGRAPHIC_DATA]"
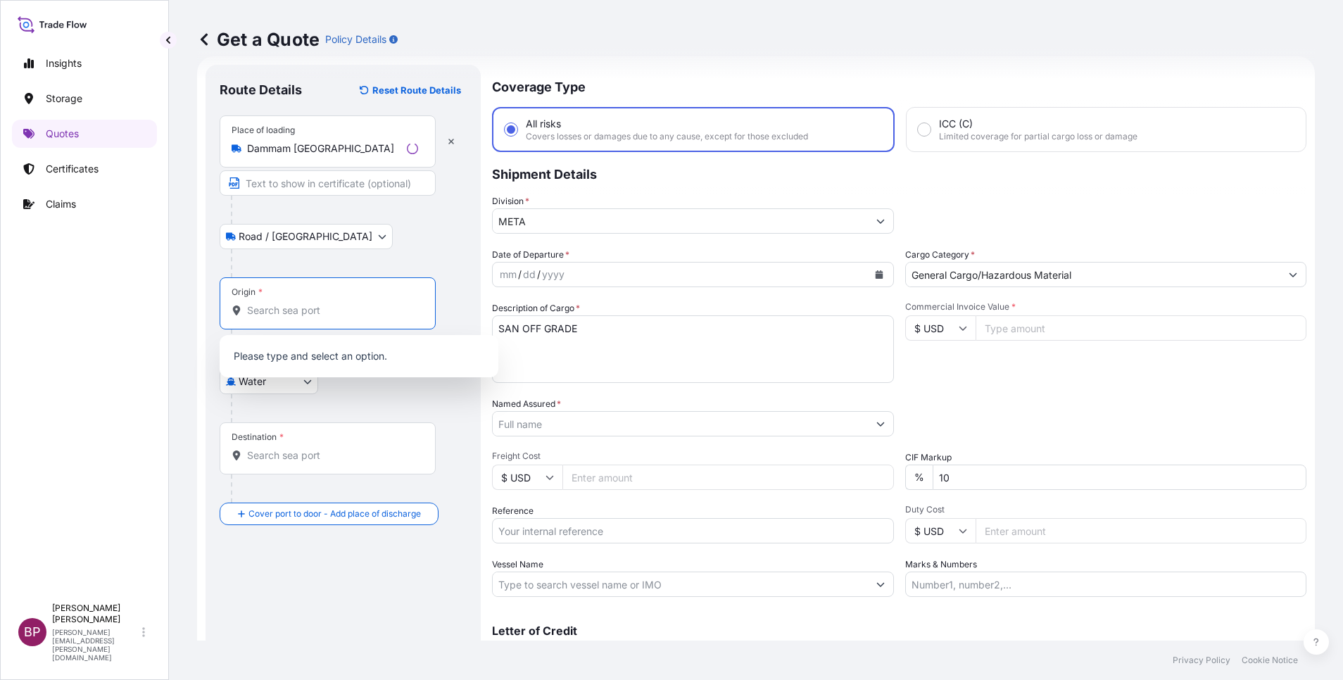
click at [324, 315] on input "Origin *" at bounding box center [332, 310] width 171 height 14
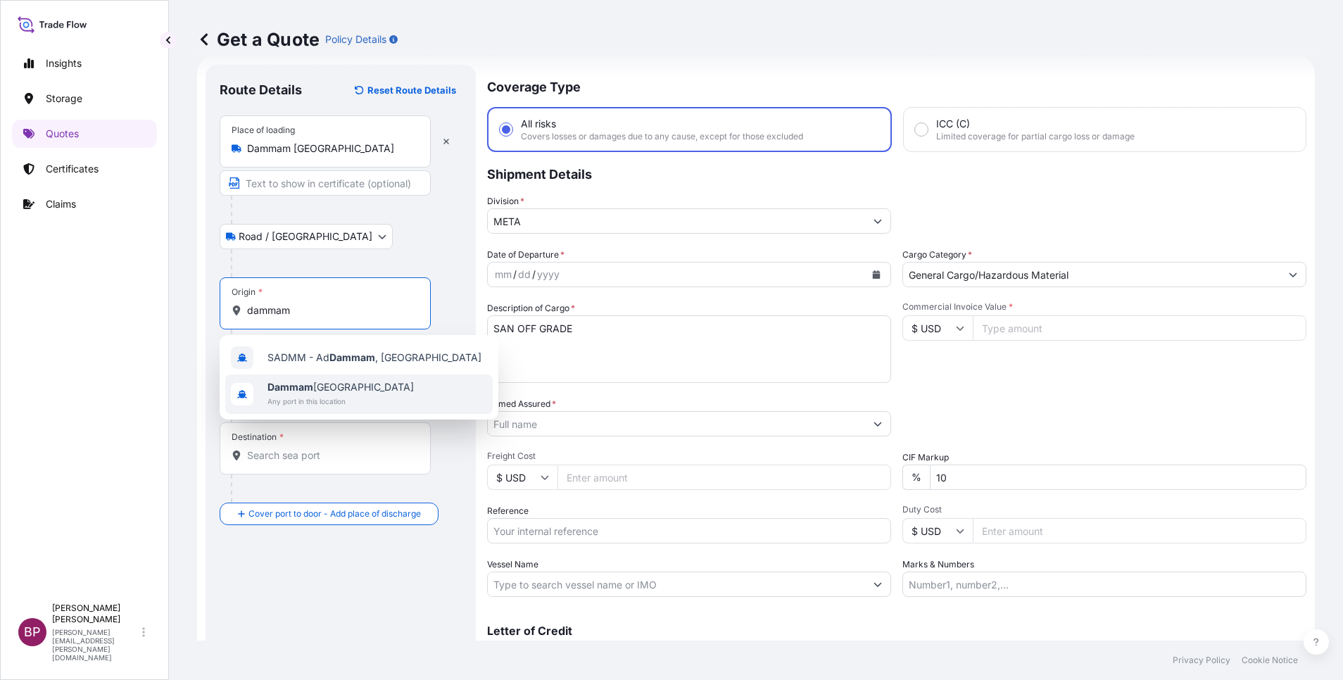
click at [347, 384] on span "Dammam [GEOGRAPHIC_DATA]" at bounding box center [340, 387] width 146 height 14
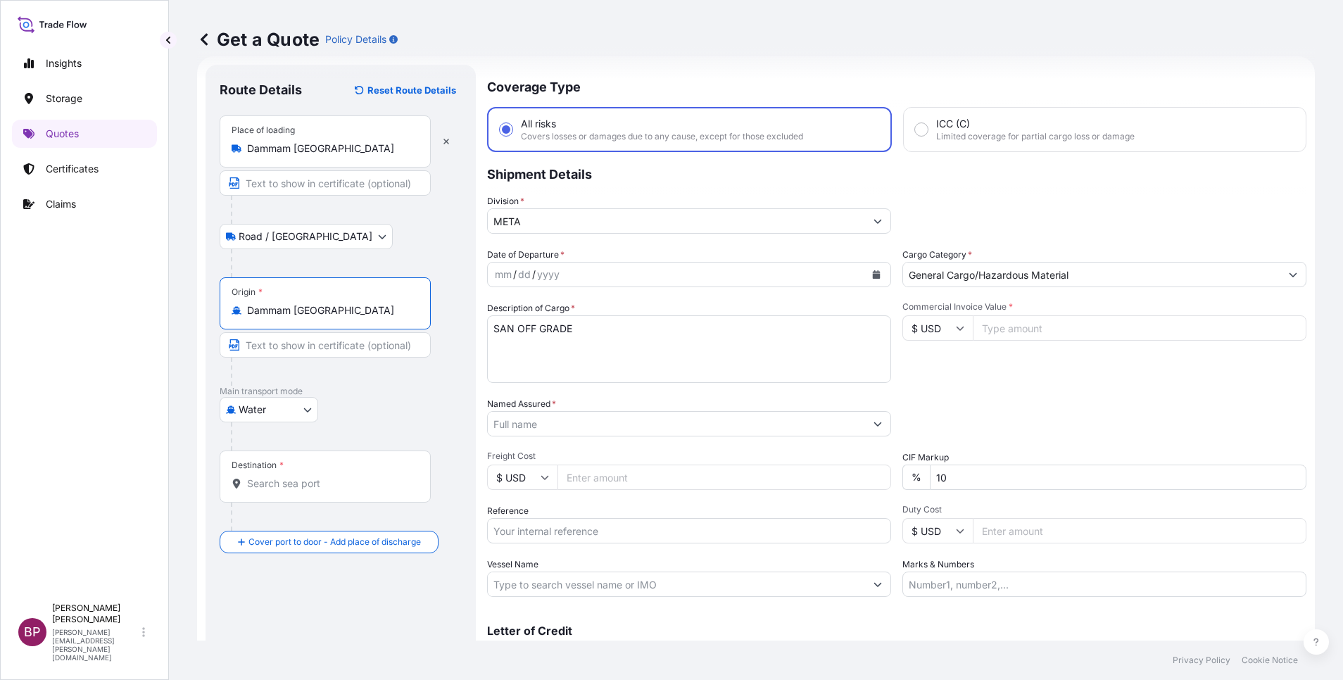
type input "Dammam [GEOGRAPHIC_DATA]"
drag, startPoint x: 330, startPoint y: 481, endPoint x: 324, endPoint y: 486, distance: 7.5
click at [329, 484] on input "Destination *" at bounding box center [330, 483] width 166 height 14
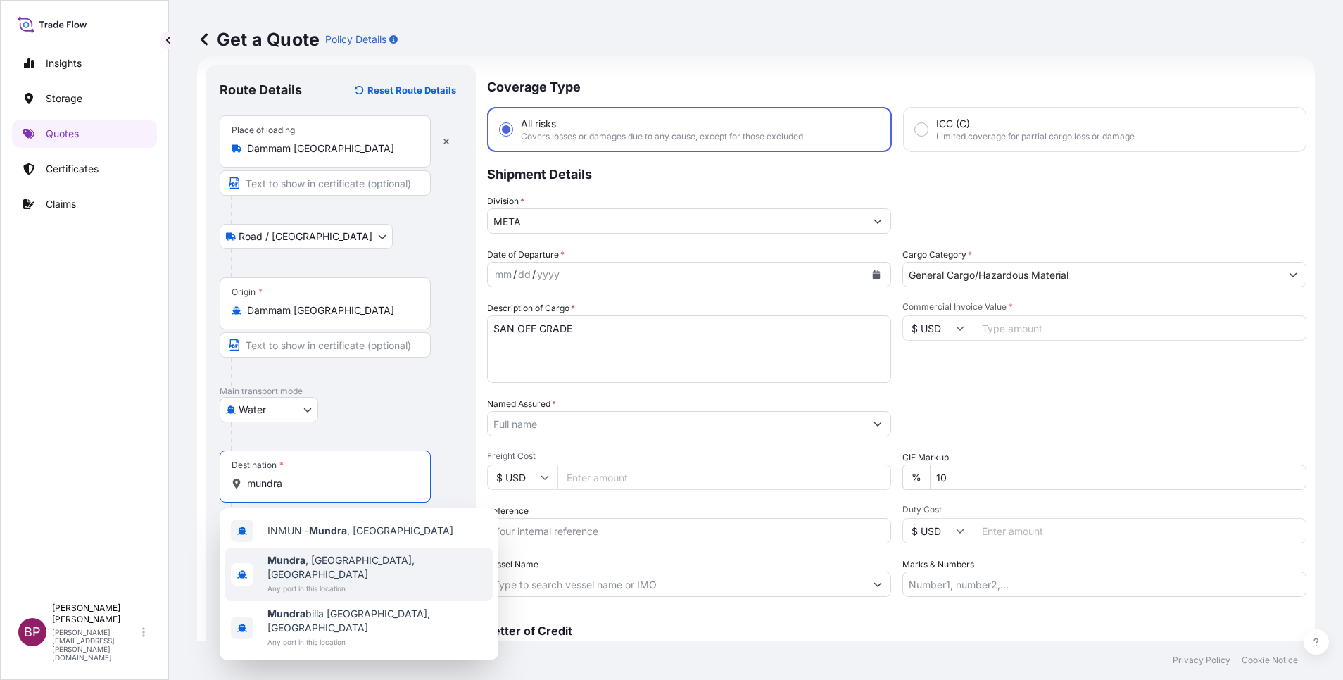
click at [351, 581] on span "Any port in this location" at bounding box center [377, 588] width 220 height 14
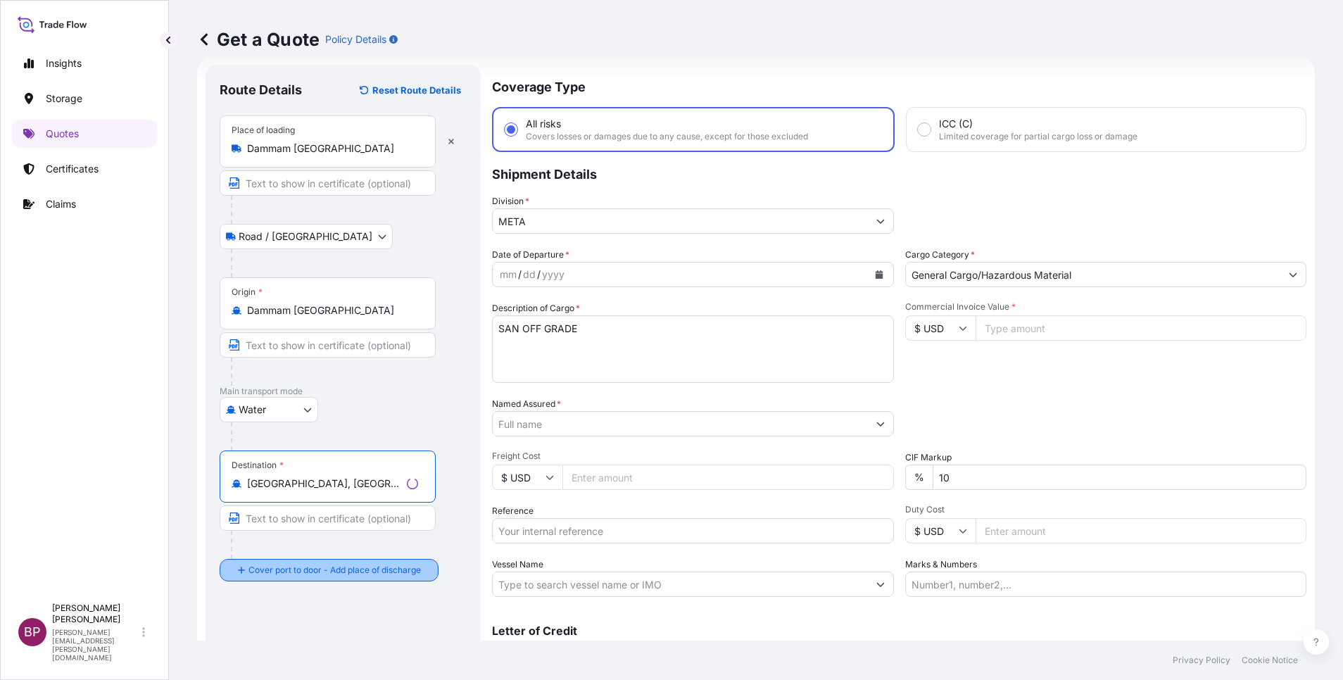
type input "[GEOGRAPHIC_DATA], [GEOGRAPHIC_DATA], [GEOGRAPHIC_DATA]"
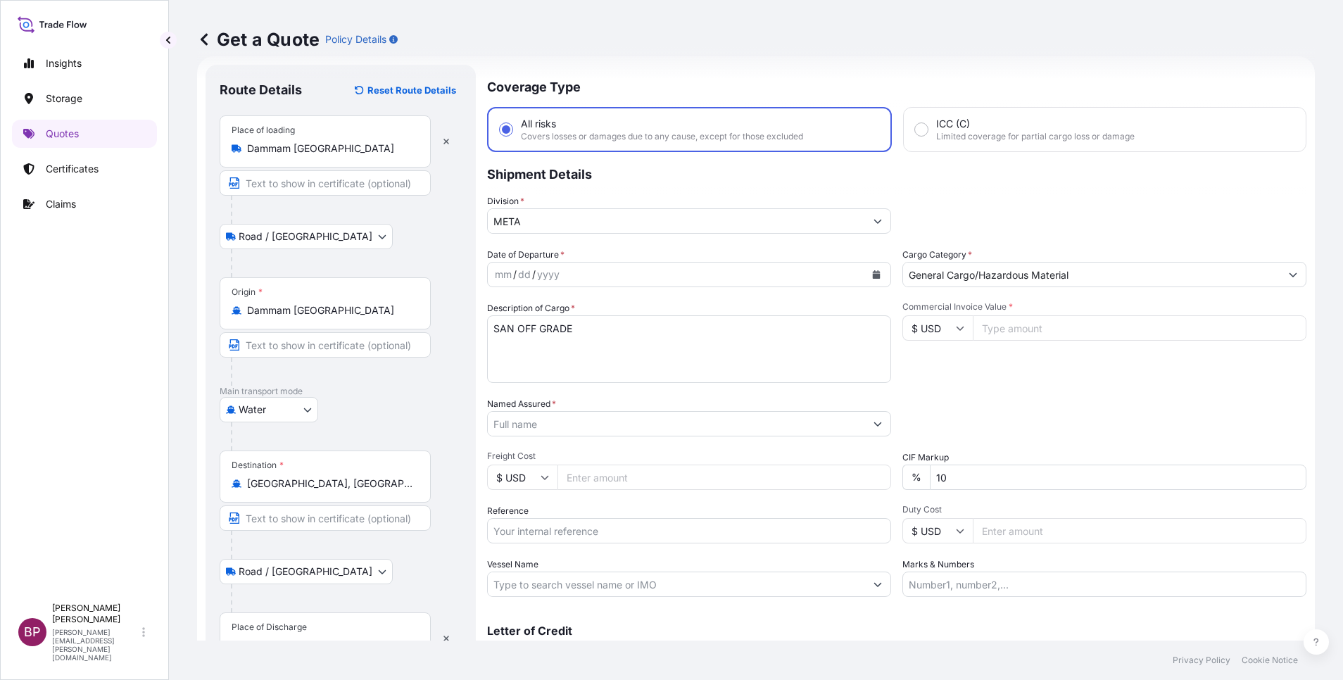
click at [310, 629] on div "Place of Discharge" at bounding box center [325, 638] width 211 height 52
click at [310, 638] on input "Place of Discharge" at bounding box center [330, 645] width 166 height 14
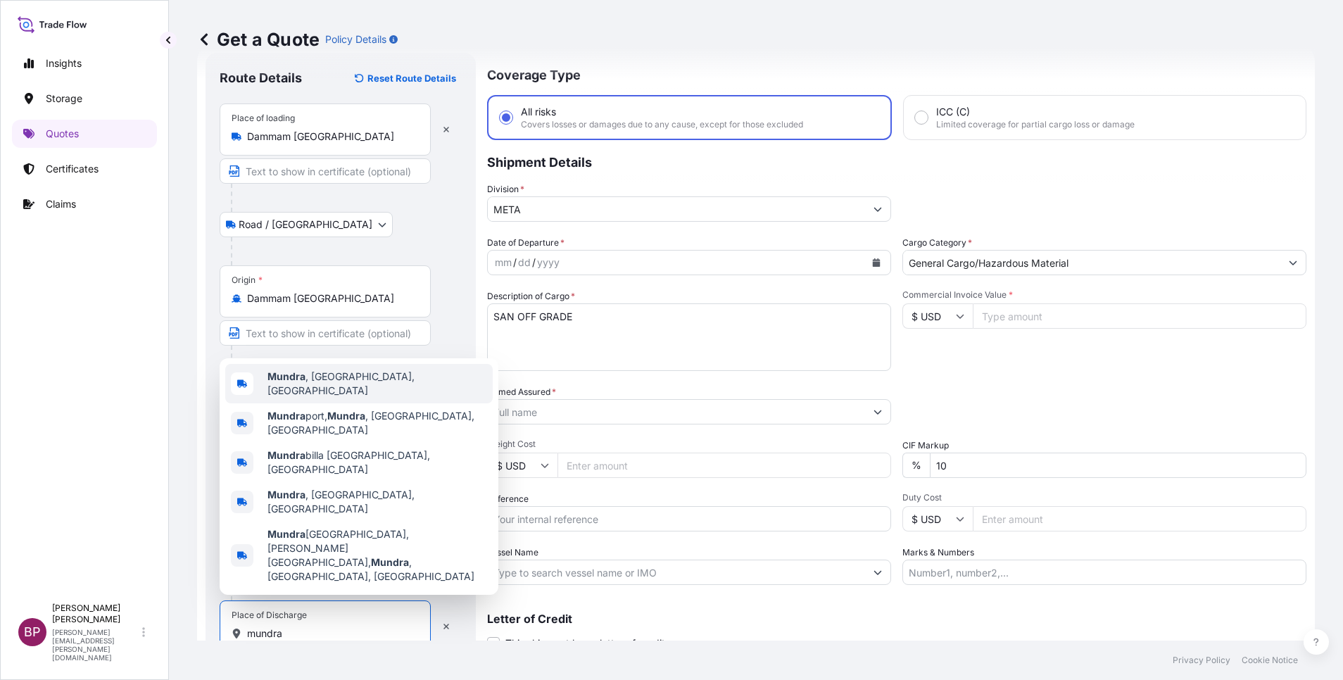
click at [346, 398] on span "[GEOGRAPHIC_DATA] , [GEOGRAPHIC_DATA], [GEOGRAPHIC_DATA]" at bounding box center [377, 383] width 220 height 28
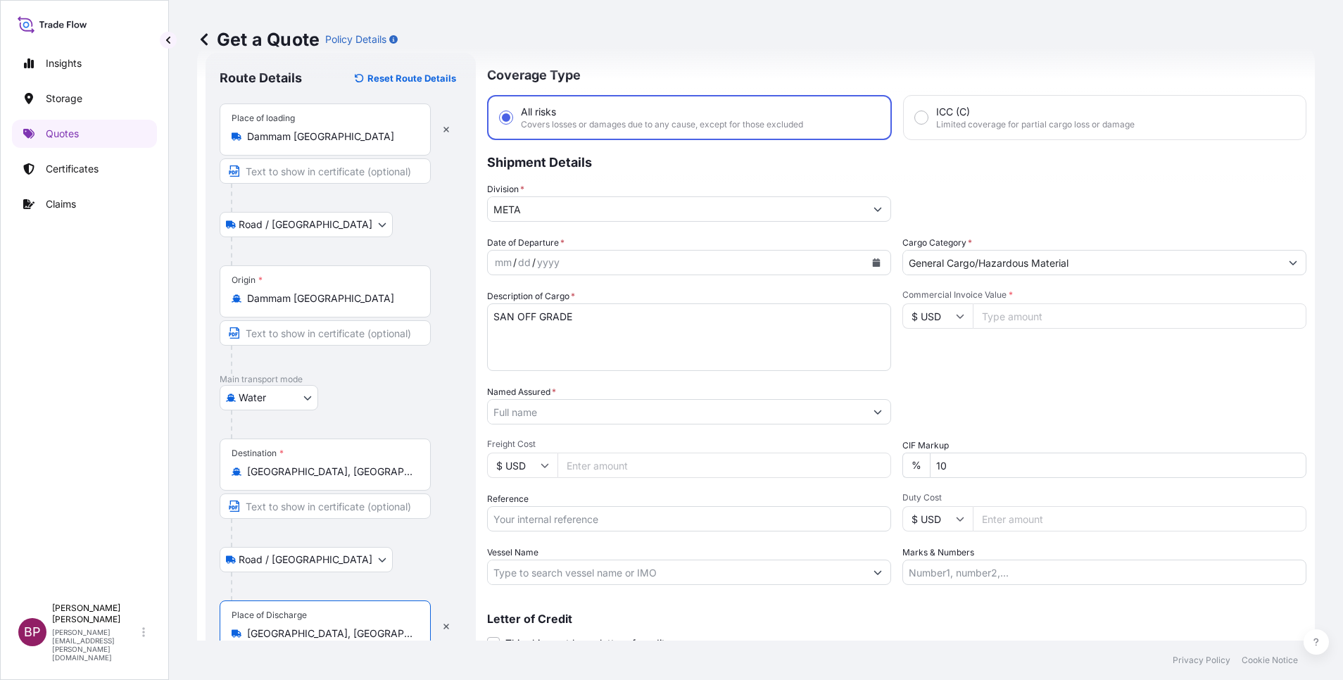
type input "[GEOGRAPHIC_DATA], [GEOGRAPHIC_DATA], [GEOGRAPHIC_DATA]"
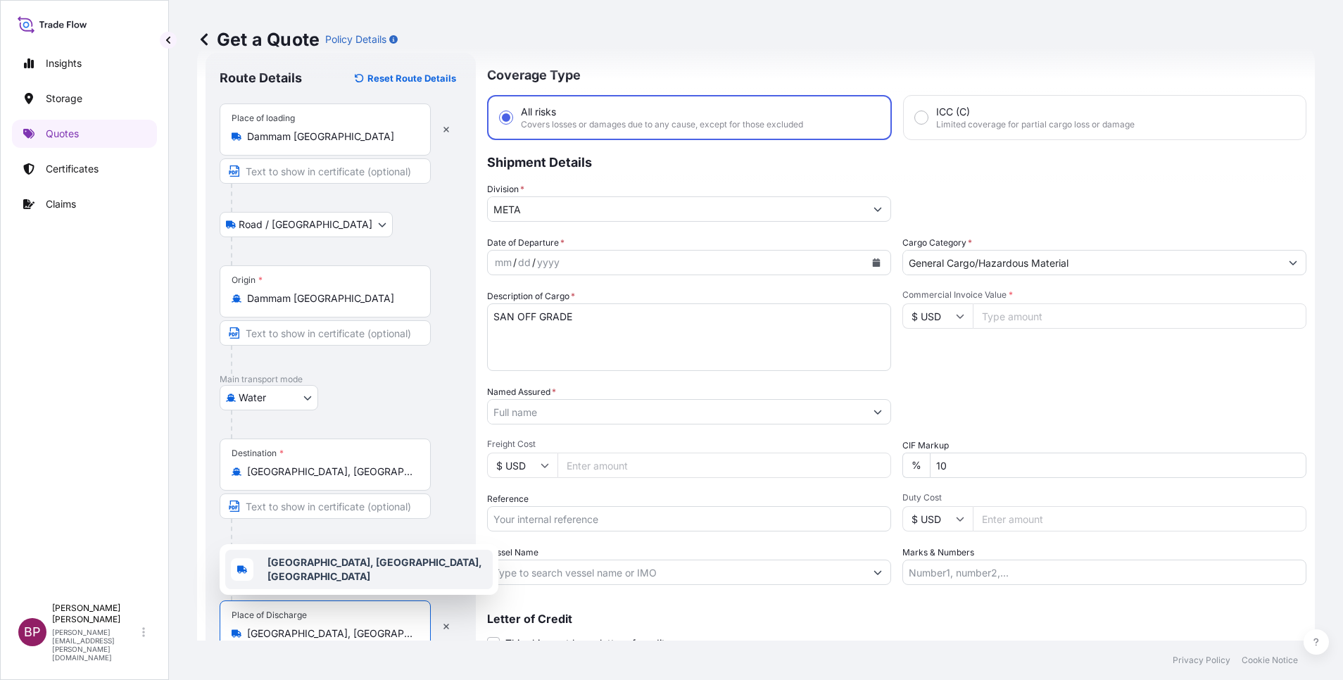
click at [650, 461] on input "Freight Cost" at bounding box center [724, 465] width 334 height 25
paste input "27172.80"
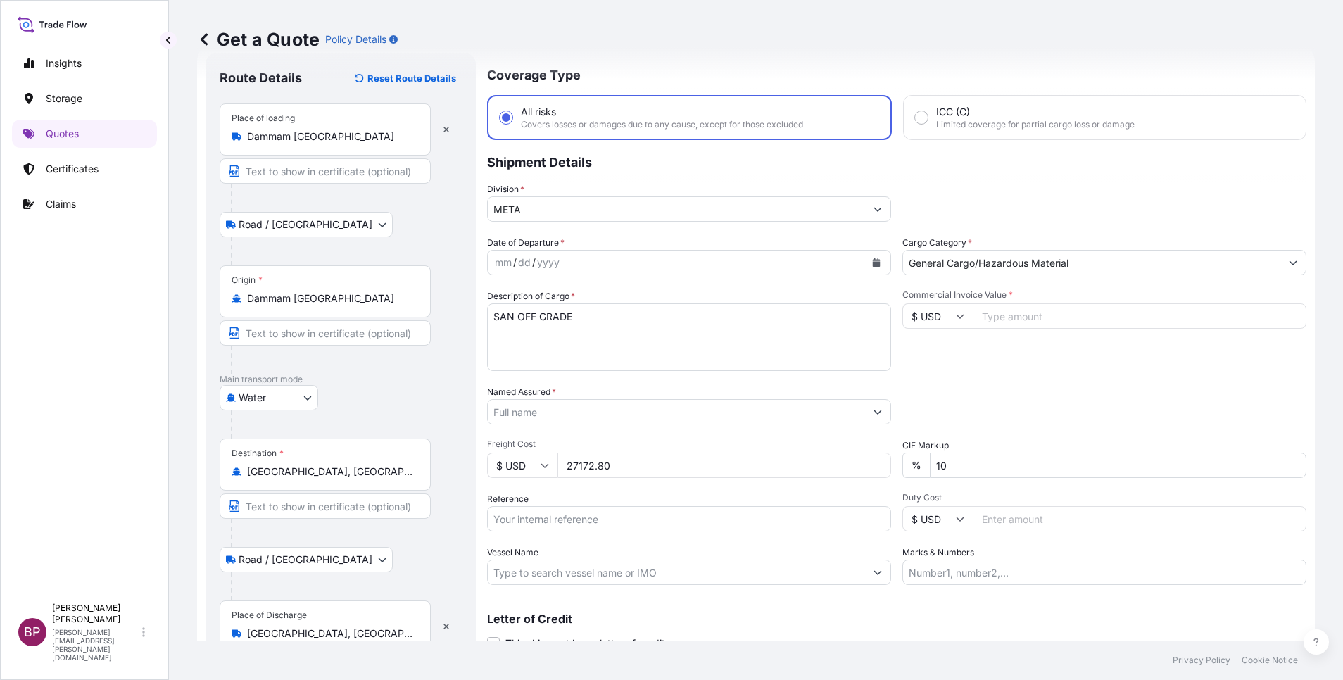
type input "27172.80"
click at [873, 260] on icon "Calendar" at bounding box center [877, 262] width 8 height 8
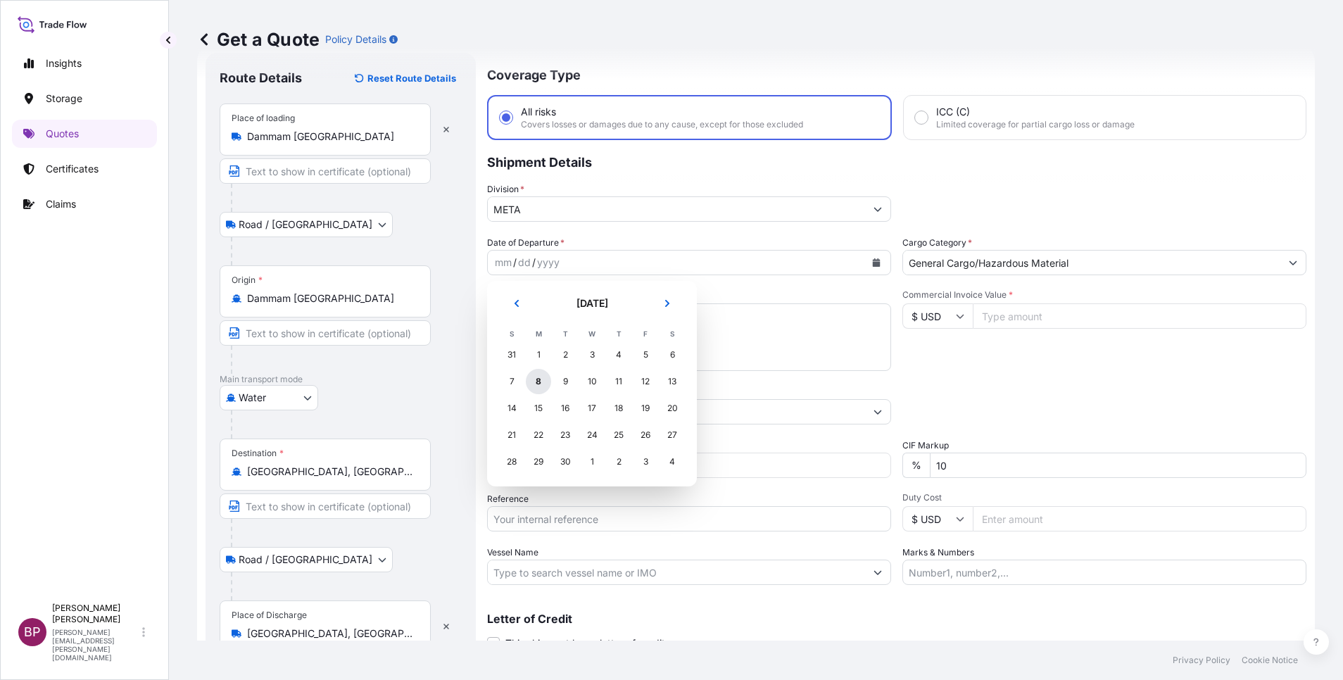
click at [541, 381] on div "8" at bounding box center [538, 381] width 25 height 25
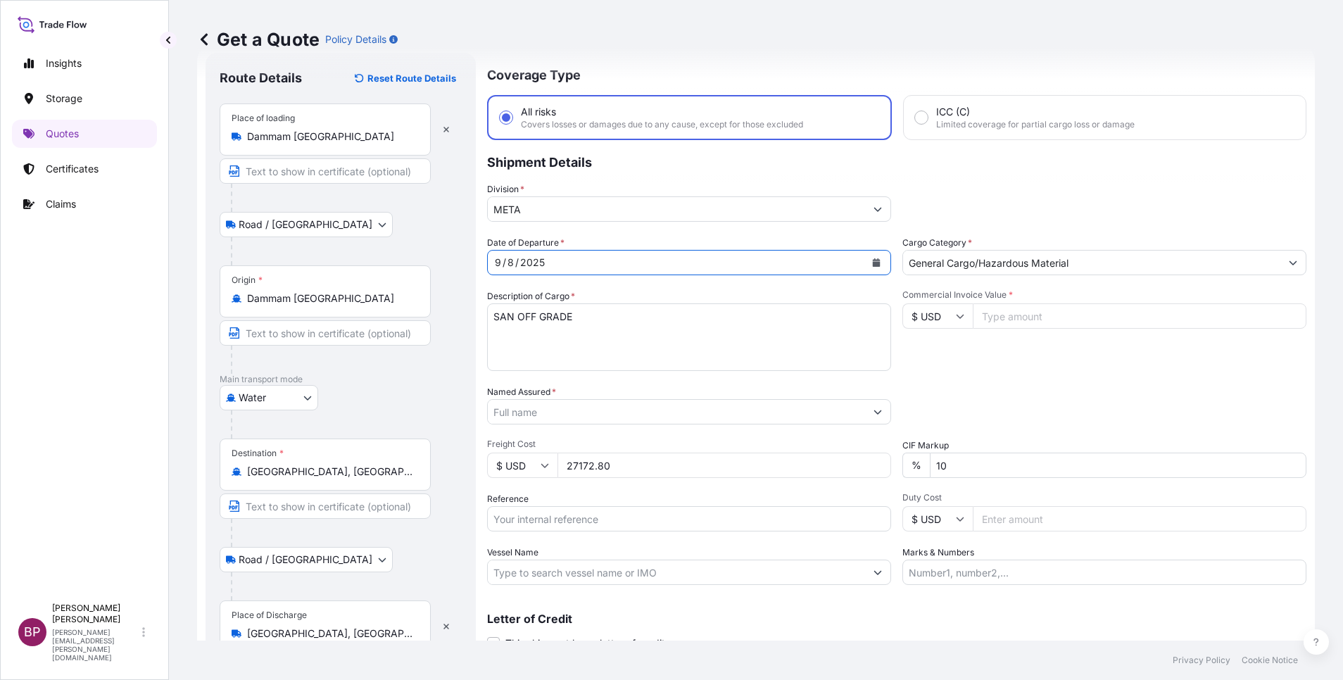
click at [619, 416] on input "Named Assured *" at bounding box center [676, 411] width 377 height 25
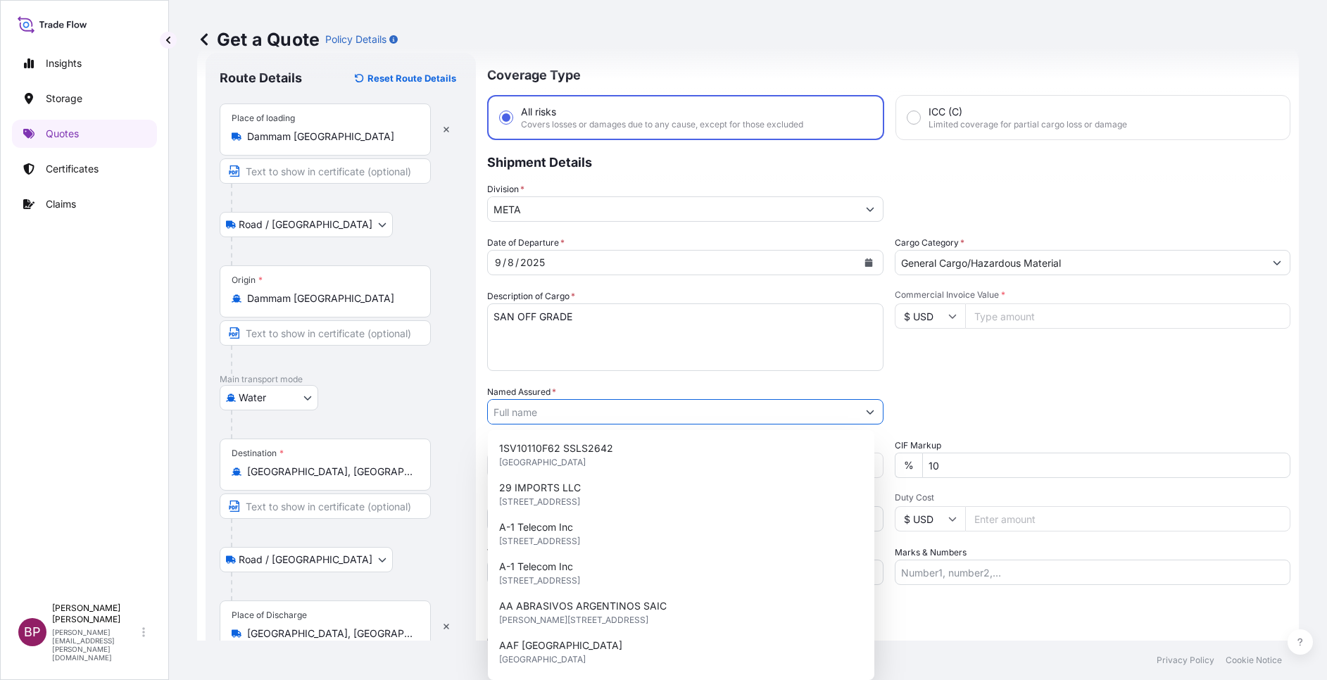
paste input "PEE AAR AUTOMOTIVE TECHNOLOGIES PVT LTD"
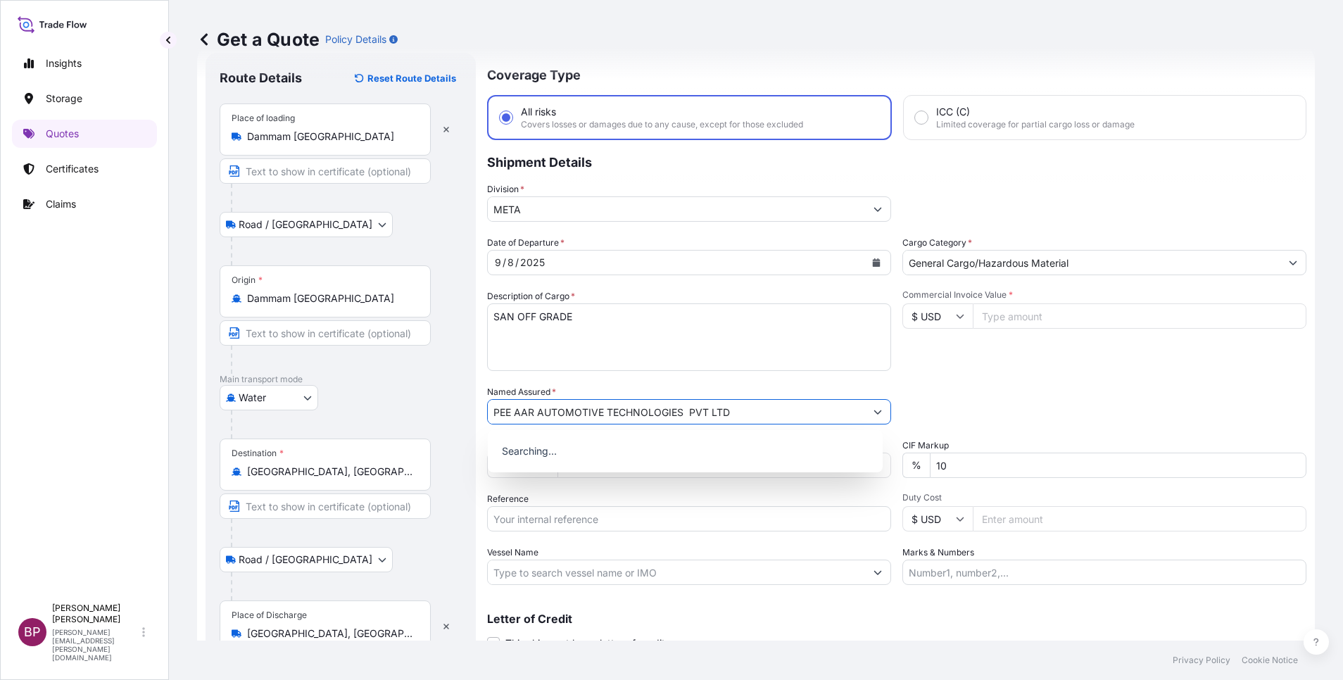
type input "PEE AAR AUTOMOTIVE TECHNOLOGIES PVT LTD"
drag, startPoint x: 1081, startPoint y: 380, endPoint x: 1001, endPoint y: 462, distance: 115.0
click at [1081, 381] on div "Date of Departure * 9 / 8 / 2025 Cargo Category * General Cargo/Hazardous Mater…" at bounding box center [896, 410] width 819 height 349
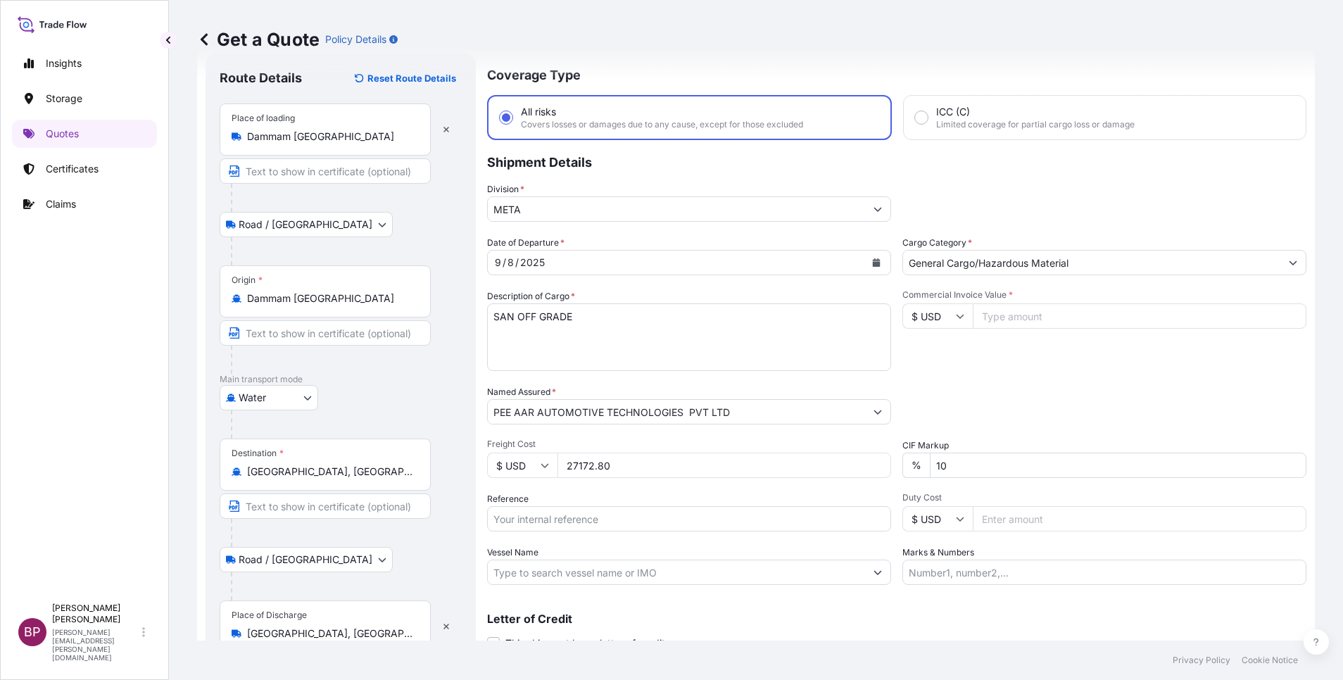
drag, startPoint x: 1029, startPoint y: 317, endPoint x: 981, endPoint y: 444, distance: 135.4
click at [1029, 318] on input "Commercial Invoice Value *" at bounding box center [1140, 315] width 334 height 25
paste input "27172.80"
type input "27172.80"
click at [655, 465] on div "Date of Departure * 9 / 8 / 2025 Cargo Category * General Cargo/Hazardous Mater…" at bounding box center [896, 410] width 819 height 349
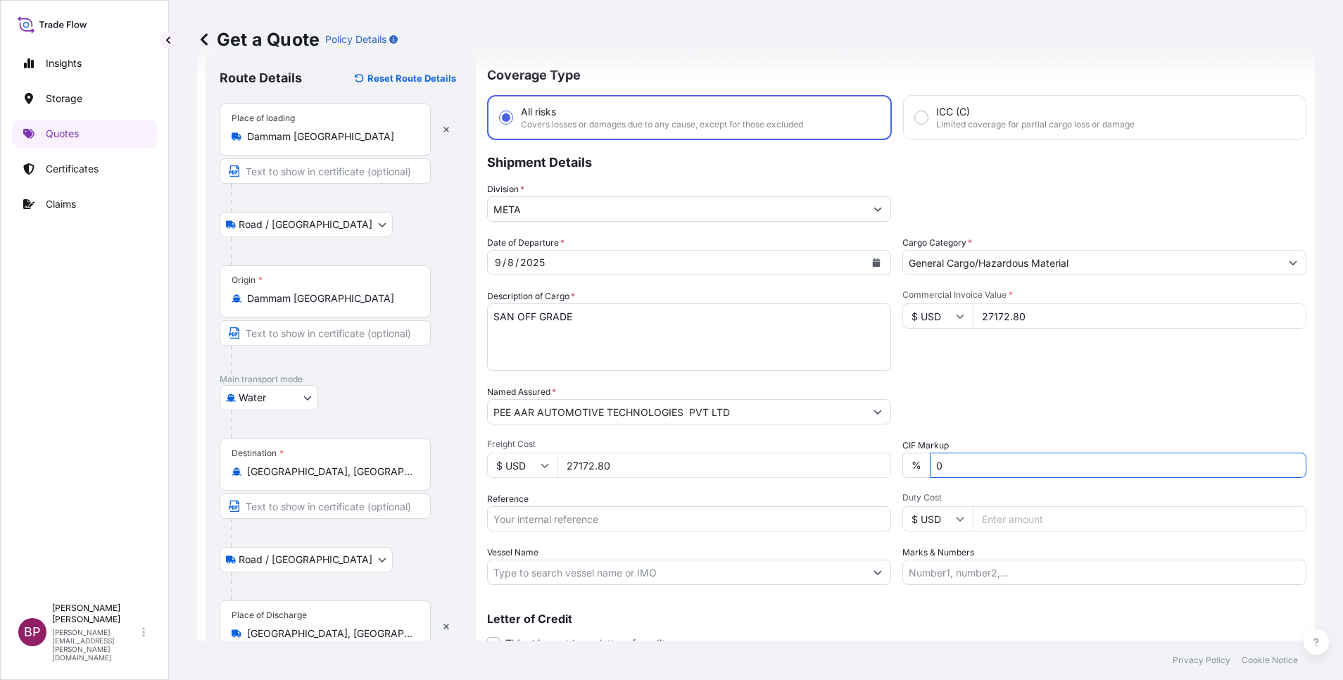
scroll to position [97, 0]
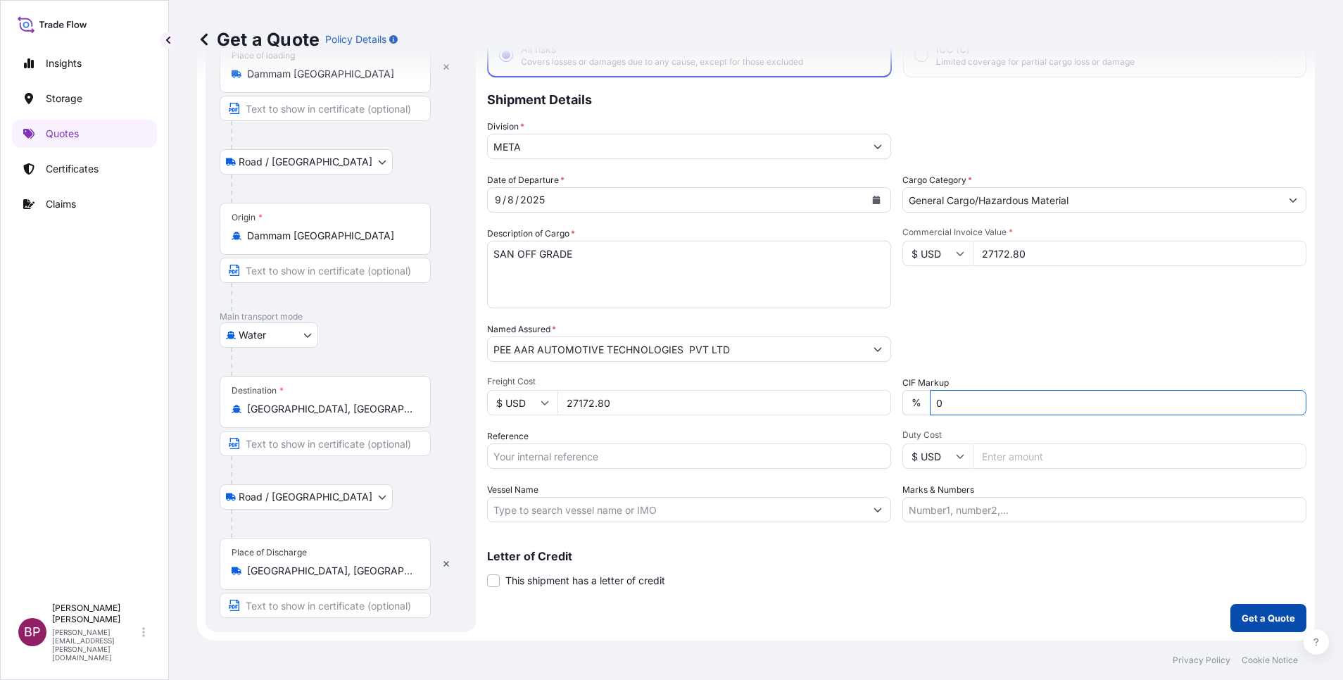
type input "0"
click at [1259, 614] on p "Get a Quote" at bounding box center [1268, 618] width 53 height 14
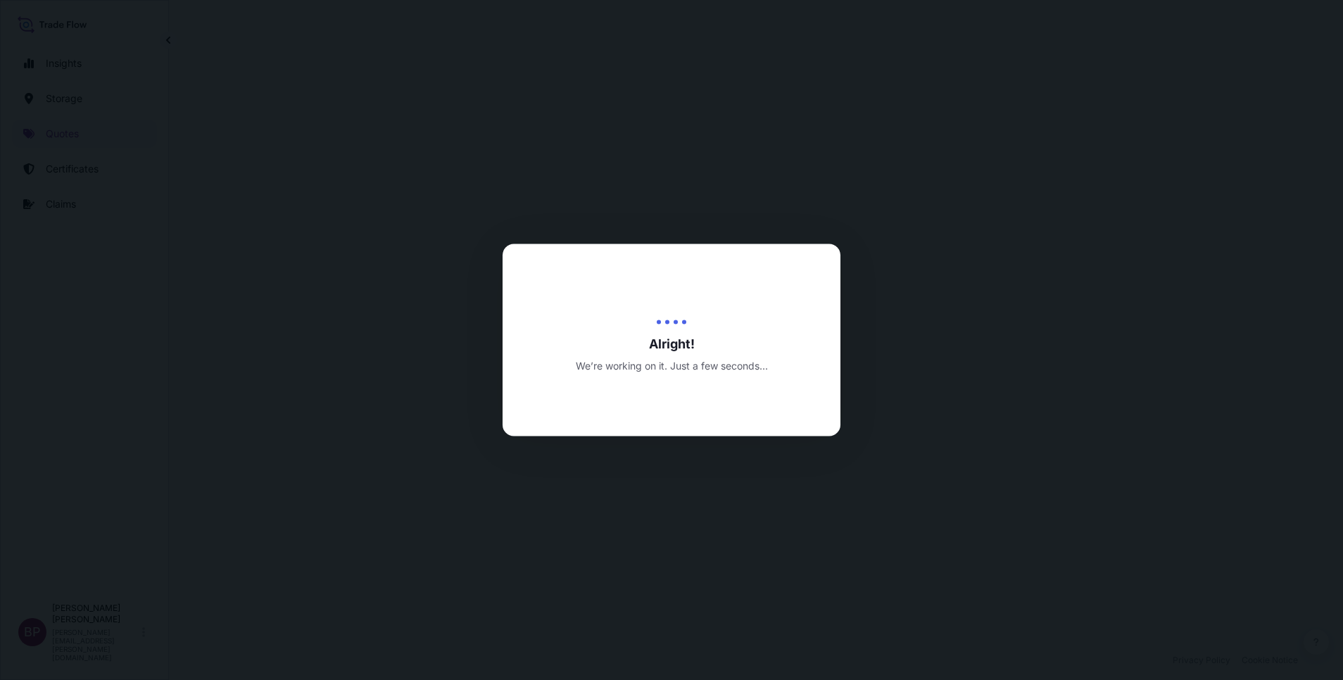
select select "Road / [GEOGRAPHIC_DATA]"
select select "Water"
select select "Road / [GEOGRAPHIC_DATA]"
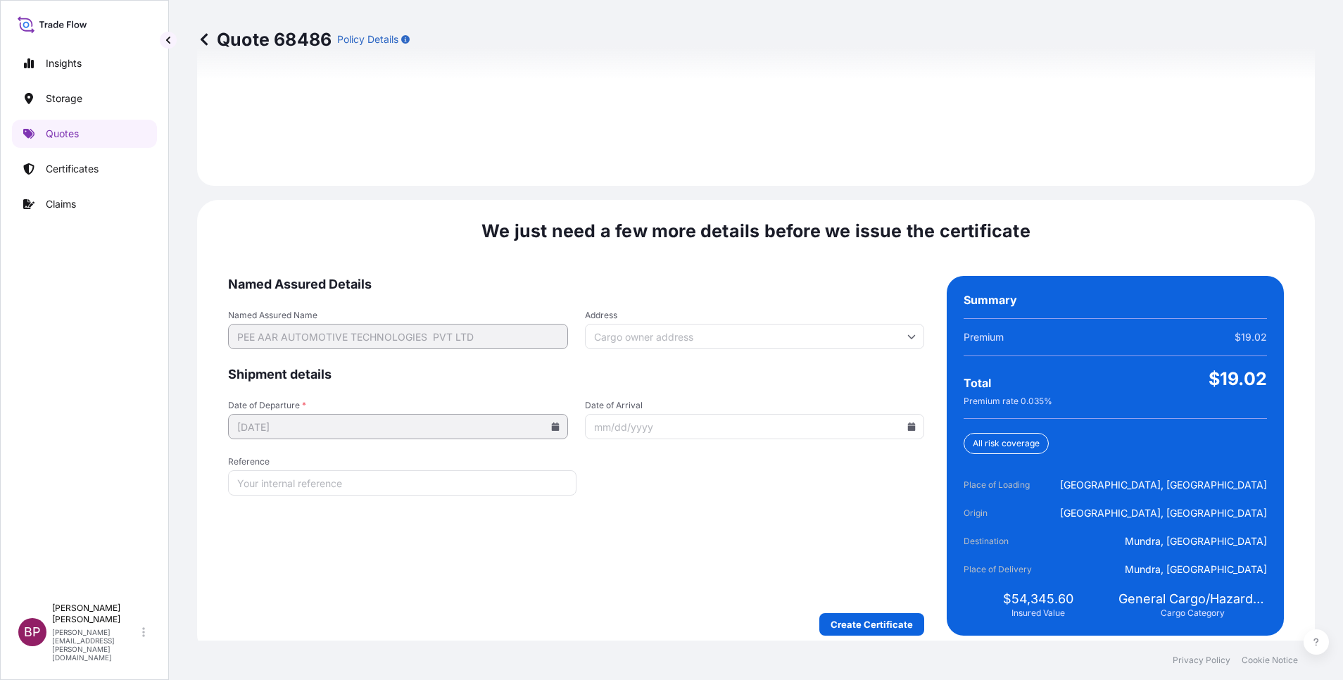
scroll to position [2100, 0]
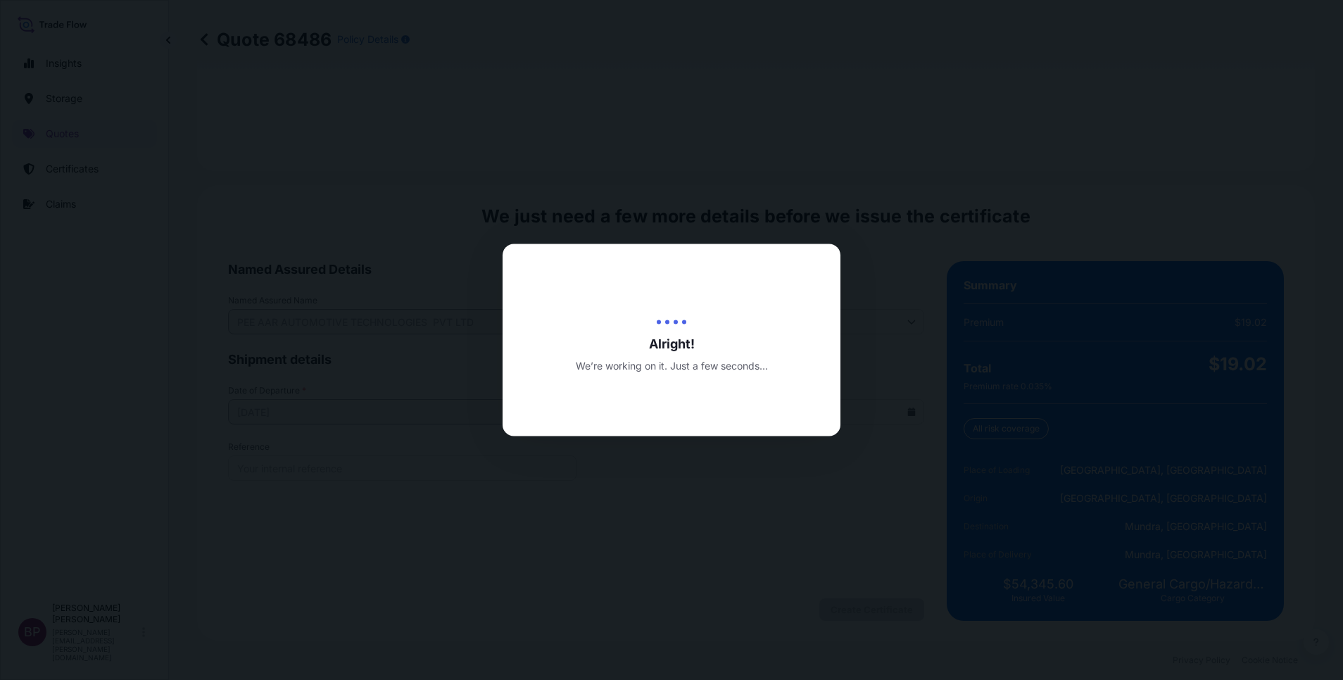
click at [758, 333] on div "Alright! We’re working on it. Just a few seconds..." at bounding box center [672, 340] width 338 height 65
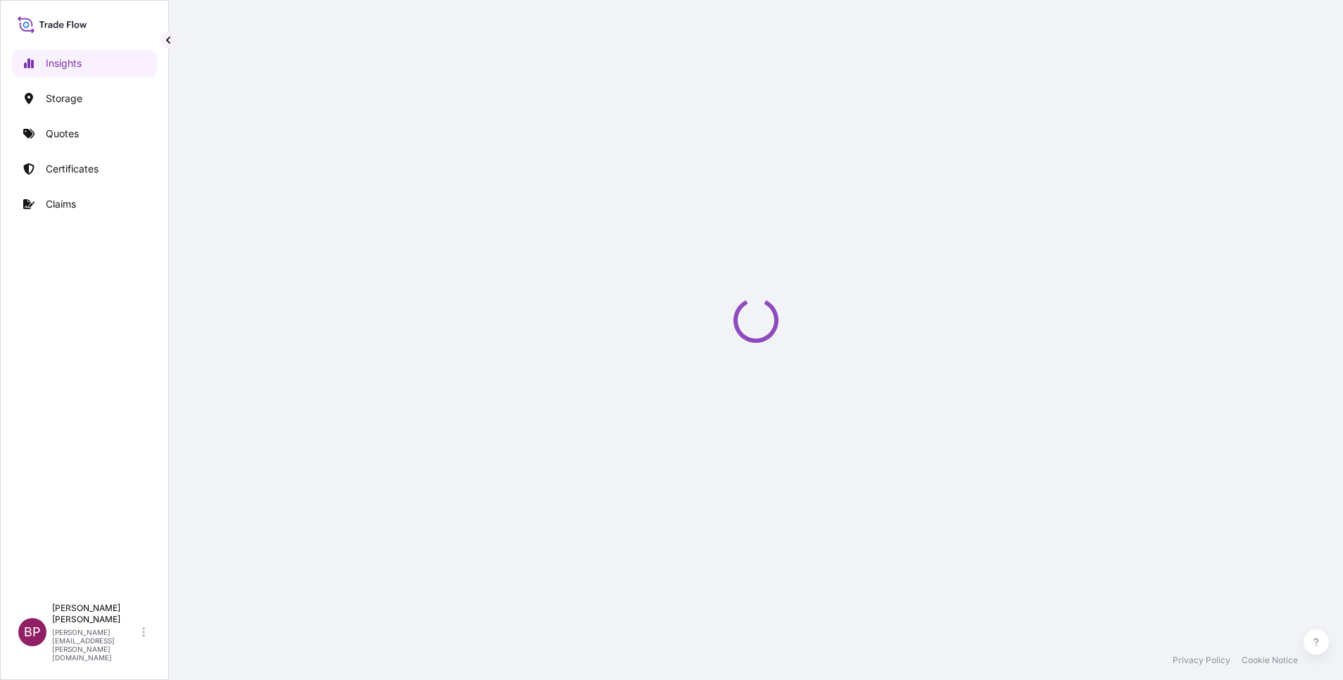
select select "2025"
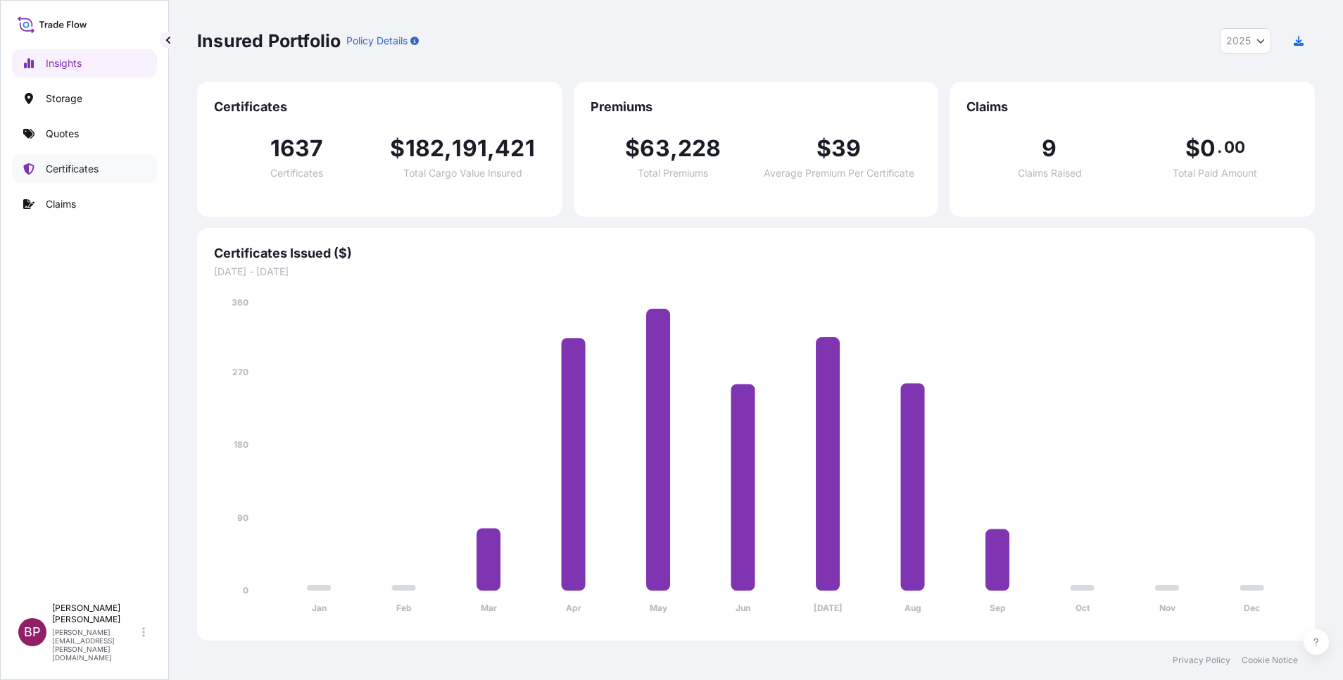
click at [90, 167] on p "Certificates" at bounding box center [72, 169] width 53 height 14
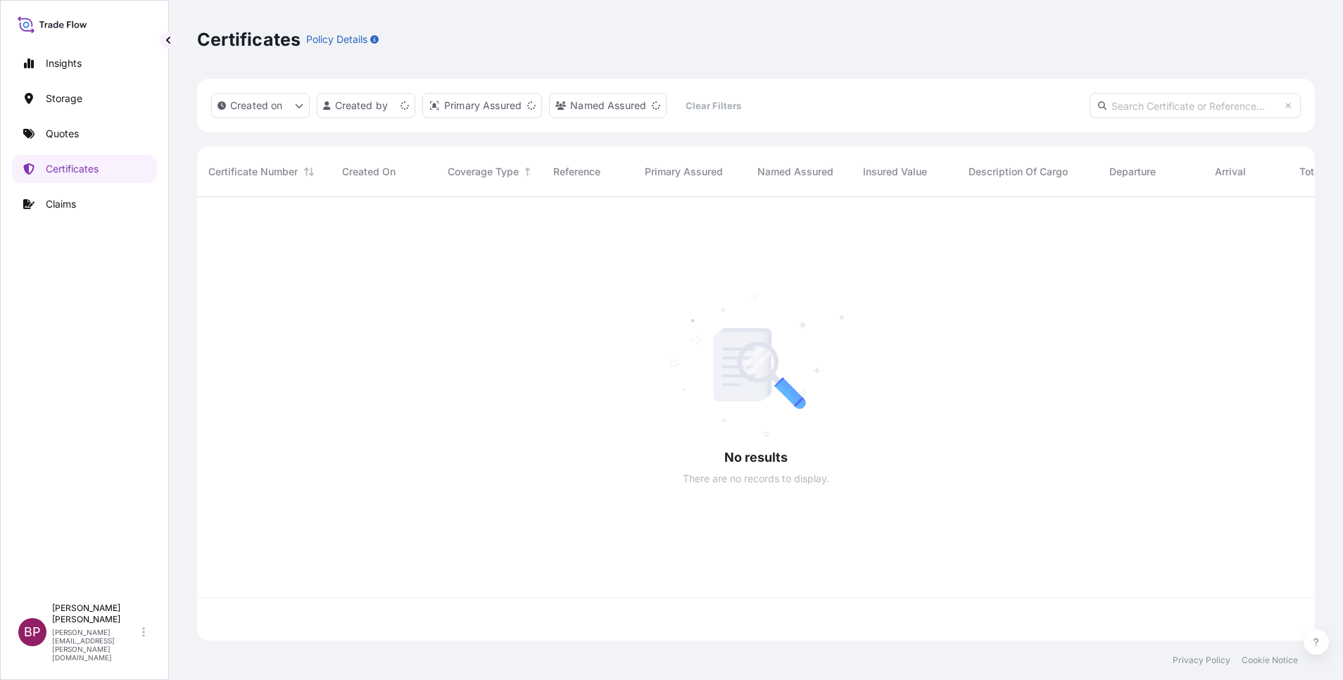
scroll to position [435, 1101]
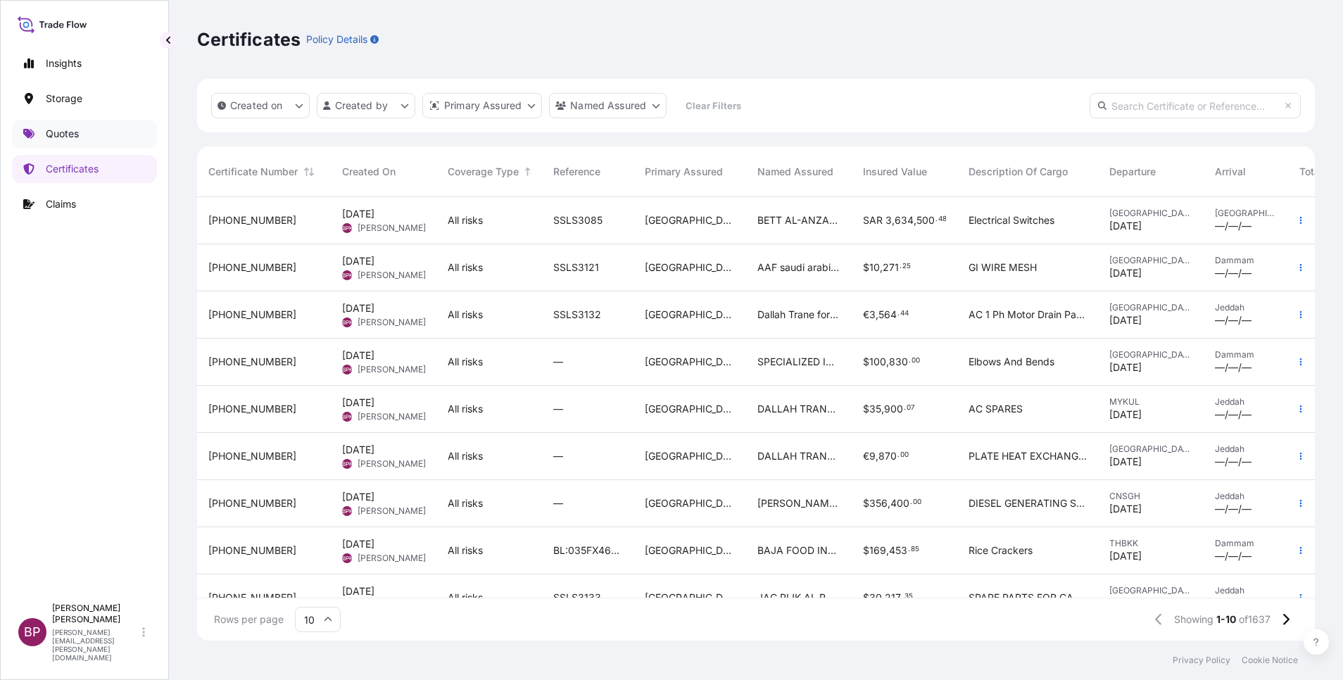
click at [68, 132] on p "Quotes" at bounding box center [62, 134] width 33 height 14
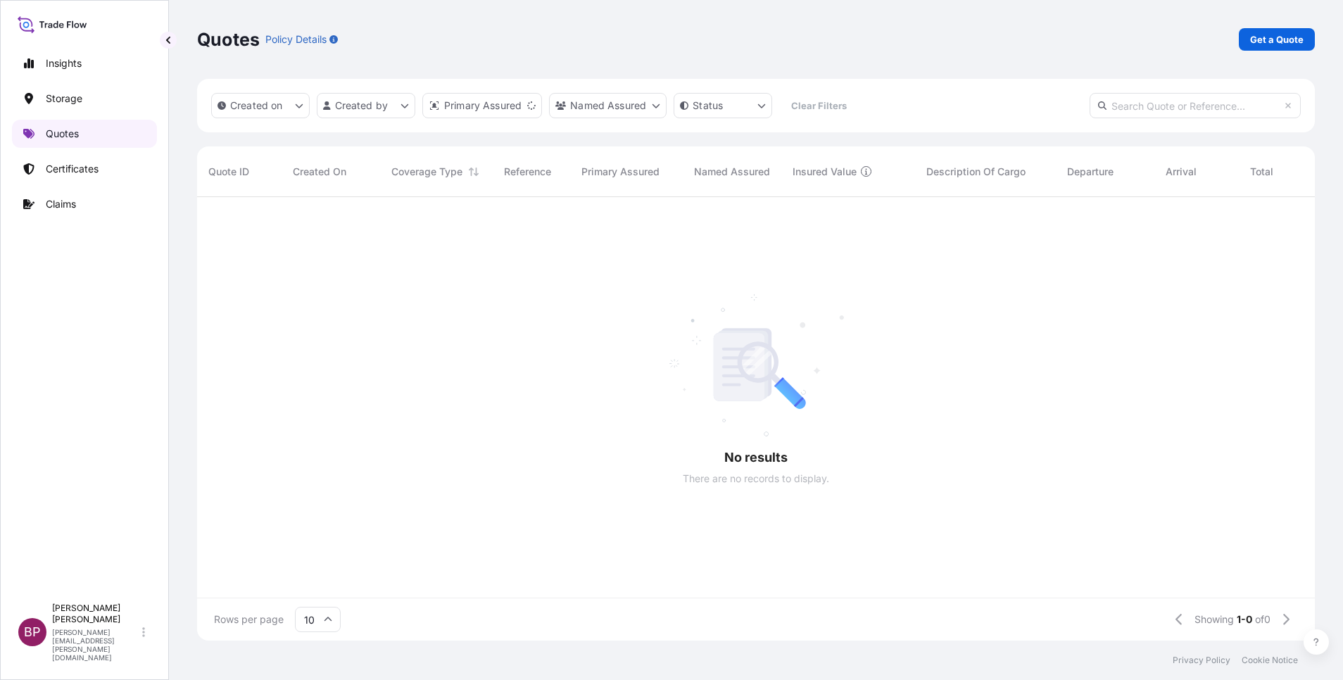
scroll to position [435, 1101]
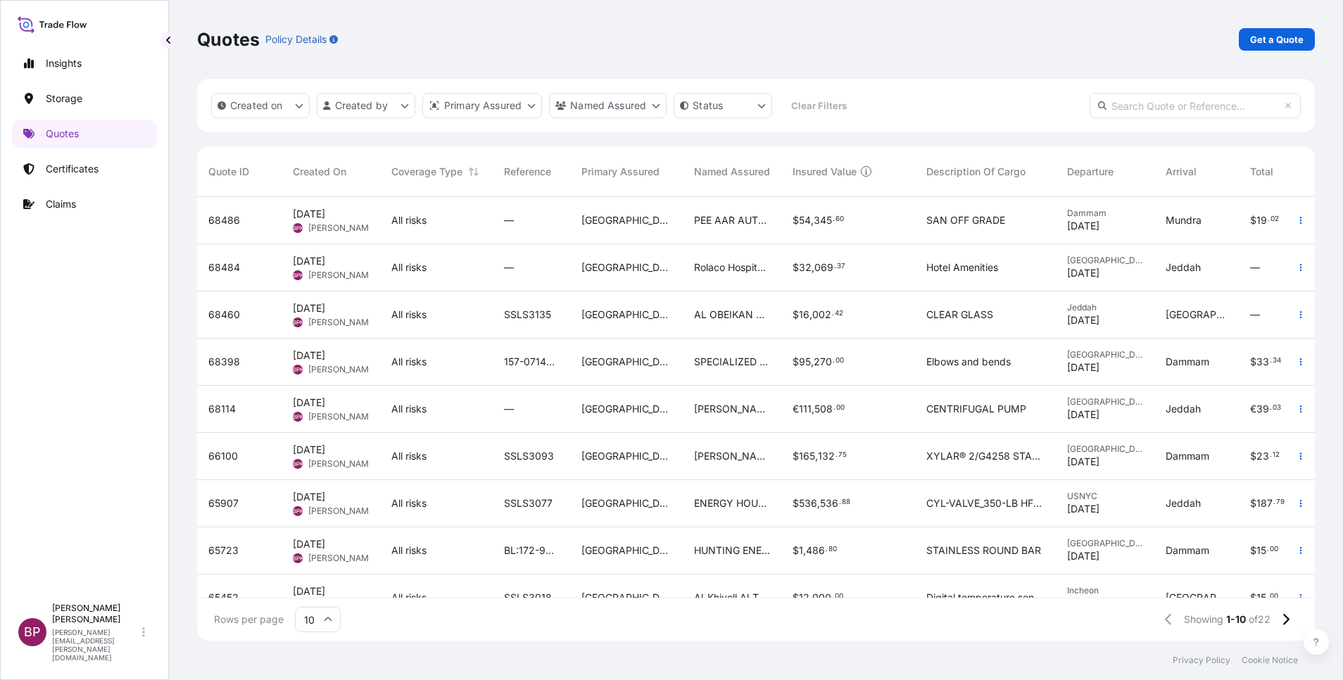
click at [817, 236] on div "$ 54 , 345 . 60" at bounding box center [848, 220] width 134 height 47
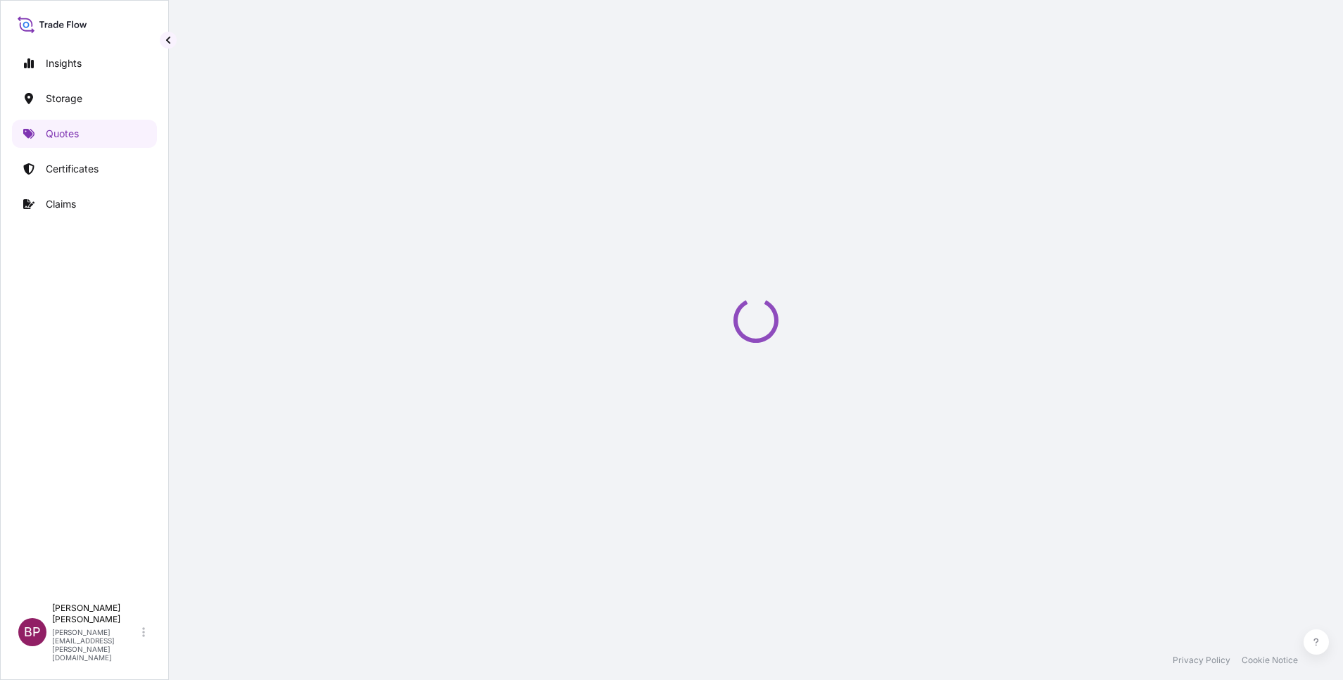
select select "Road / [GEOGRAPHIC_DATA]"
select select "Water"
select select "Road / [GEOGRAPHIC_DATA]"
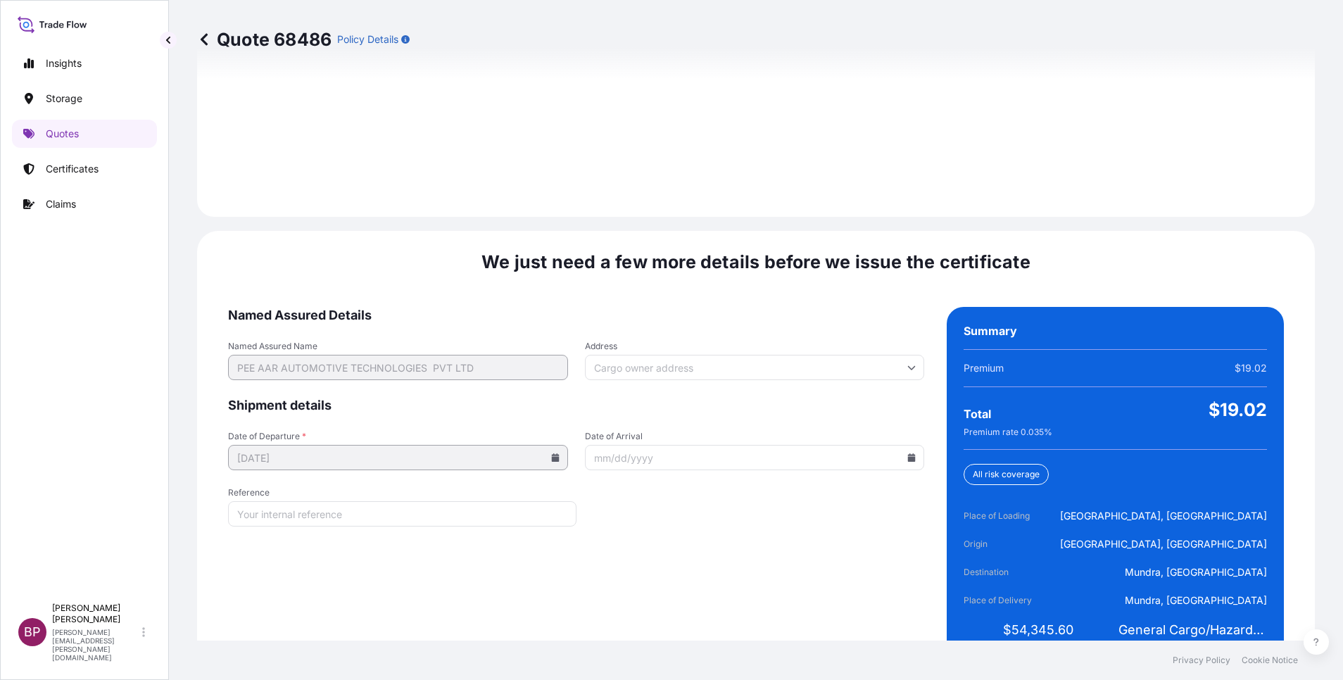
scroll to position [2100, 0]
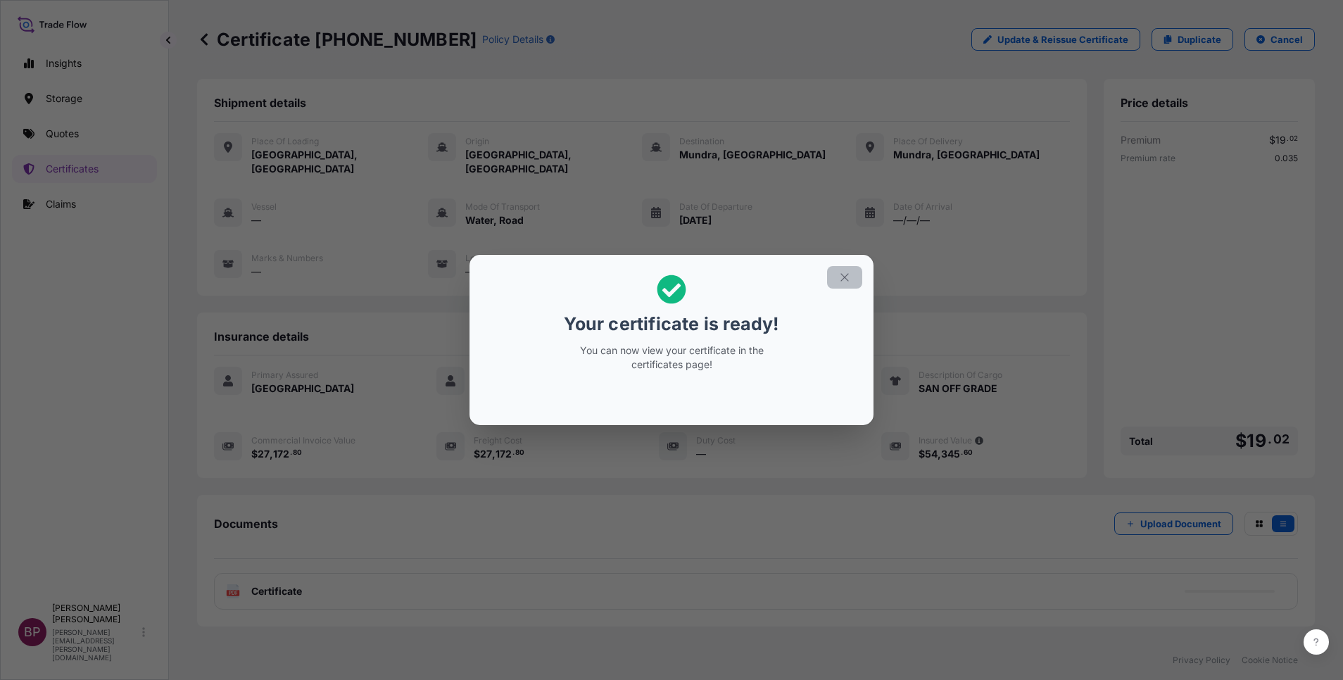
click at [846, 275] on icon "button" at bounding box center [844, 277] width 13 height 13
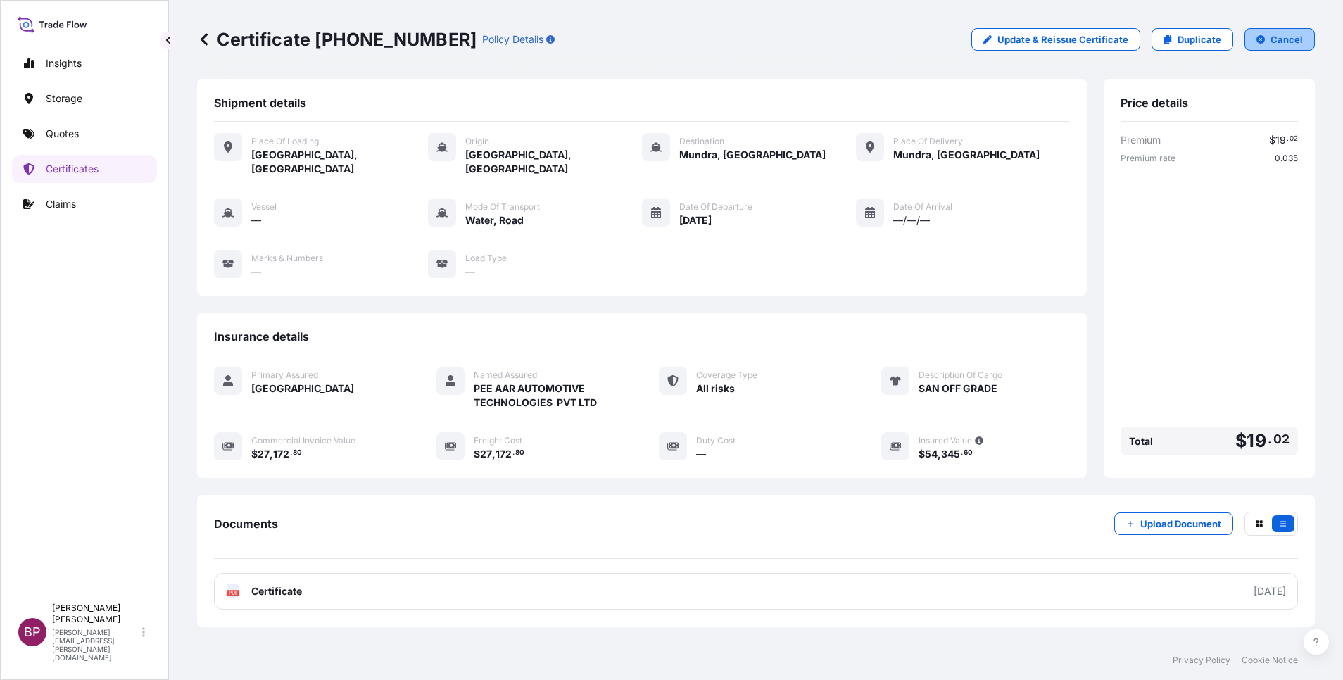
click at [1270, 39] on p "Cancel" at bounding box center [1286, 39] width 32 height 14
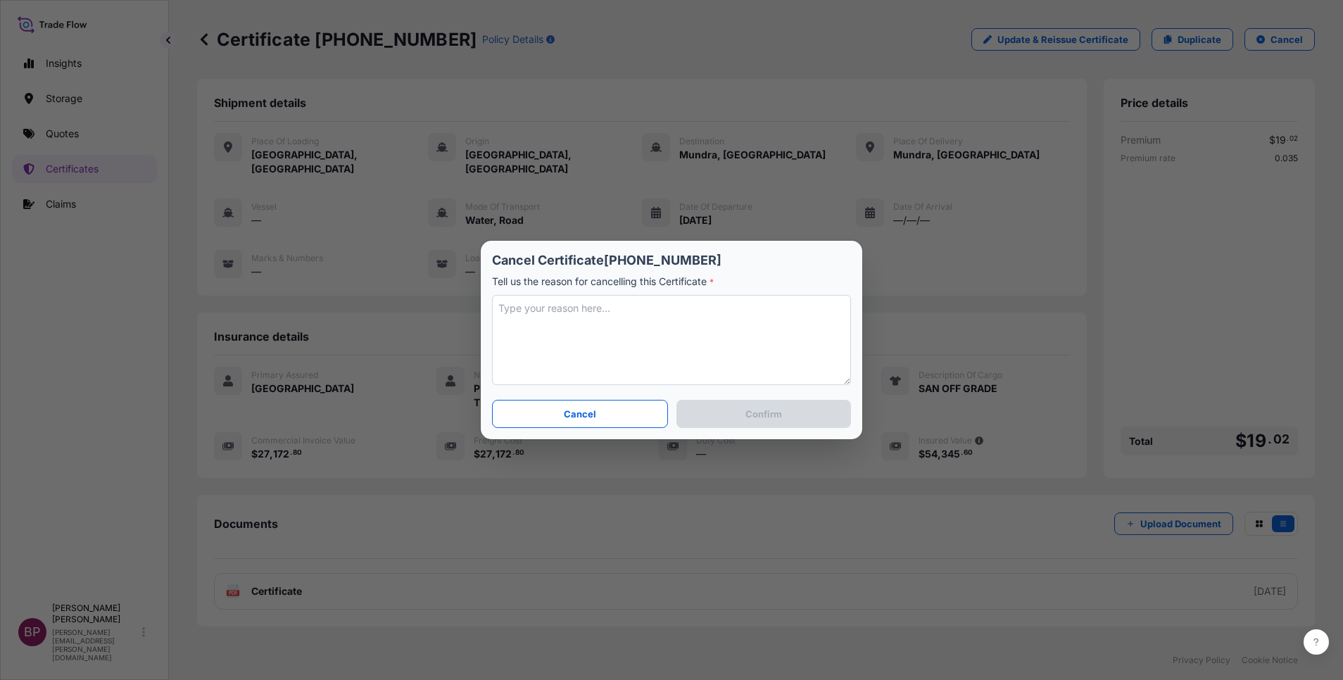
click at [688, 351] on textarea at bounding box center [671, 340] width 359 height 90
type textarea "error"
click at [759, 416] on p "Confirm" at bounding box center [763, 414] width 37 height 14
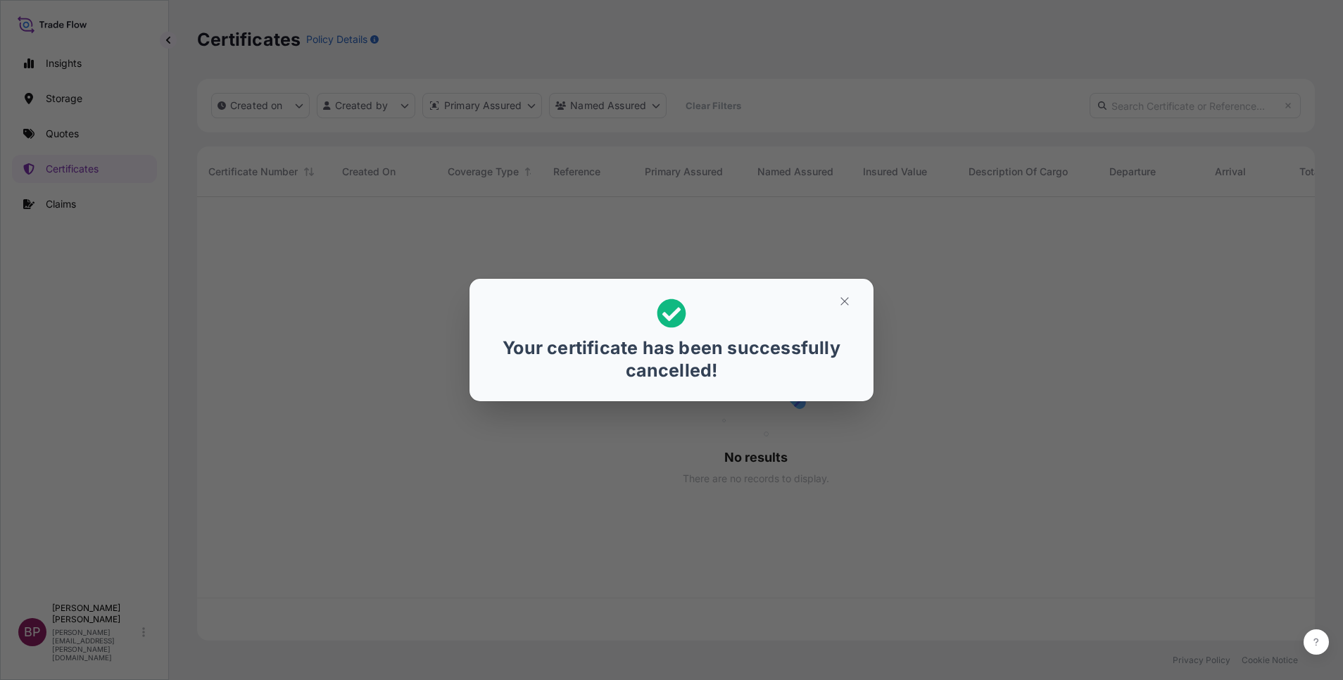
scroll to position [435, 1101]
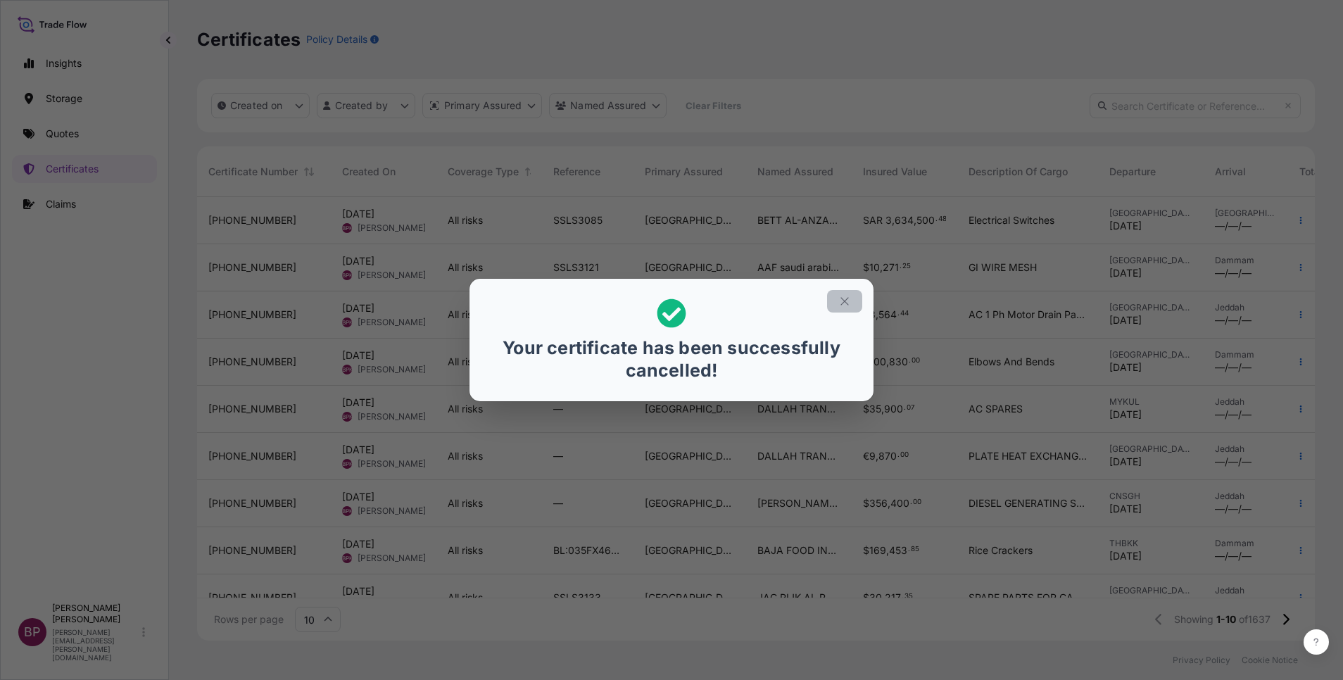
click at [838, 302] on icon "button" at bounding box center [844, 301] width 13 height 13
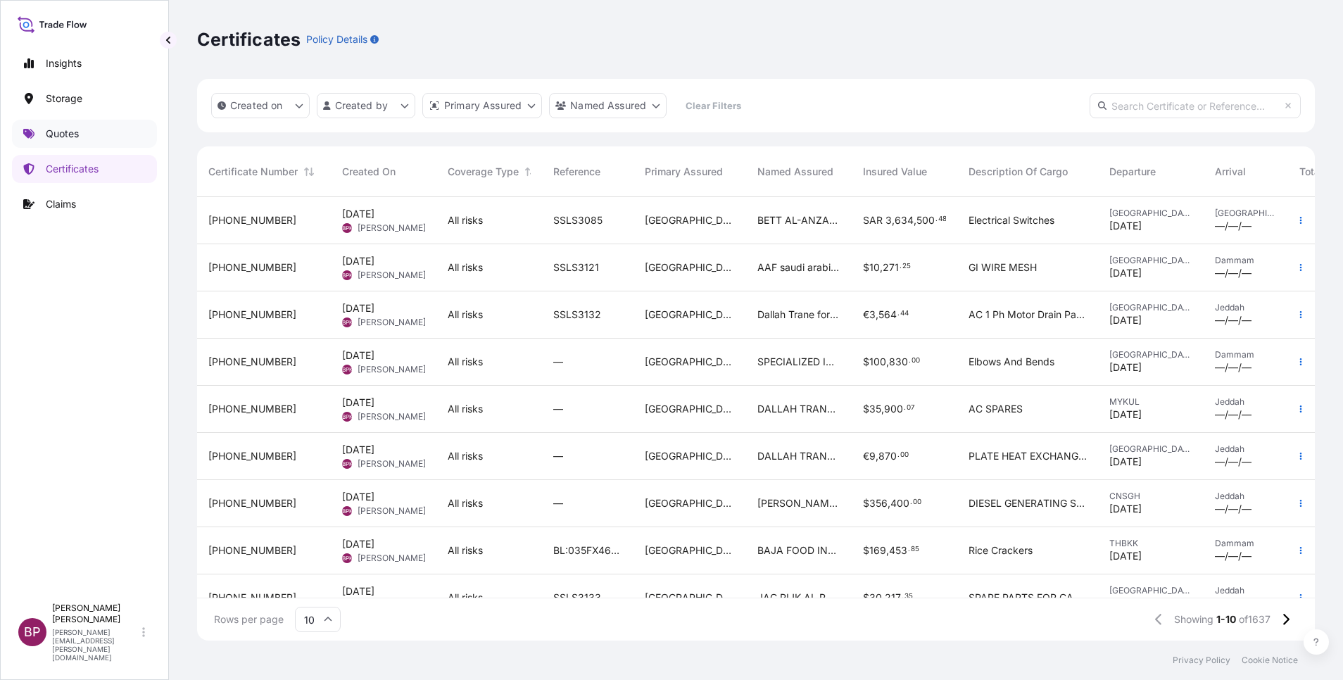
click at [75, 133] on p "Quotes" at bounding box center [62, 134] width 33 height 14
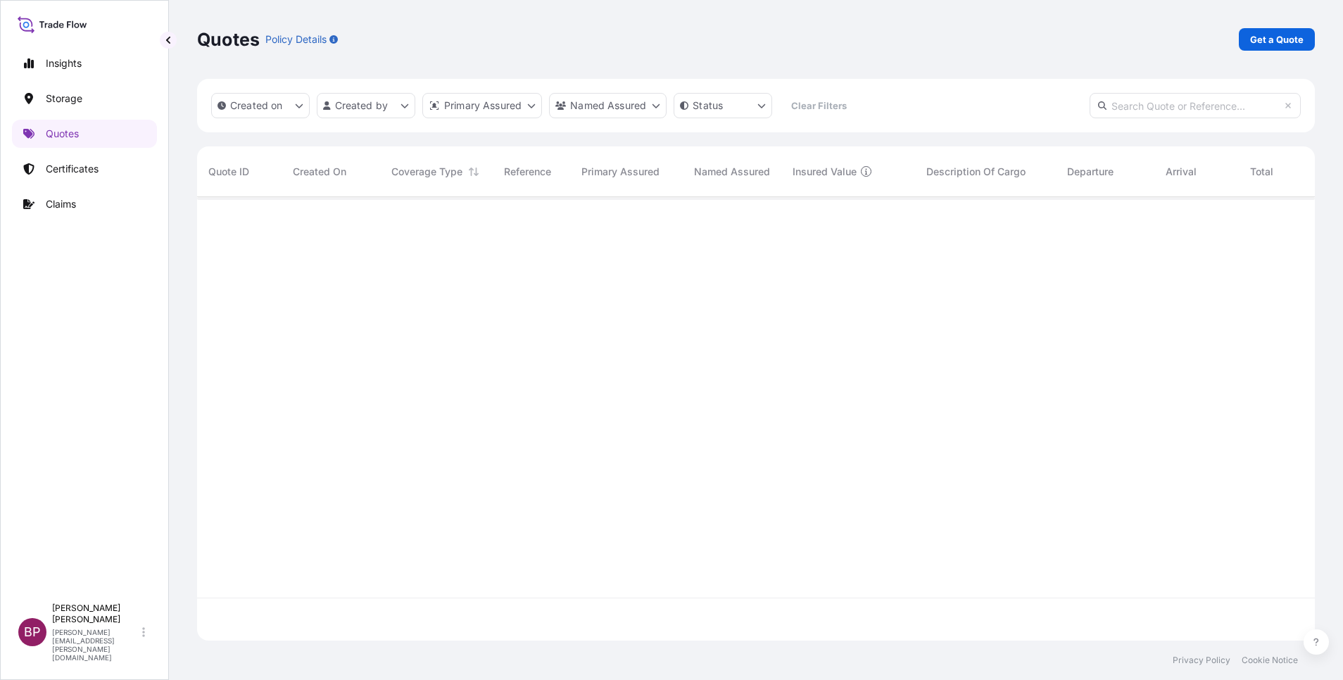
scroll to position [435, 1101]
click at [1289, 42] on p "Get a Quote" at bounding box center [1276, 39] width 53 height 14
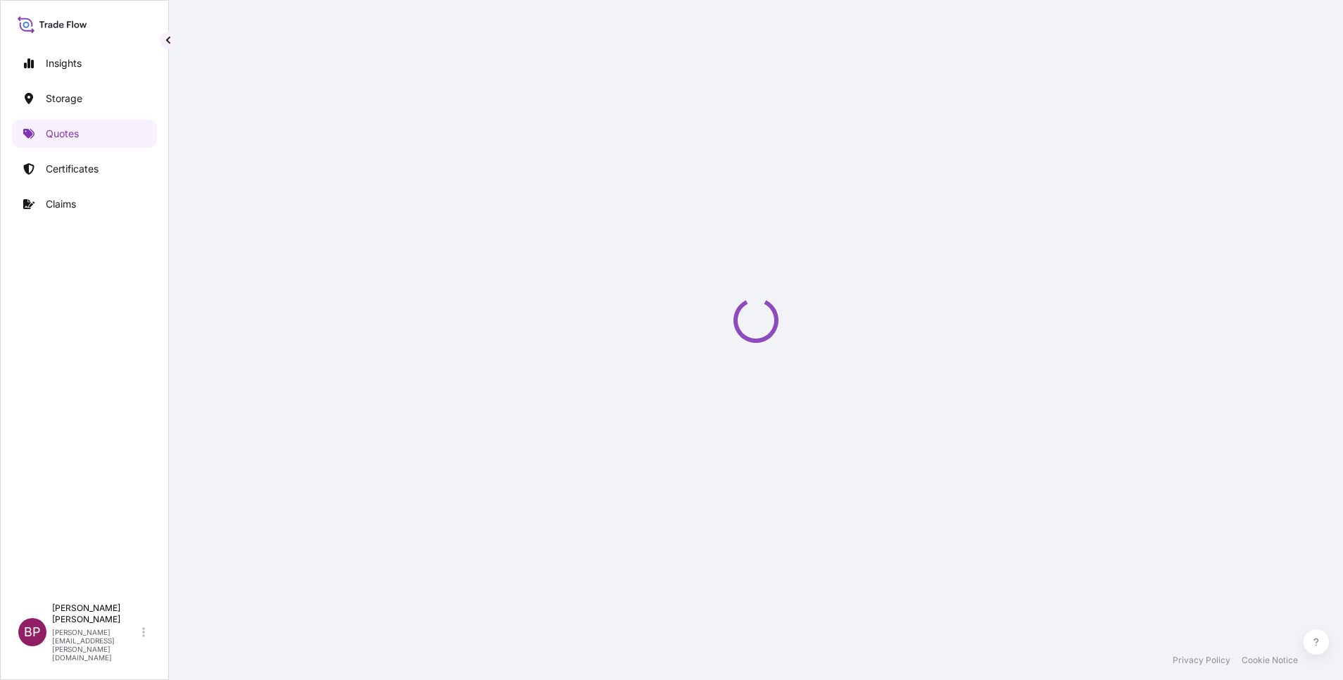
scroll to position [23, 0]
select select "Road / [GEOGRAPHIC_DATA]"
select select "Water"
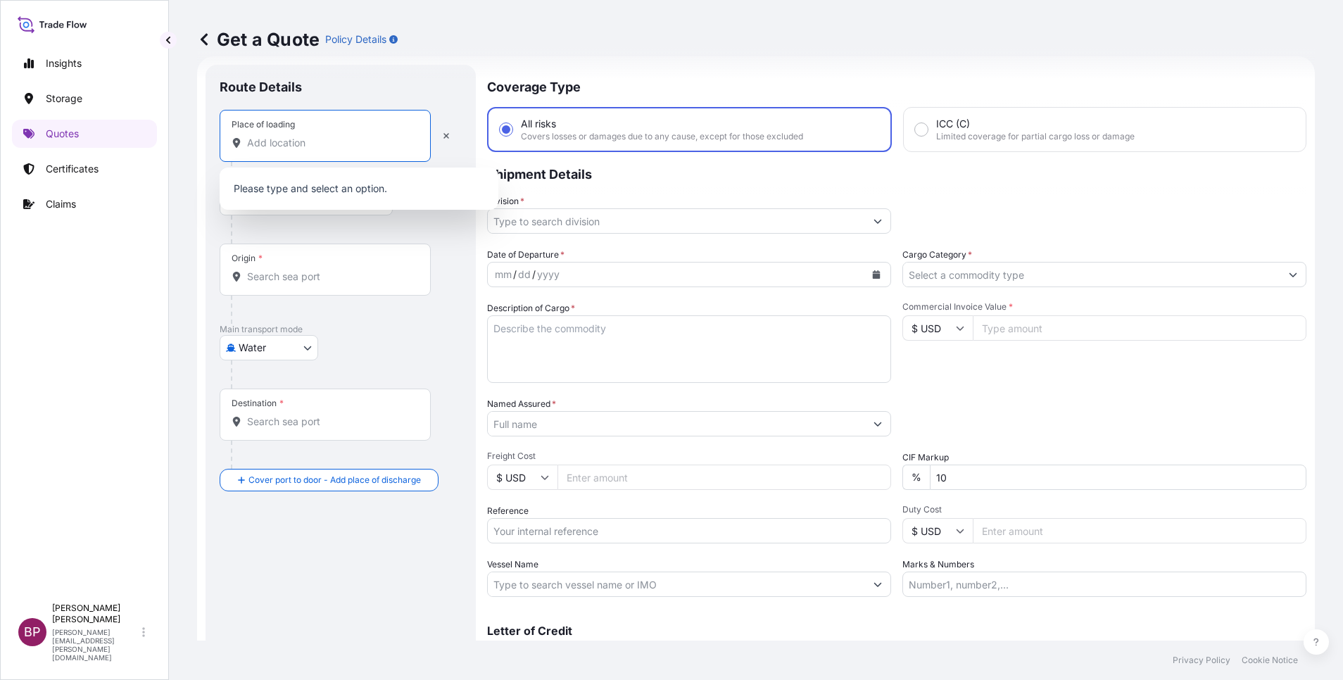
click at [318, 148] on input "Place of loading" at bounding box center [330, 143] width 166 height 14
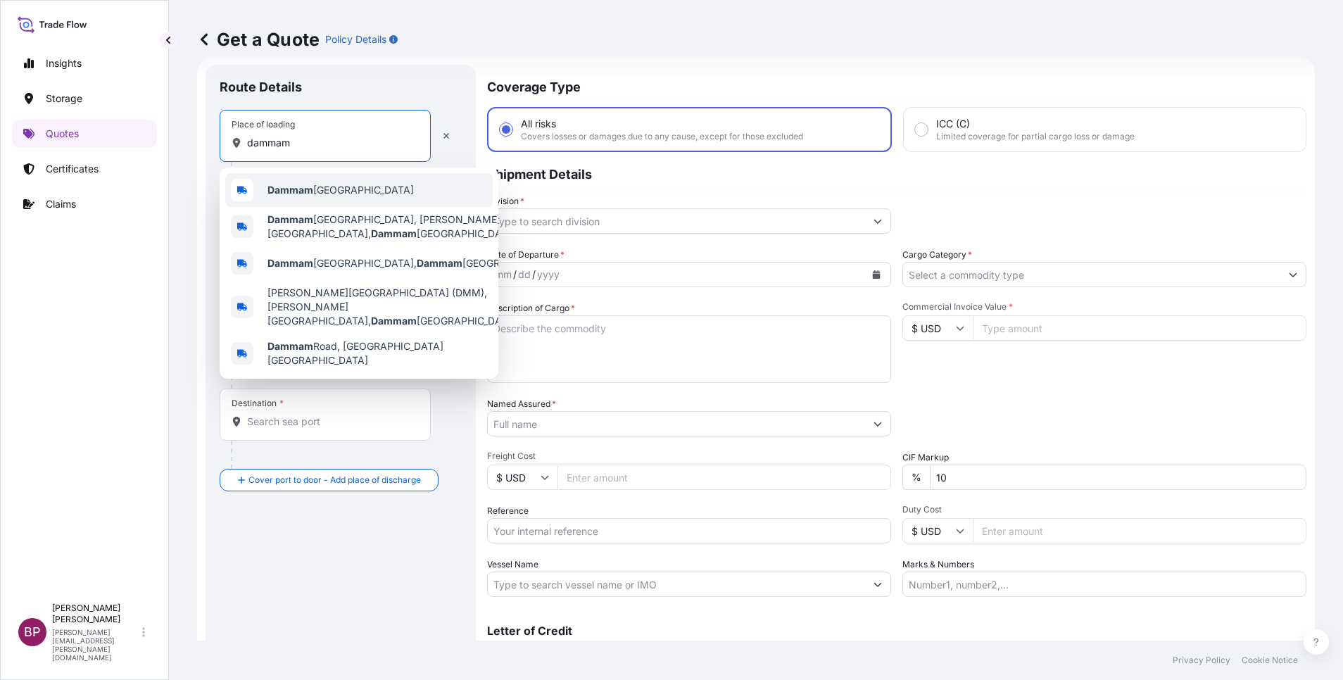
click at [330, 189] on span "Dammam [GEOGRAPHIC_DATA]" at bounding box center [340, 190] width 146 height 14
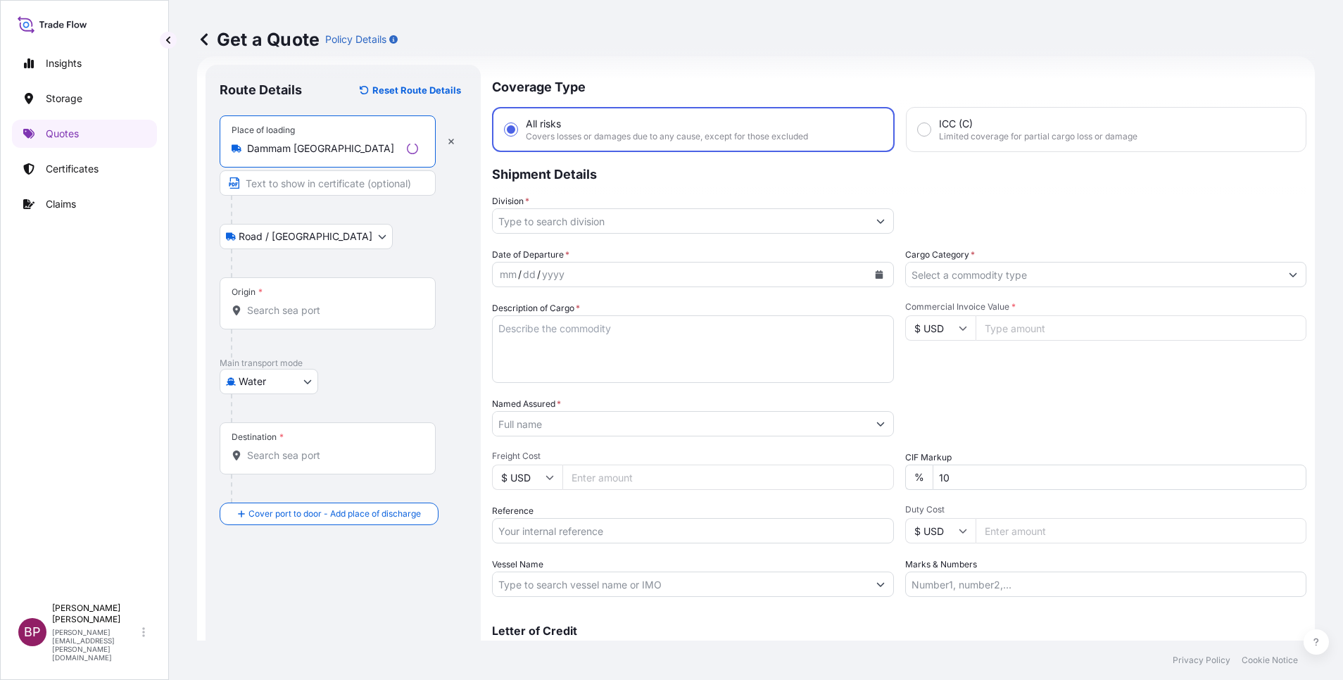
type input "Dammam [GEOGRAPHIC_DATA]"
click at [299, 310] on input "Origin *" at bounding box center [332, 310] width 171 height 14
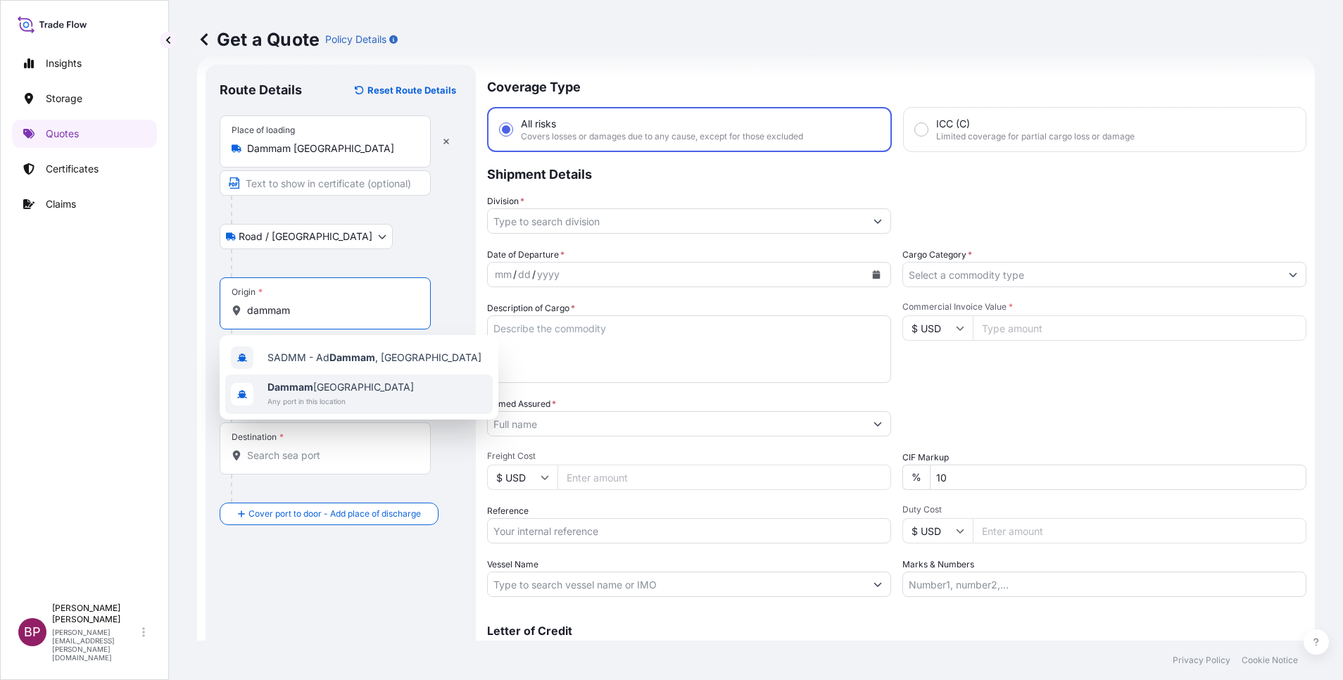
click at [327, 390] on span "Dammam [GEOGRAPHIC_DATA]" at bounding box center [340, 387] width 146 height 14
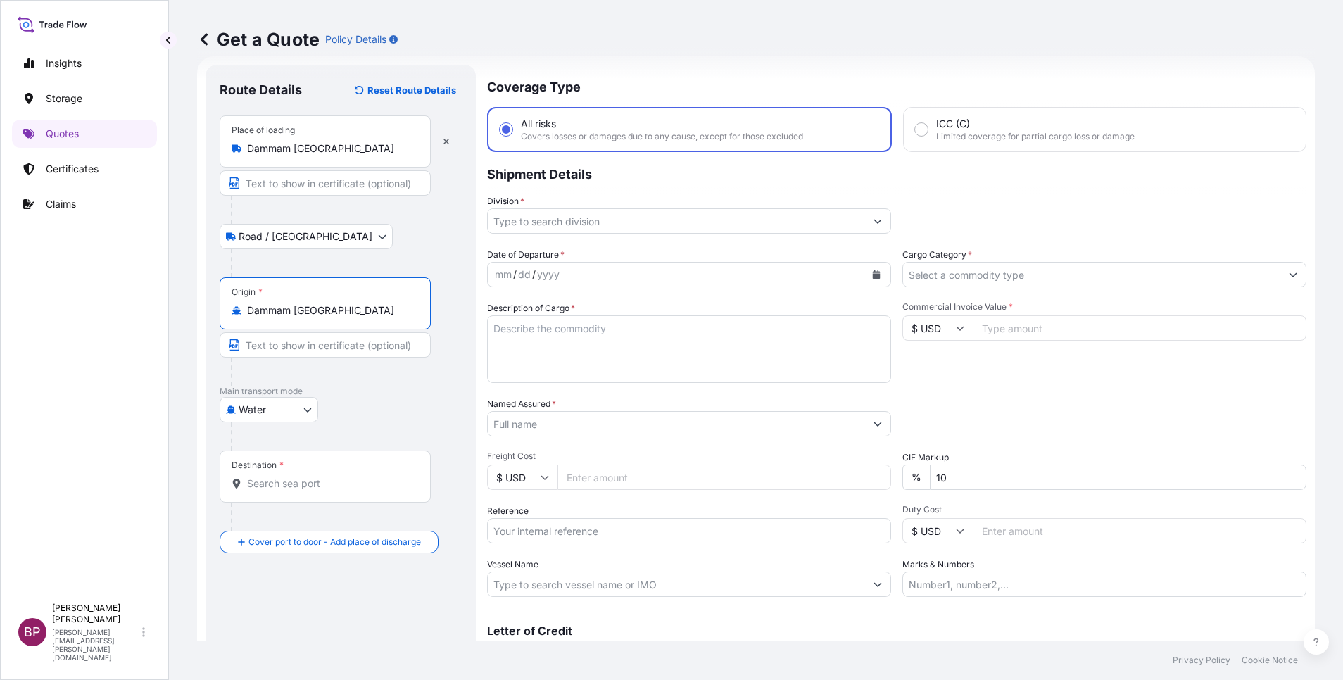
type input "Dammam [GEOGRAPHIC_DATA]"
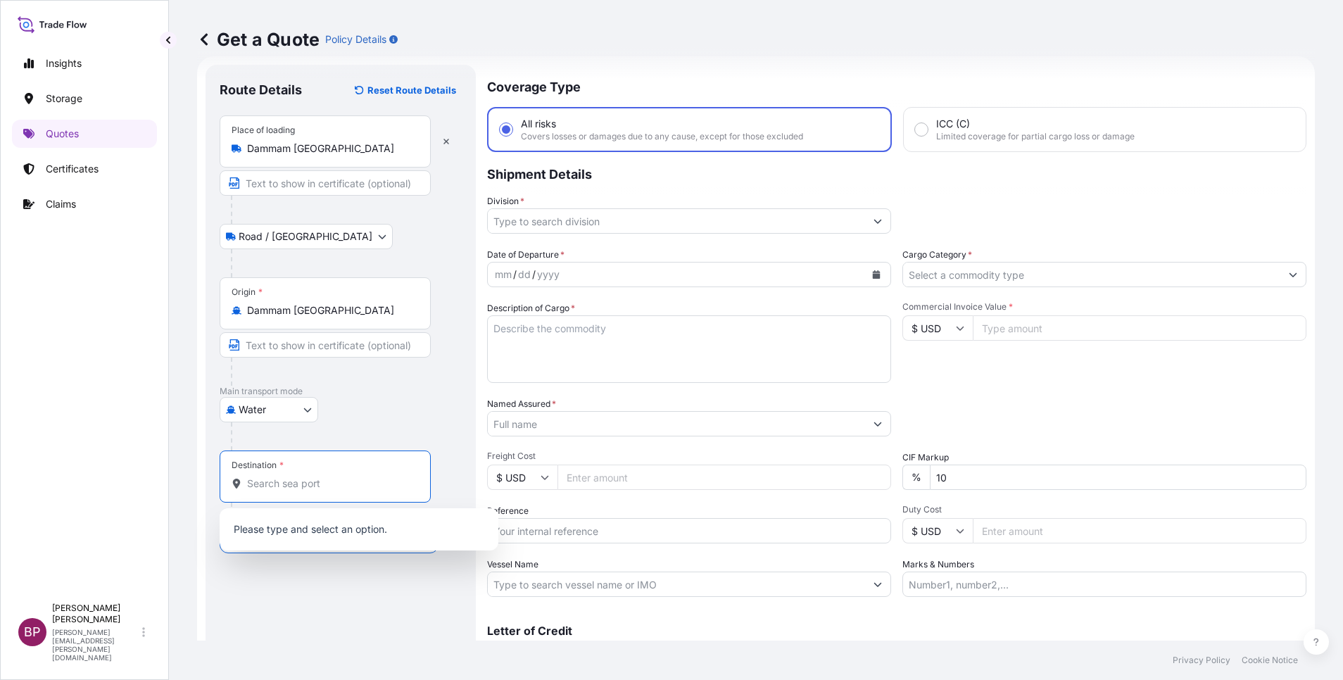
click at [303, 489] on input "Destination *" at bounding box center [330, 483] width 166 height 14
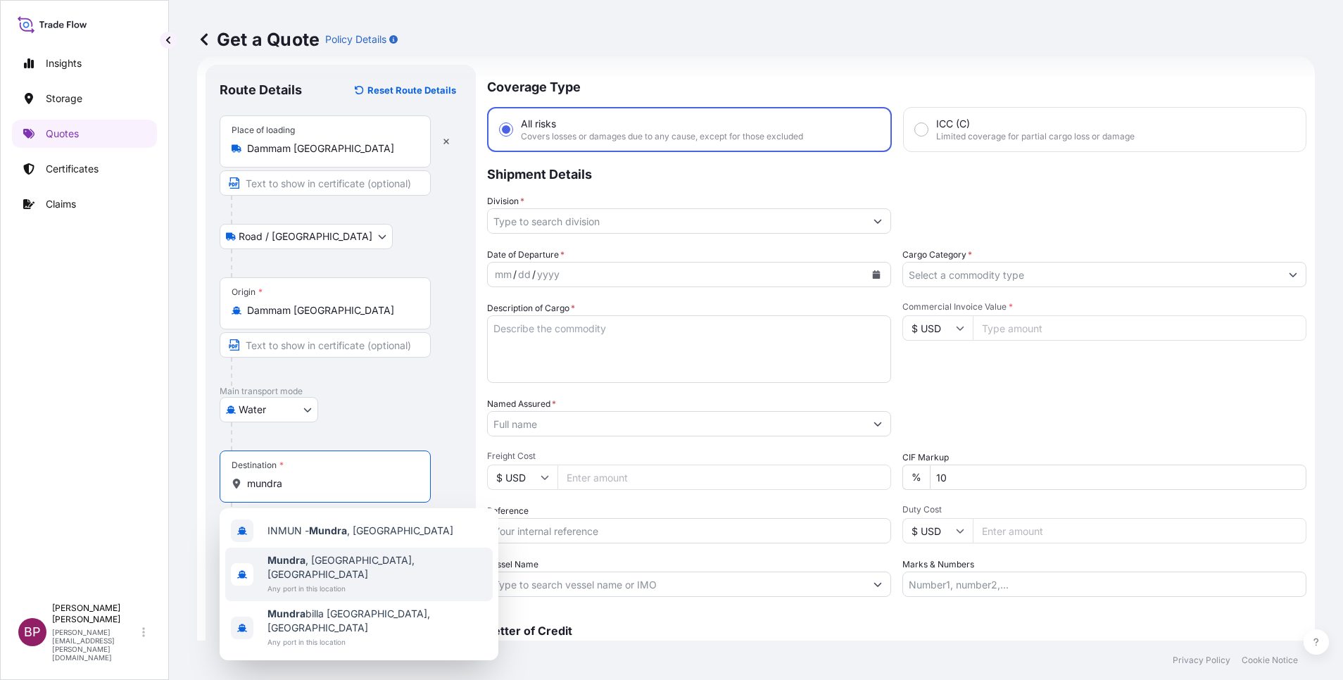
click at [328, 581] on span "Any port in this location" at bounding box center [377, 588] width 220 height 14
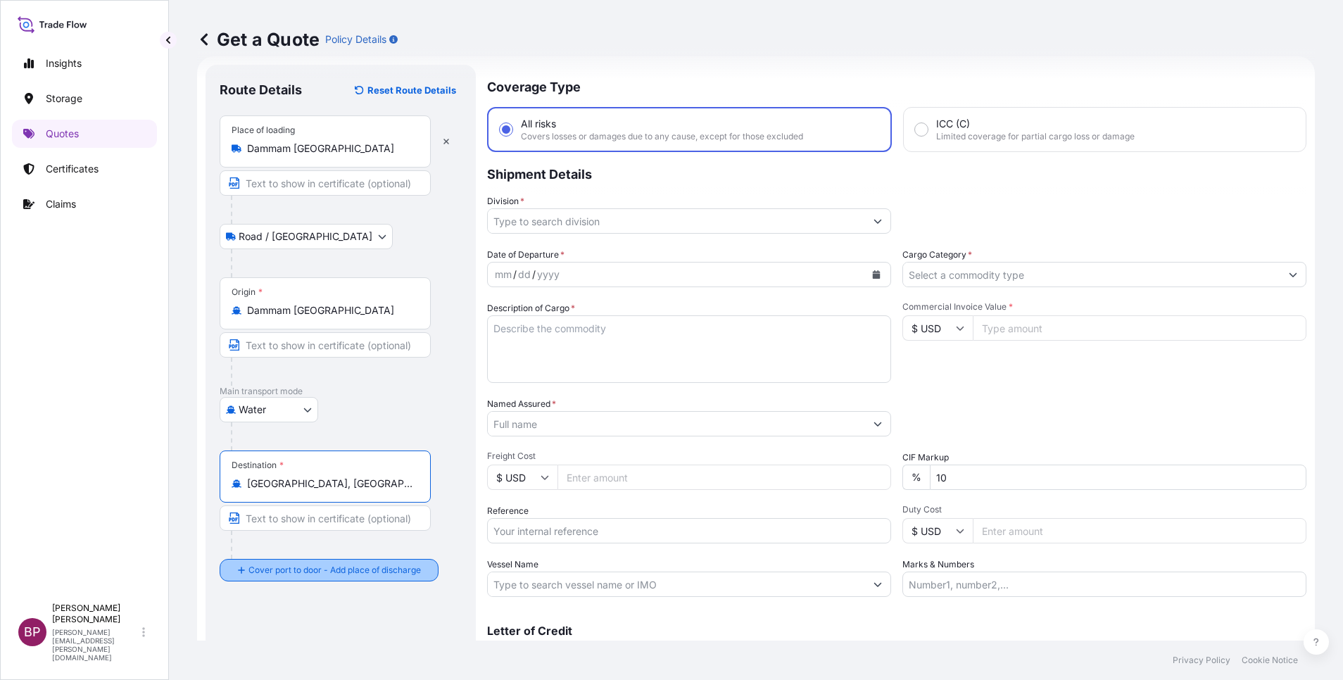
type input "[GEOGRAPHIC_DATA], [GEOGRAPHIC_DATA], [GEOGRAPHIC_DATA]"
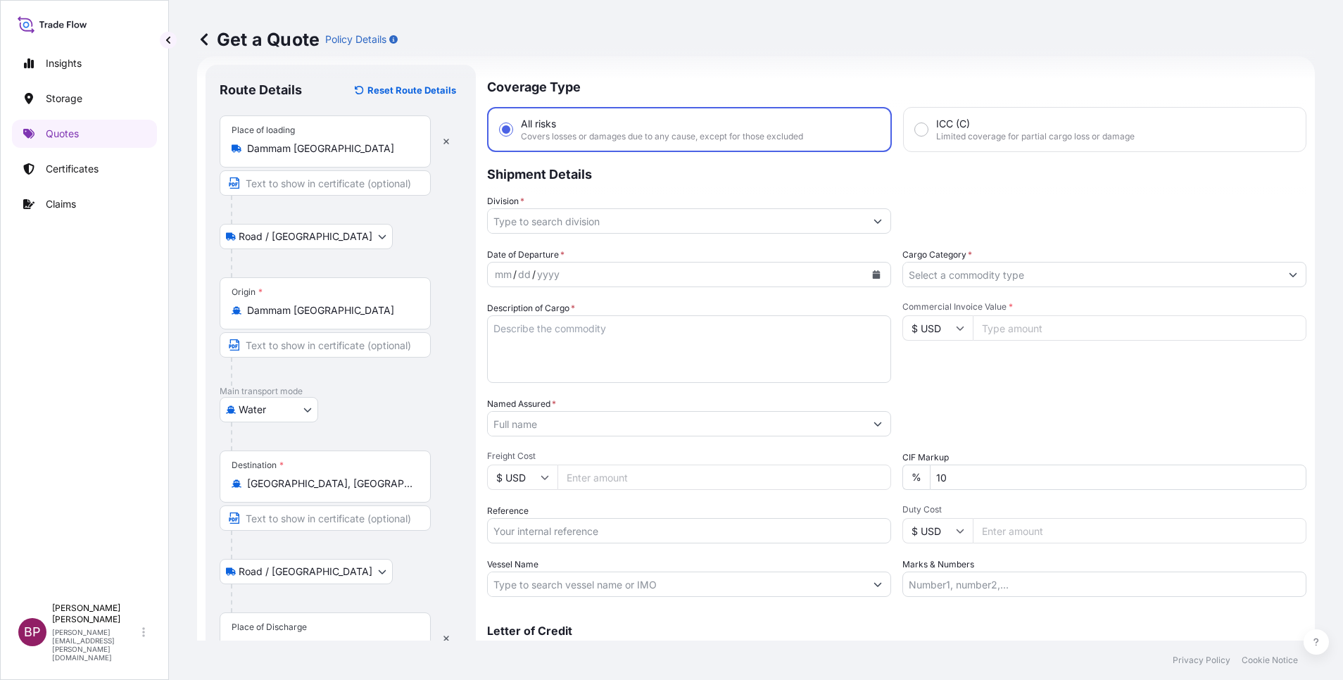
click at [310, 623] on div "Place of Discharge" at bounding box center [325, 638] width 211 height 52
click at [310, 638] on input "Place of Discharge" at bounding box center [330, 645] width 166 height 14
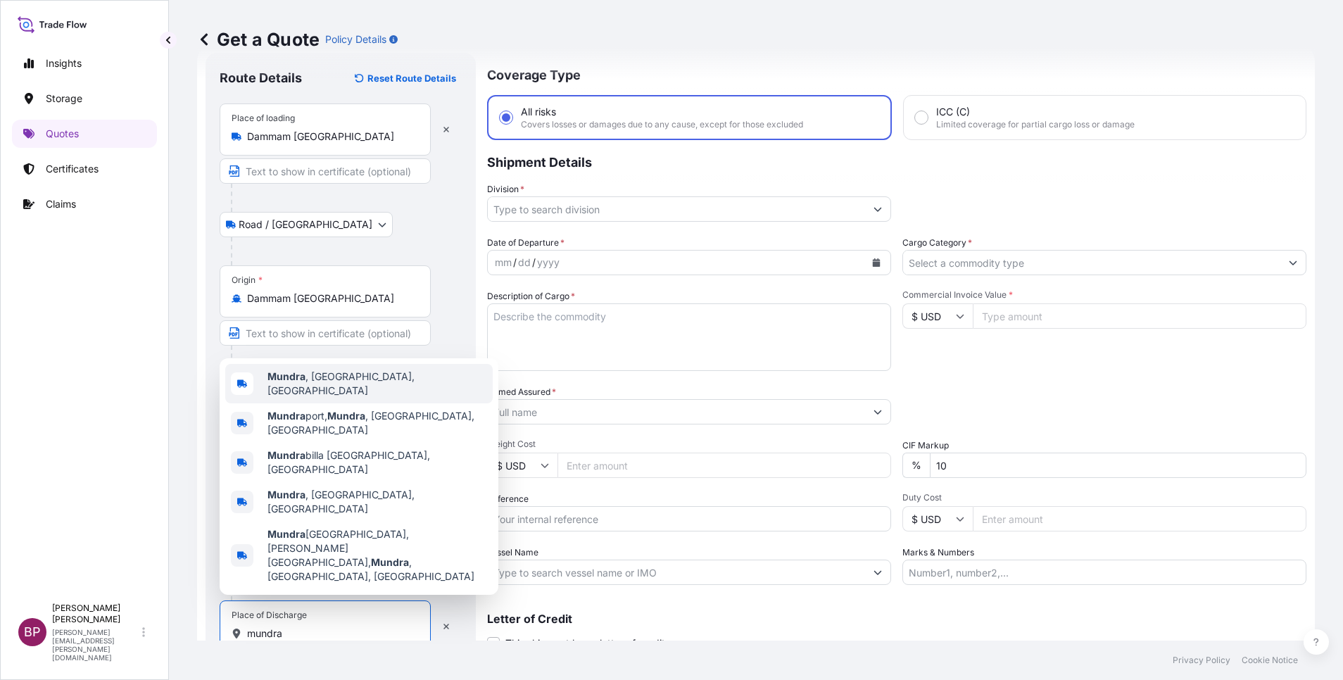
click at [348, 398] on span "[GEOGRAPHIC_DATA] , [GEOGRAPHIC_DATA], [GEOGRAPHIC_DATA]" at bounding box center [377, 383] width 220 height 28
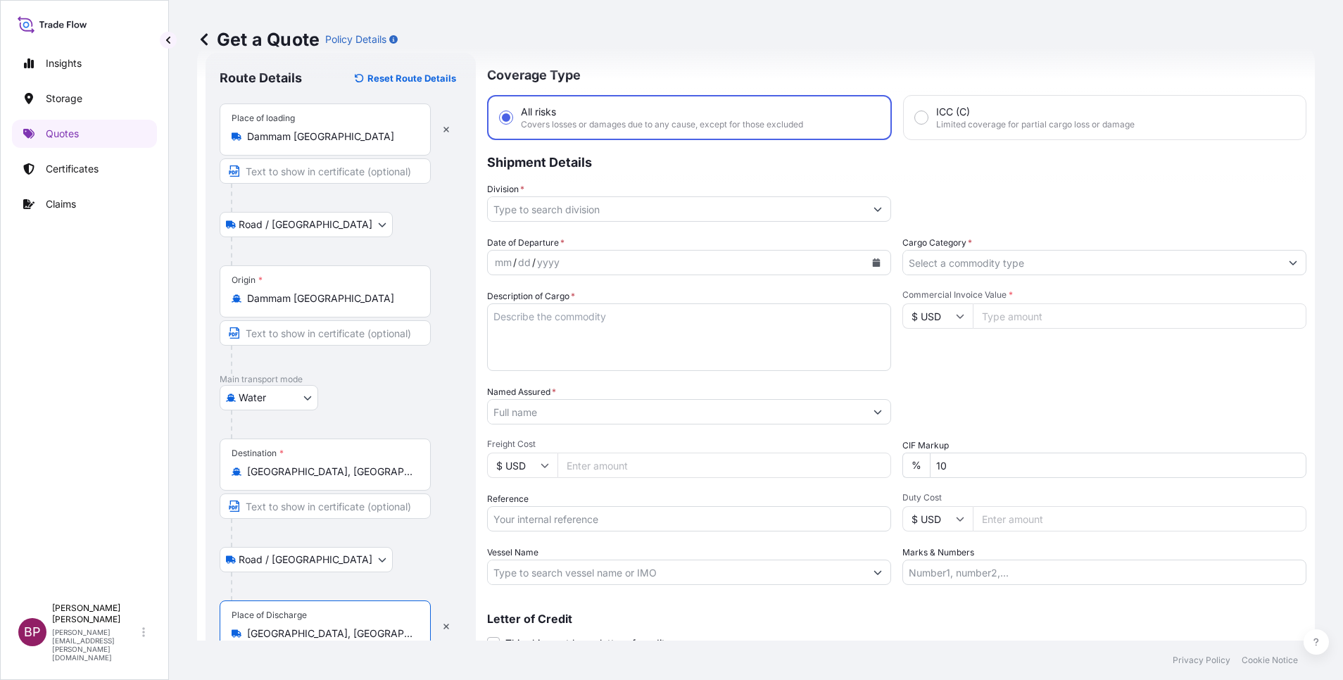
type input "[GEOGRAPHIC_DATA], [GEOGRAPHIC_DATA], [GEOGRAPHIC_DATA]"
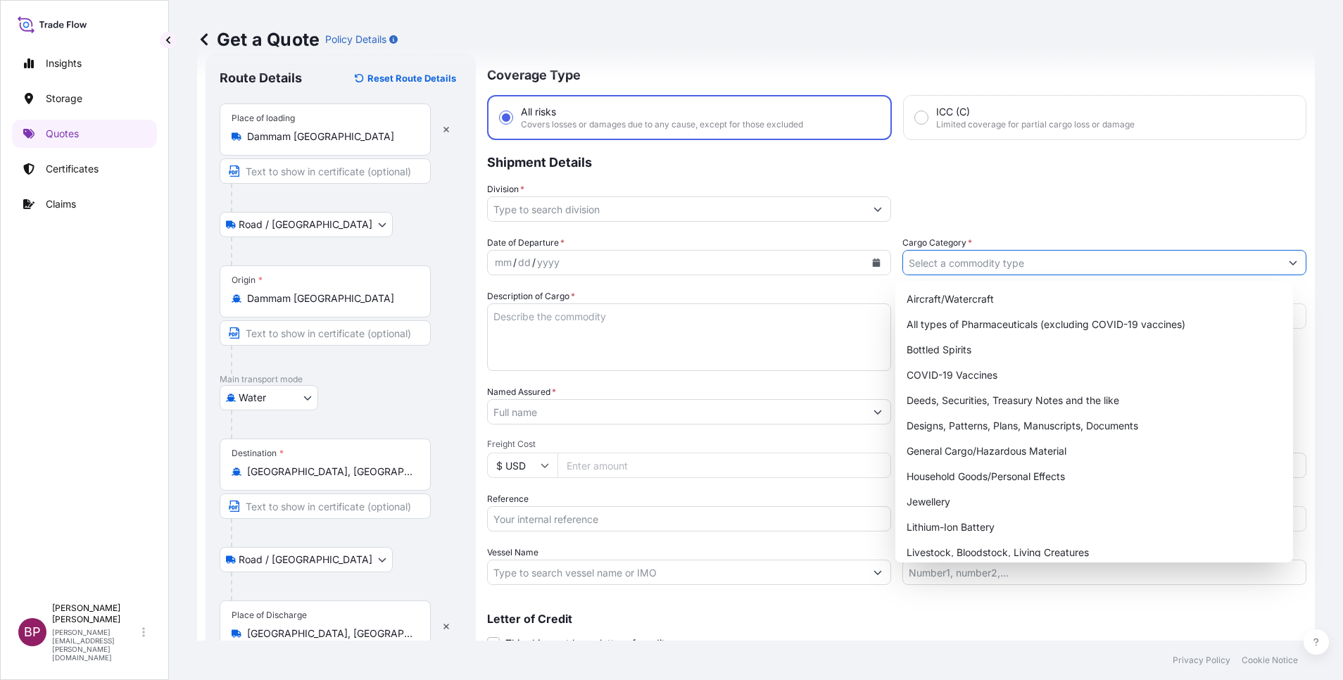
click at [1094, 267] on input "Cargo Category *" at bounding box center [1091, 262] width 377 height 25
click at [978, 453] on div "General Cargo/Hazardous Material" at bounding box center [1094, 450] width 386 height 25
type input "General Cargo/Hazardous Material"
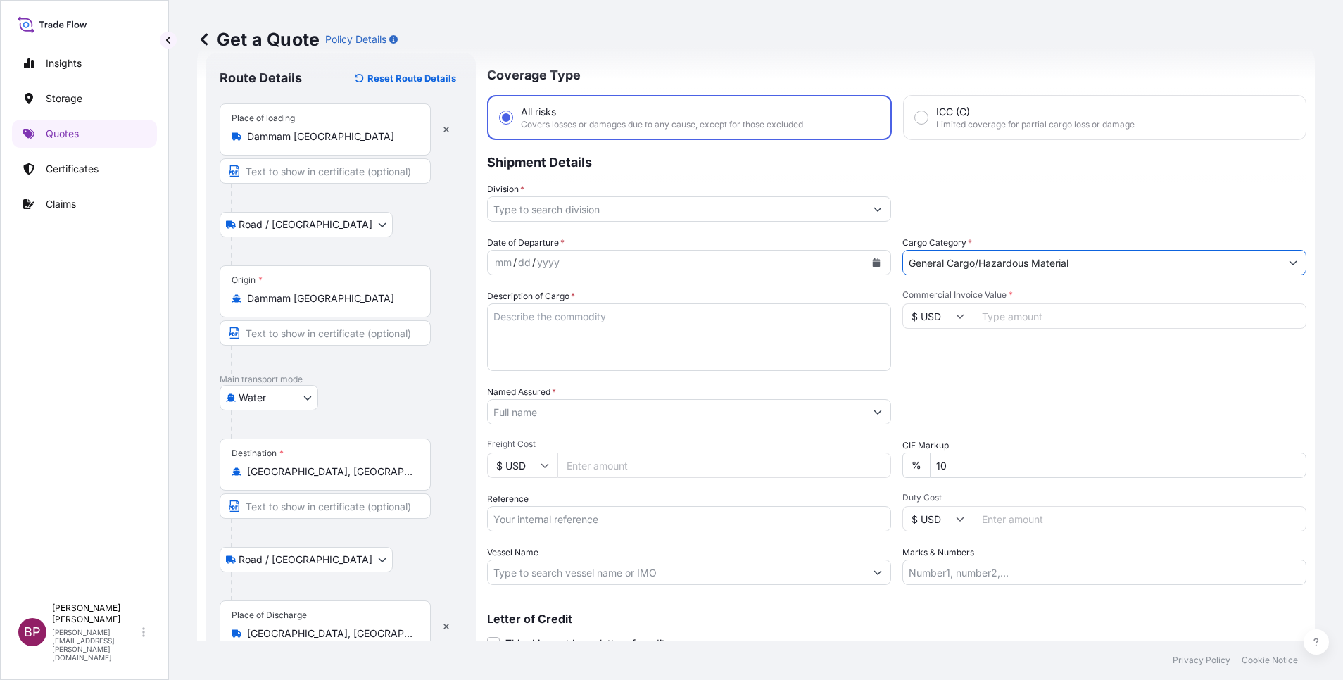
drag, startPoint x: 839, startPoint y: 207, endPoint x: 813, endPoint y: 215, distance: 27.4
click at [838, 207] on input "Division *" at bounding box center [676, 208] width 377 height 25
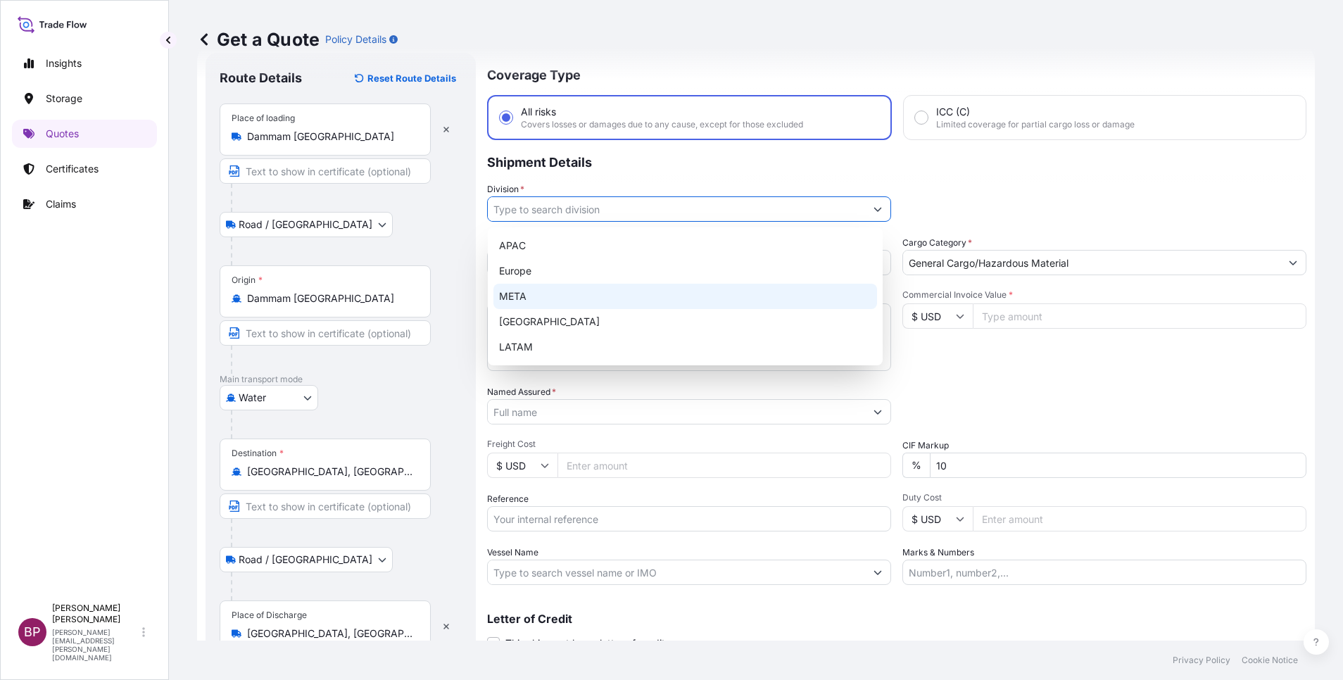
click at [578, 293] on div "META" at bounding box center [685, 296] width 384 height 25
type input "META"
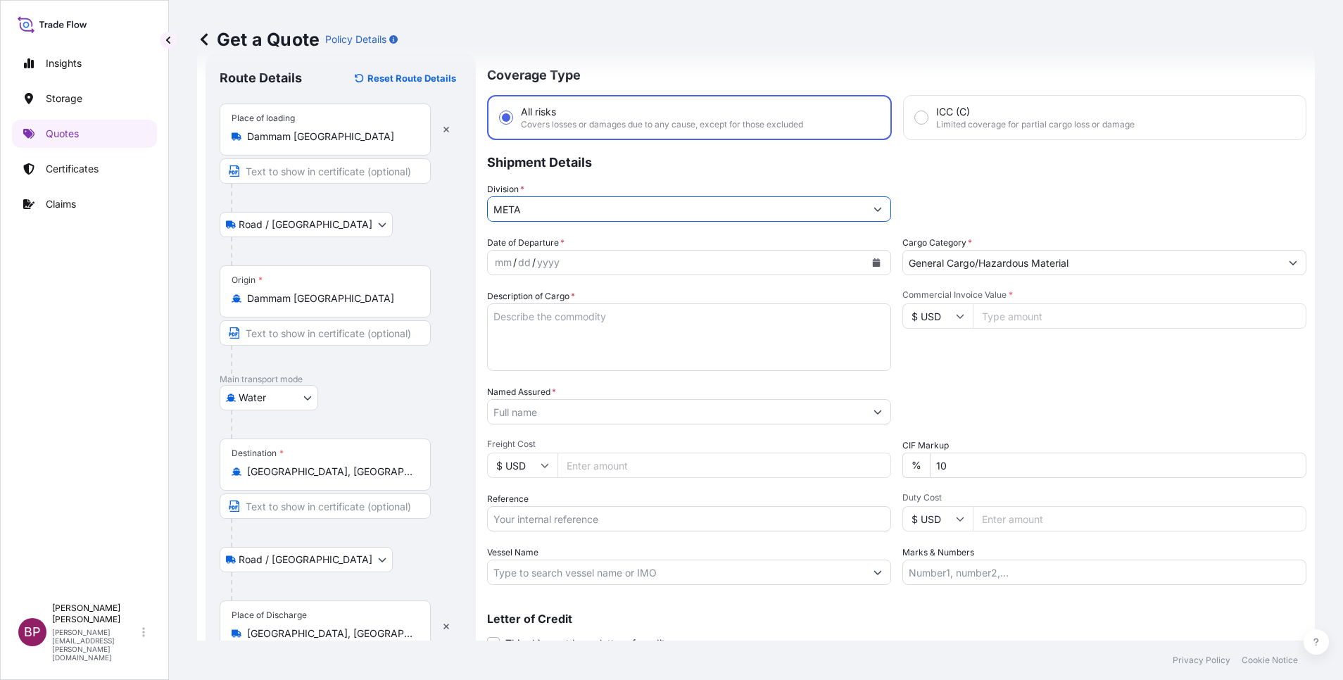
click at [579, 345] on textarea "Description of Cargo *" at bounding box center [689, 337] width 404 height 68
paste textarea "SAN OFF GRADE"
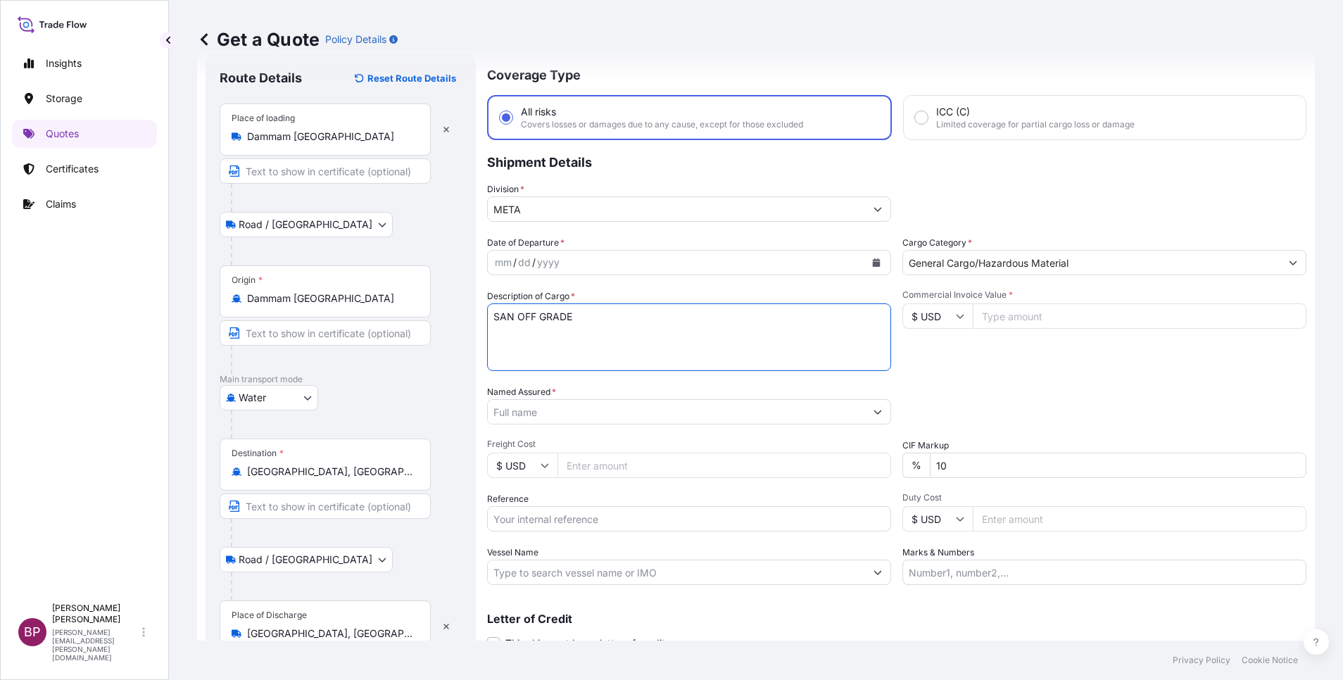
type textarea "SAN OFF GRADE"
drag, startPoint x: 1026, startPoint y: 312, endPoint x: 1030, endPoint y: 322, distance: 11.4
click at [1027, 312] on input "Commercial Invoice Value *" at bounding box center [1140, 315] width 334 height 25
paste input "27172.80"
type input "27172.80"
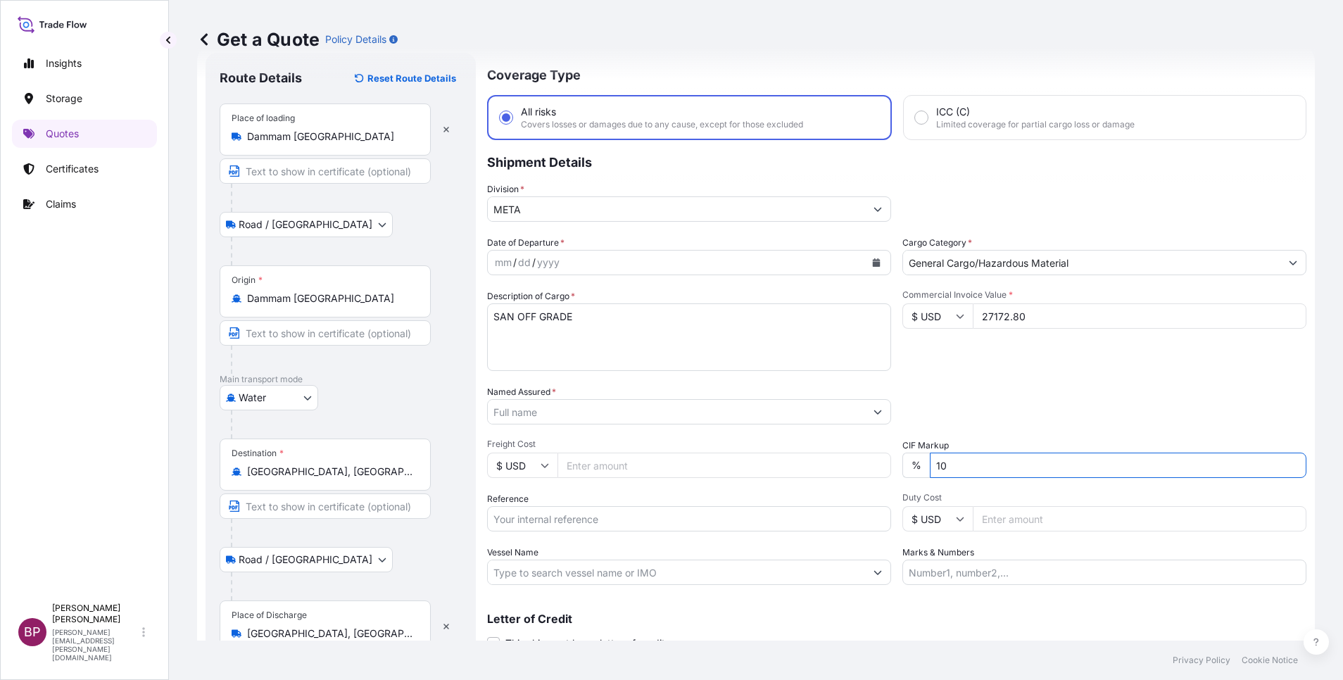
drag, startPoint x: 954, startPoint y: 470, endPoint x: 598, endPoint y: 449, distance: 356.7
click at [666, 457] on div "Date of Departure * mm / dd / yyyy Cargo Category * General Cargo/Hazardous Mat…" at bounding box center [896, 410] width 819 height 349
type input "0"
click at [978, 416] on div "Packing Category Type to search a container mode Please select a primary mode o…" at bounding box center [1104, 404] width 404 height 39
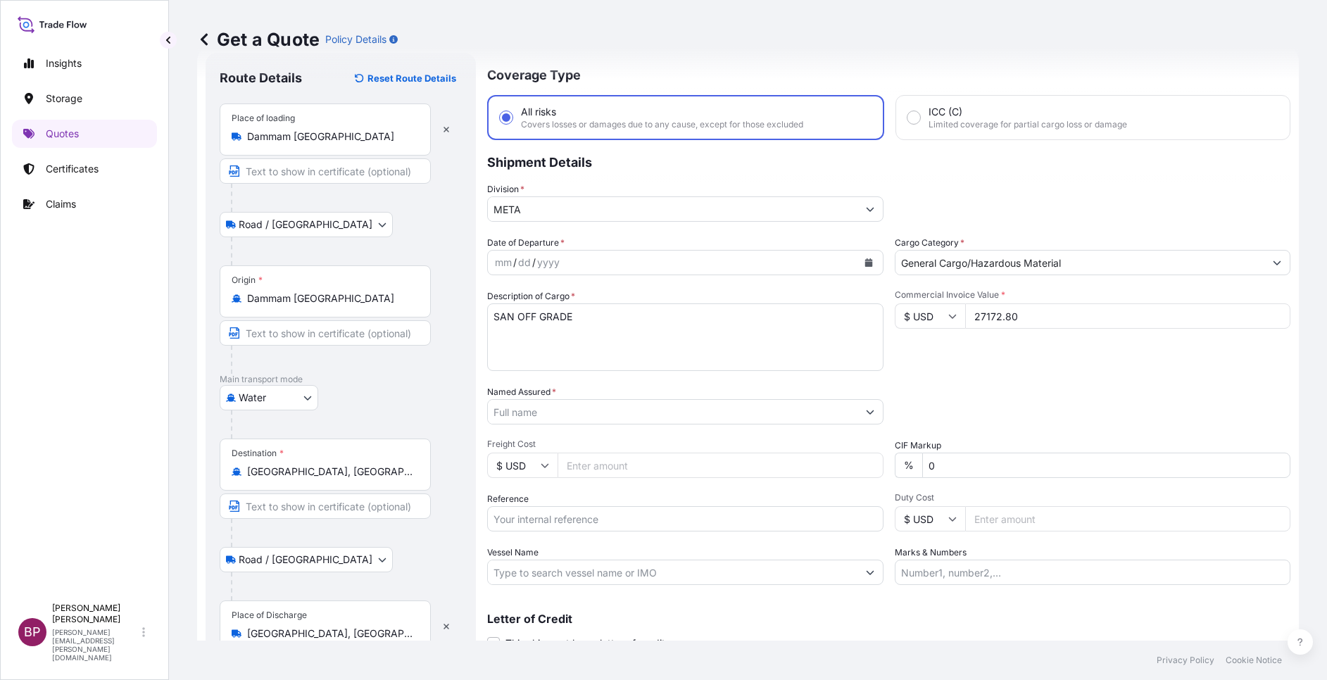
click at [621, 414] on input "Named Assured *" at bounding box center [672, 411] width 369 height 25
paste input "PEE AAR AUTOMOTIVE TECHNOLOGIES PVT LTD"
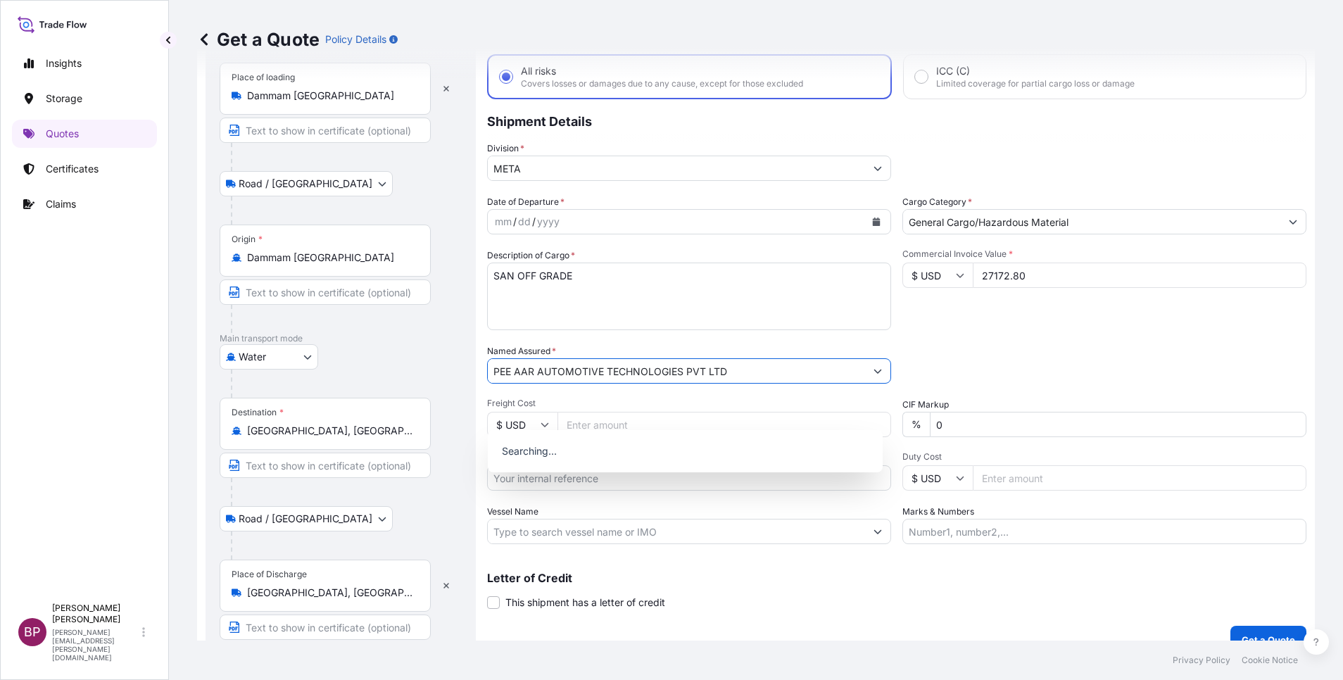
scroll to position [97, 0]
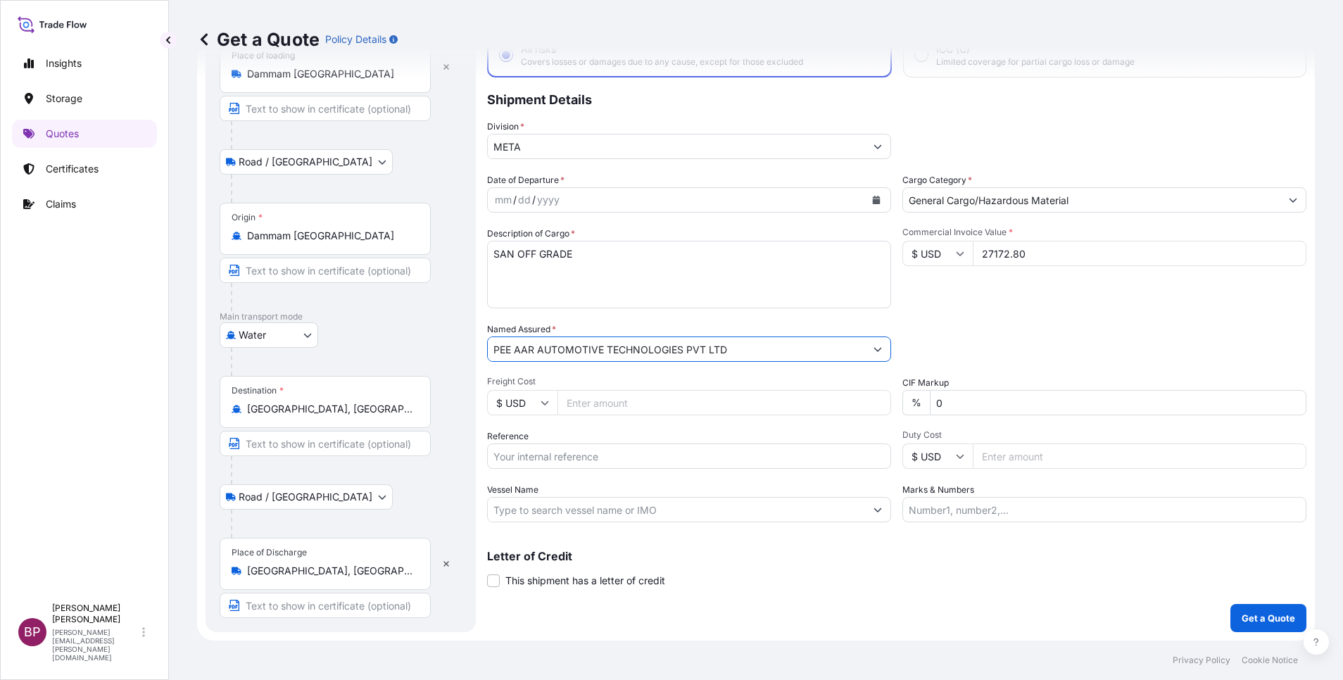
type input "PEE AAR AUTOMOTIVE TECHNOLOGIES PVT LTD"
click at [873, 203] on icon "Calendar" at bounding box center [877, 200] width 8 height 8
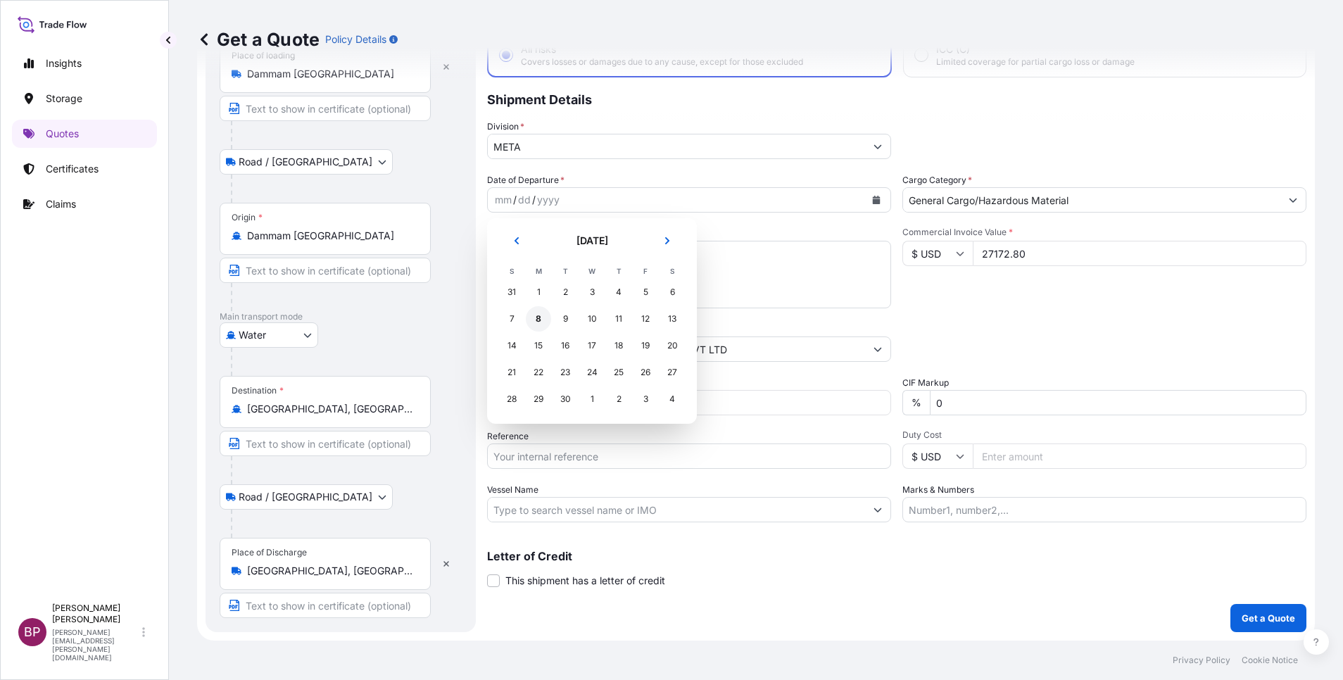
click at [533, 317] on div "8" at bounding box center [538, 318] width 25 height 25
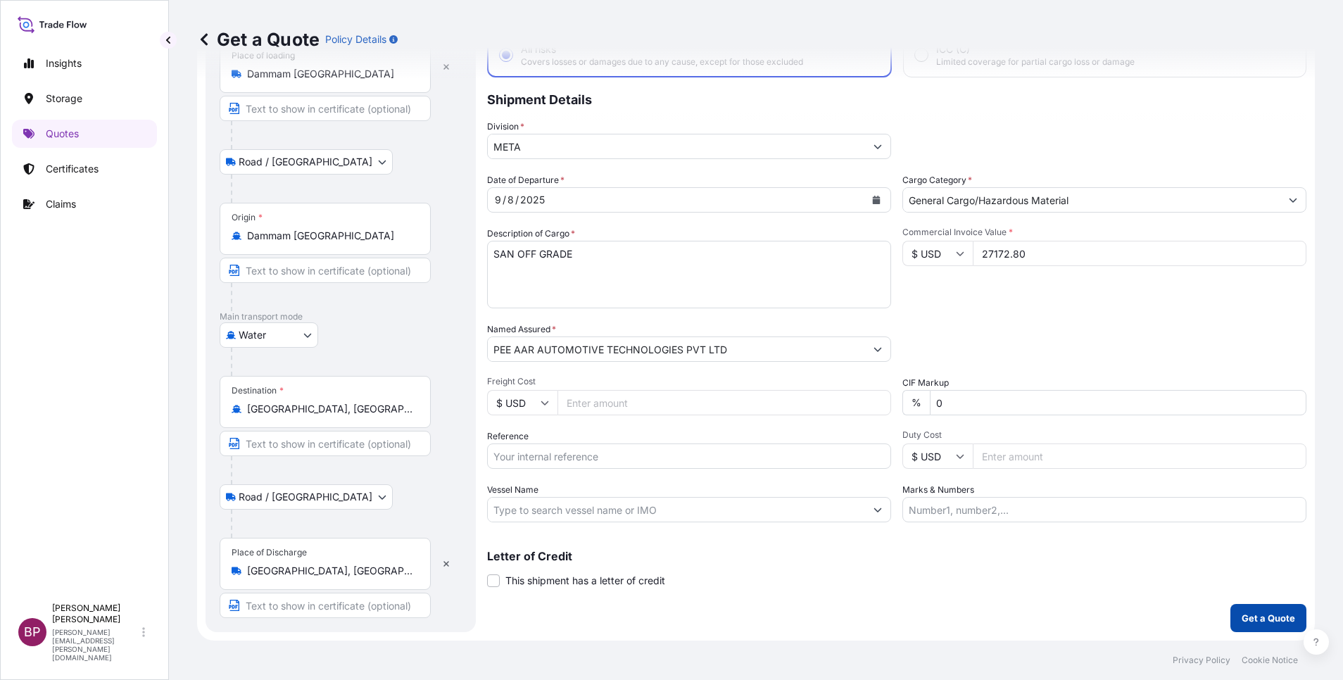
click at [1249, 616] on p "Get a Quote" at bounding box center [1268, 618] width 53 height 14
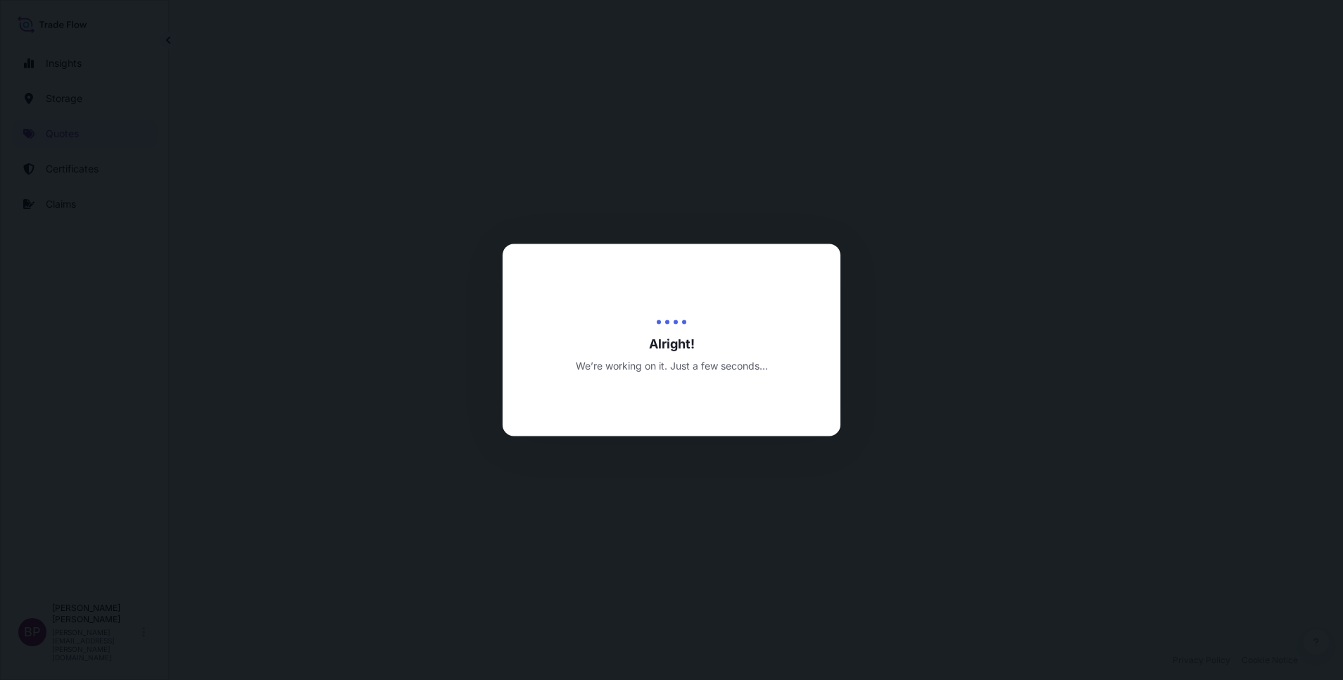
select select "Road / [GEOGRAPHIC_DATA]"
select select "Water"
select select "Road / [GEOGRAPHIC_DATA]"
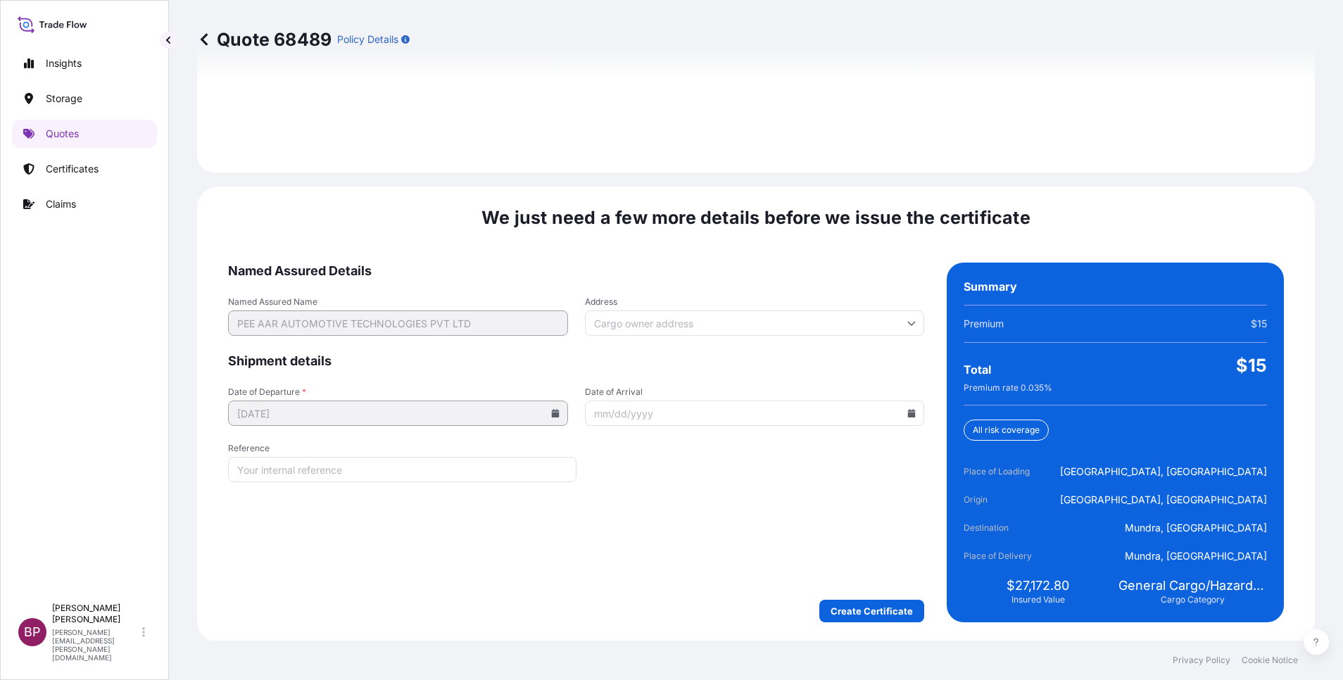
scroll to position [2086, 0]
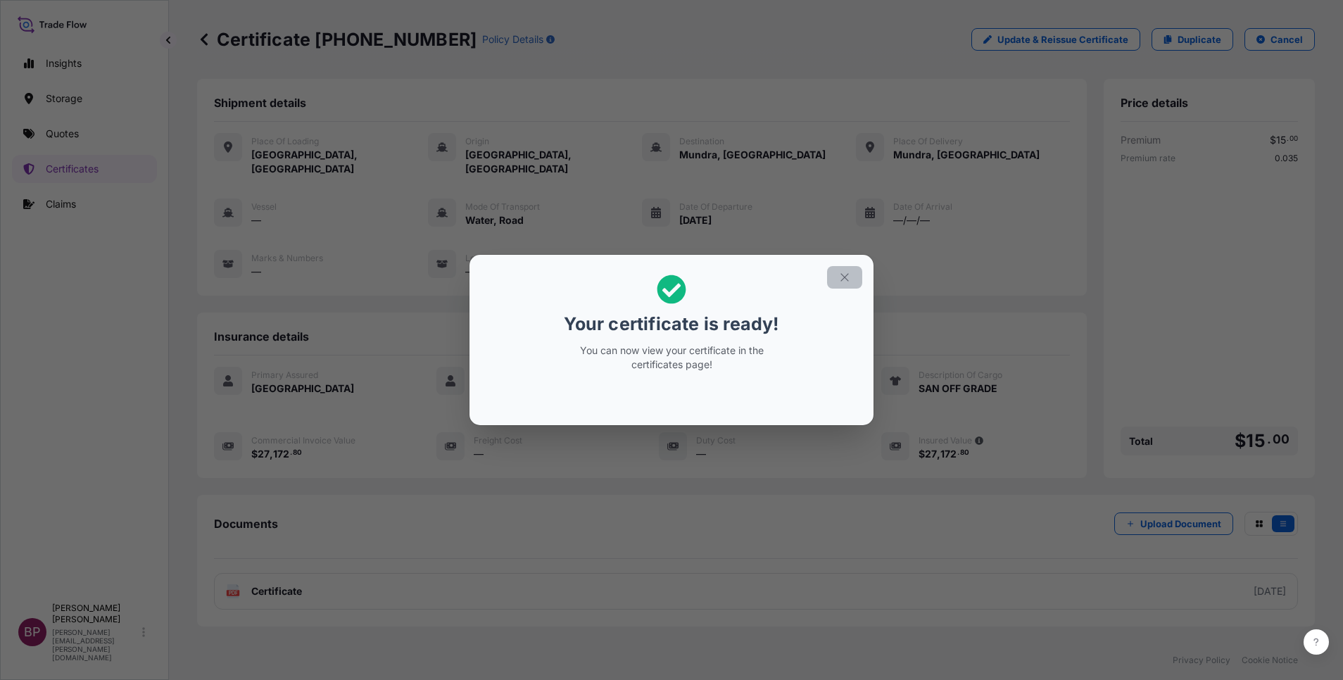
click at [838, 277] on icon "button" at bounding box center [844, 277] width 13 height 13
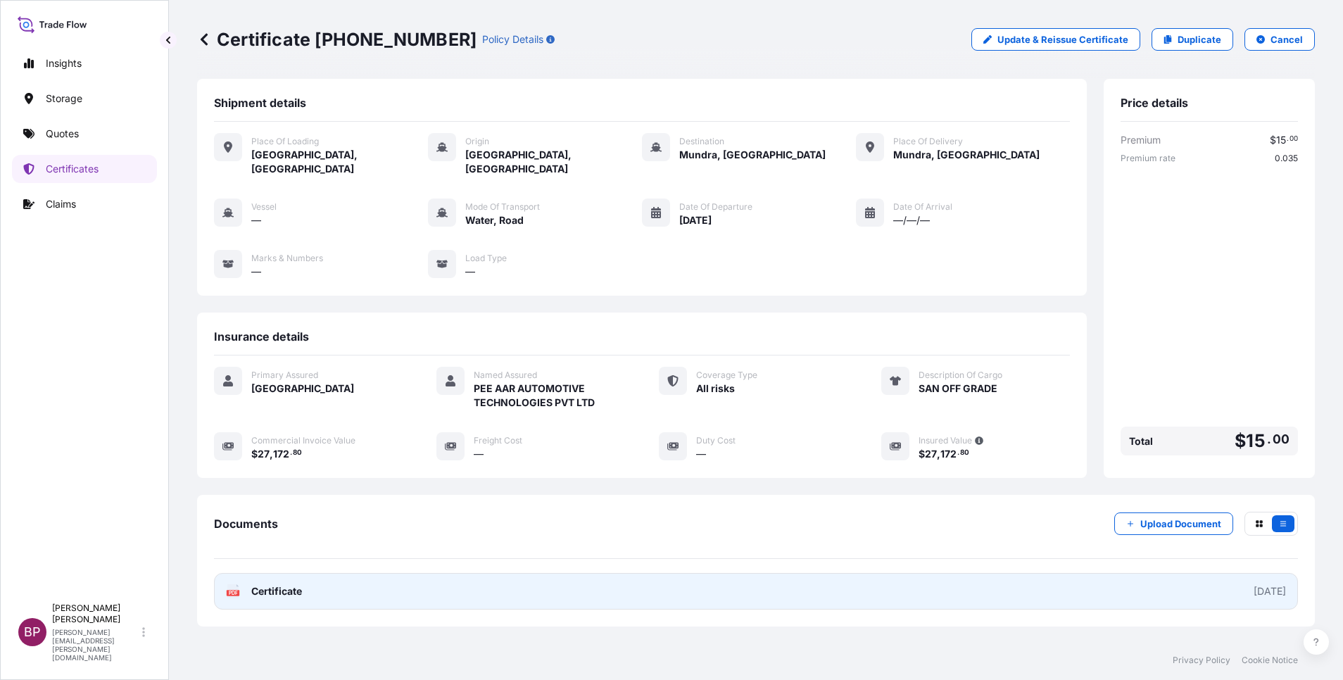
click at [281, 584] on span "Certificate" at bounding box center [276, 591] width 51 height 14
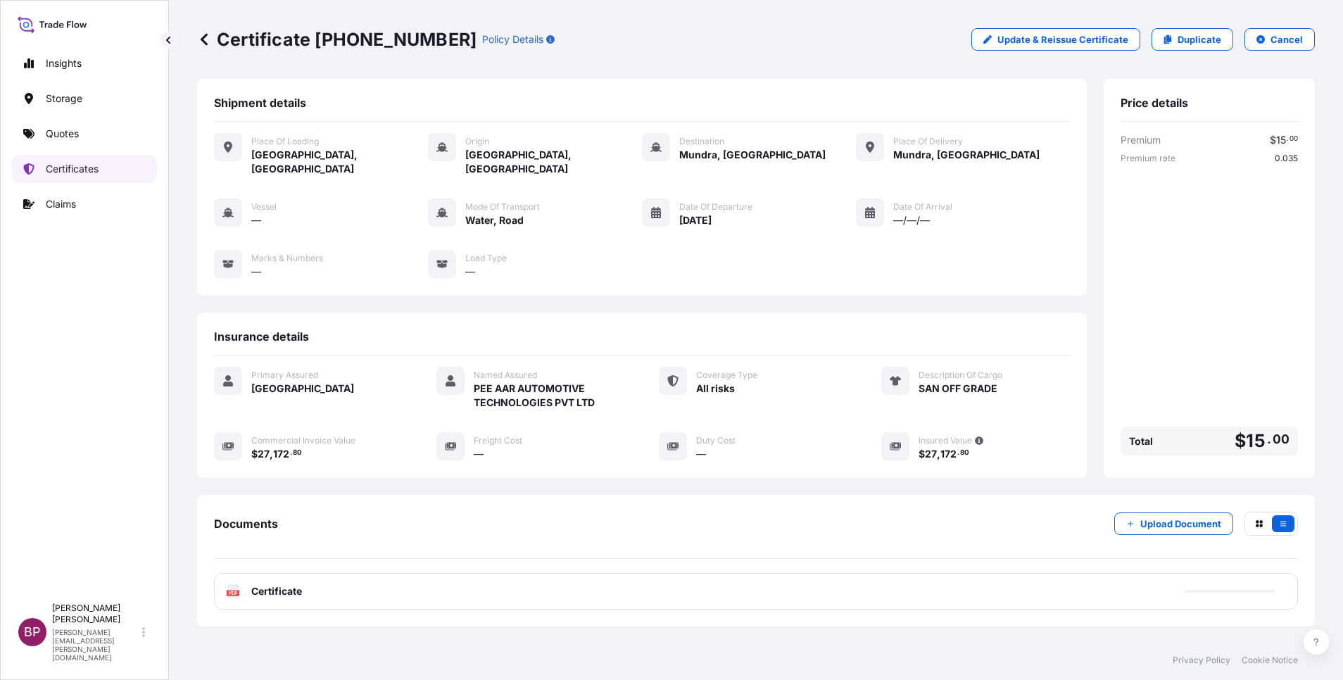
click at [49, 174] on p "Certificates" at bounding box center [72, 169] width 53 height 14
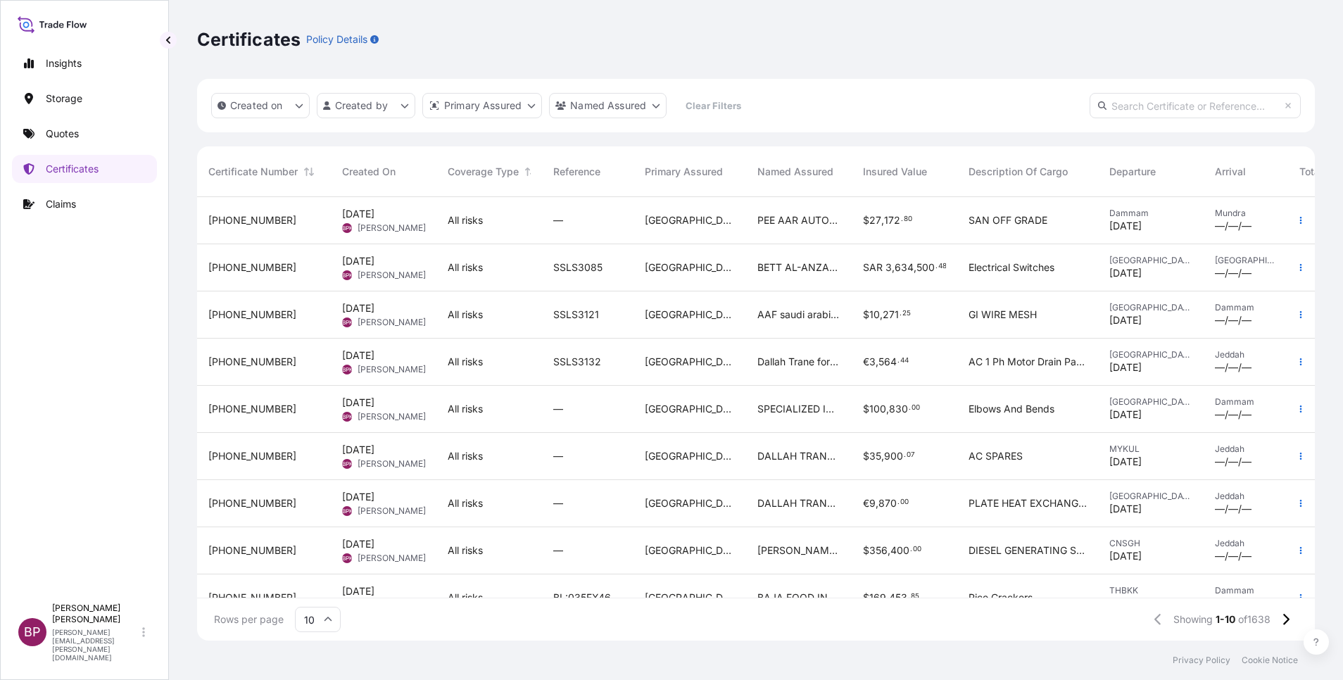
click at [548, 417] on div "—" at bounding box center [587, 409] width 91 height 47
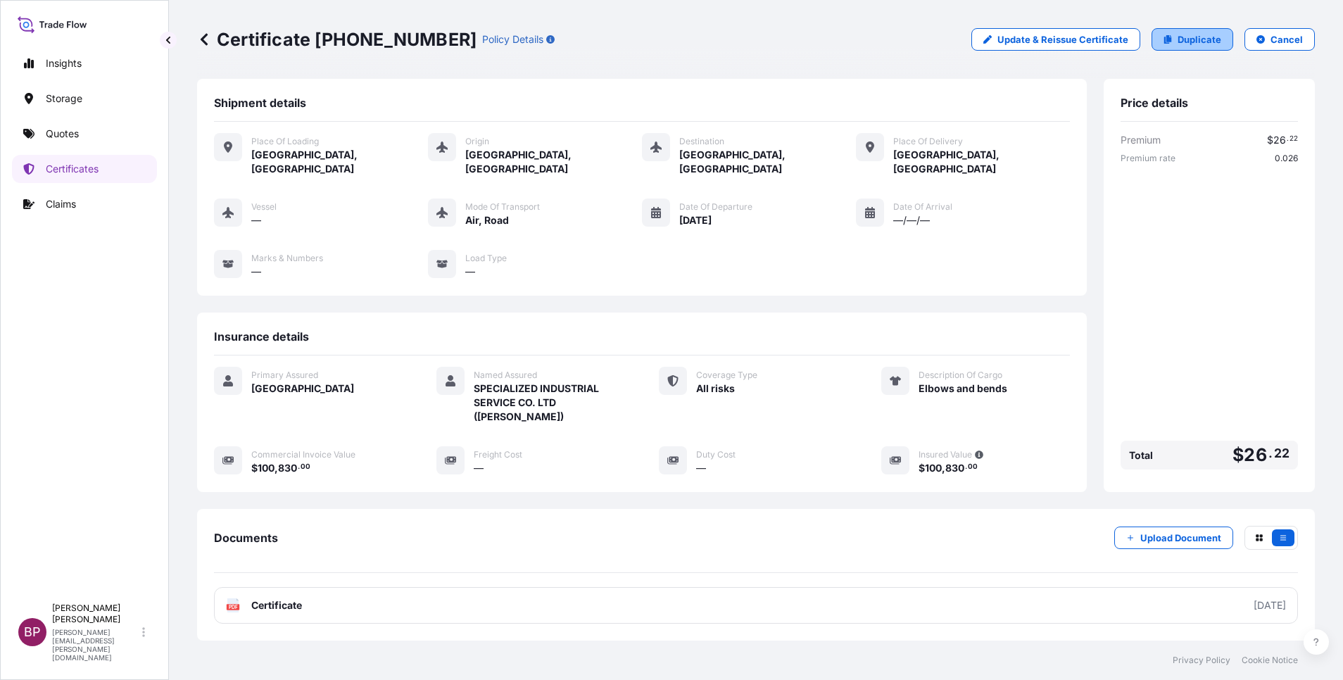
click at [1191, 45] on p "Duplicate" at bounding box center [1199, 39] width 44 height 14
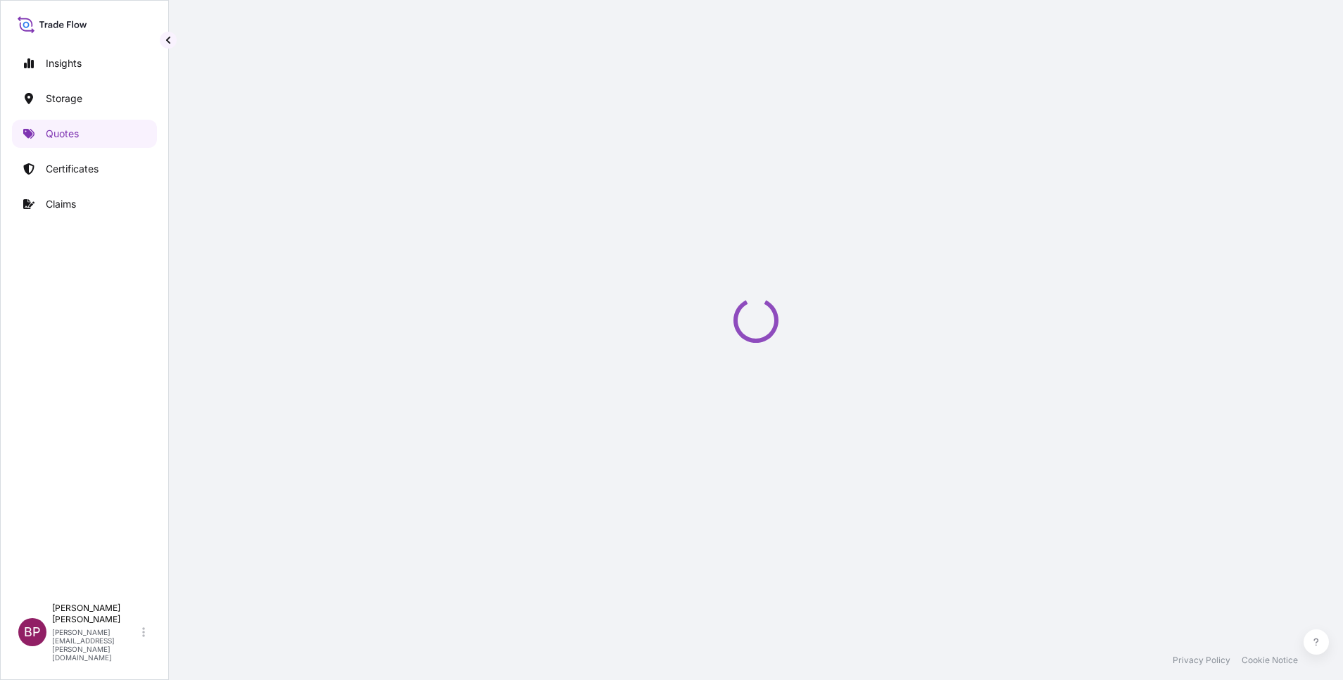
select select "Road / [GEOGRAPHIC_DATA]"
select select "Air"
select select "Road / [GEOGRAPHIC_DATA]"
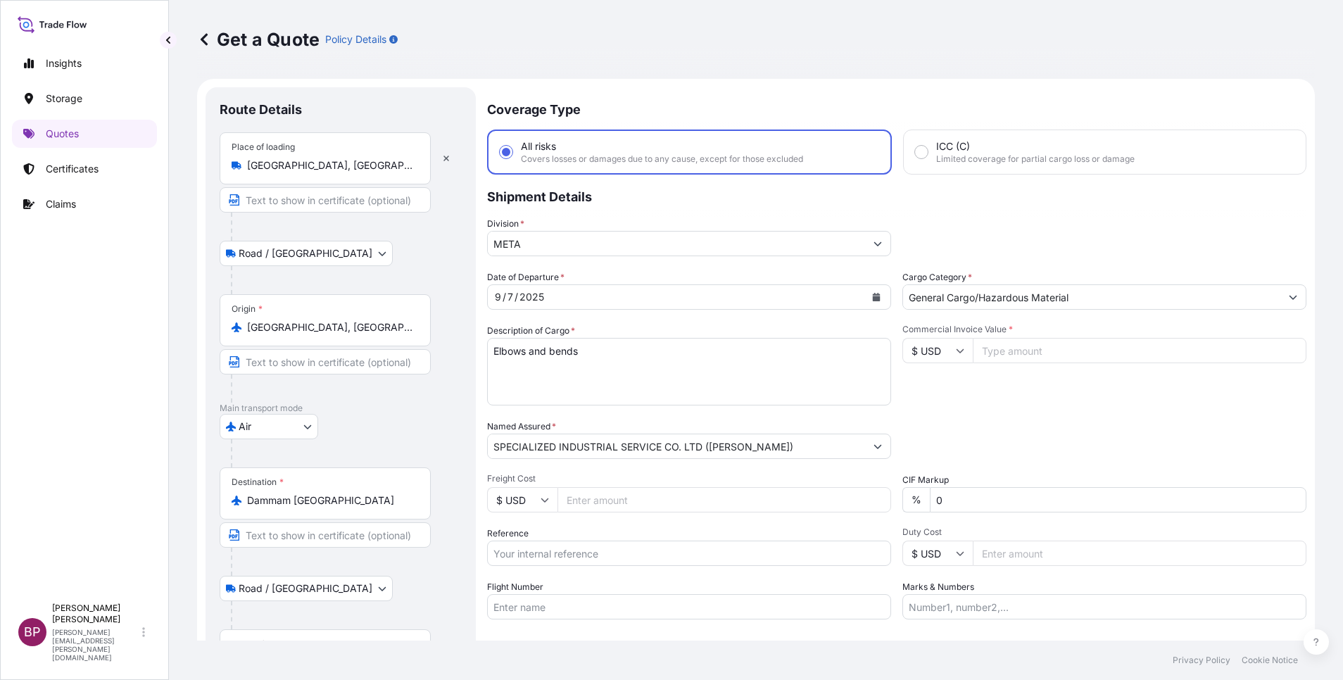
scroll to position [23, 0]
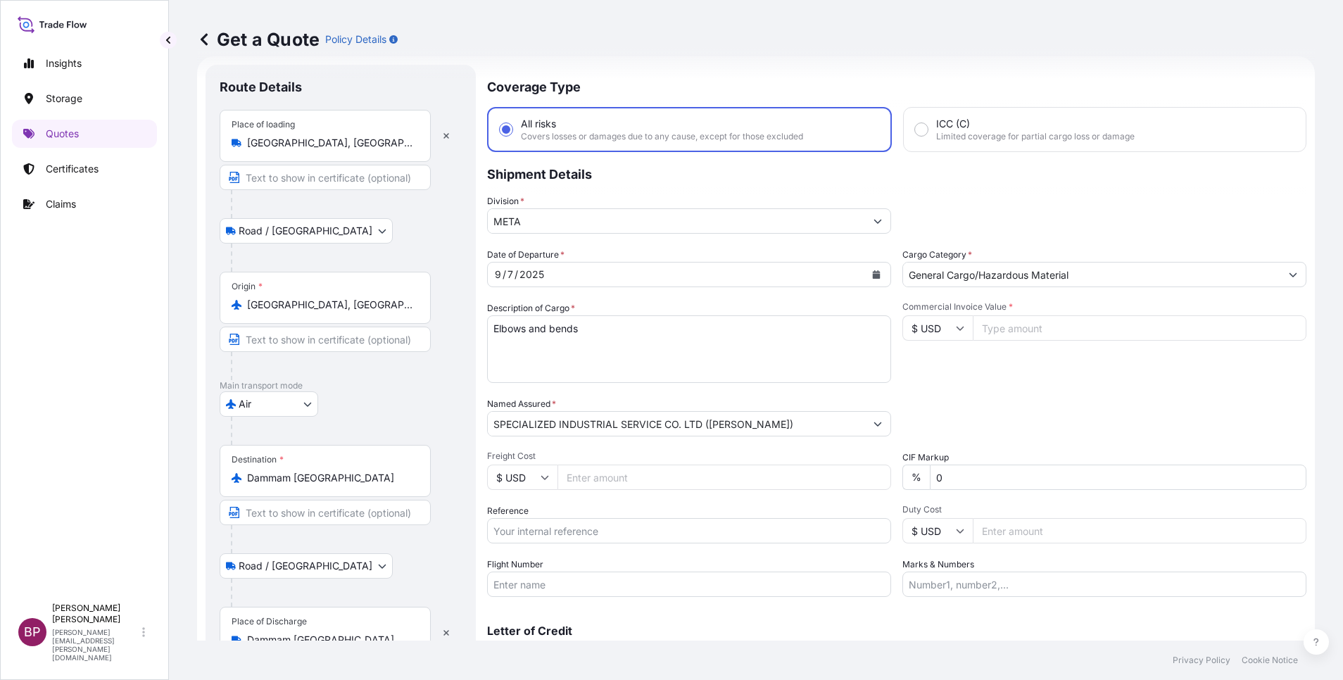
click at [1032, 333] on input "Commercial Invoice Value *" at bounding box center [1140, 327] width 334 height 25
paste input "95270"
type input "95270"
